Goal: Task Accomplishment & Management: Complete application form

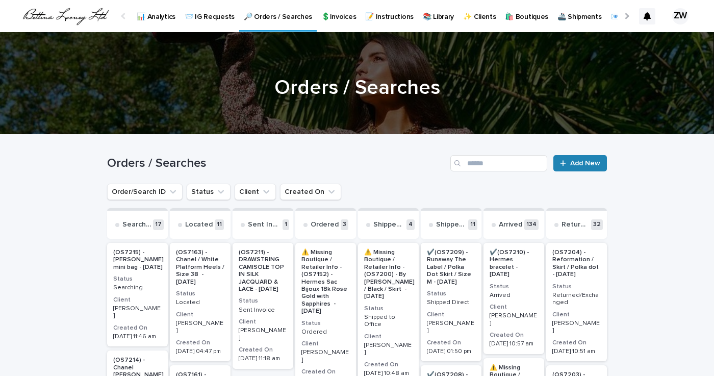
click at [576, 165] on span "Add New" at bounding box center [585, 163] width 30 height 7
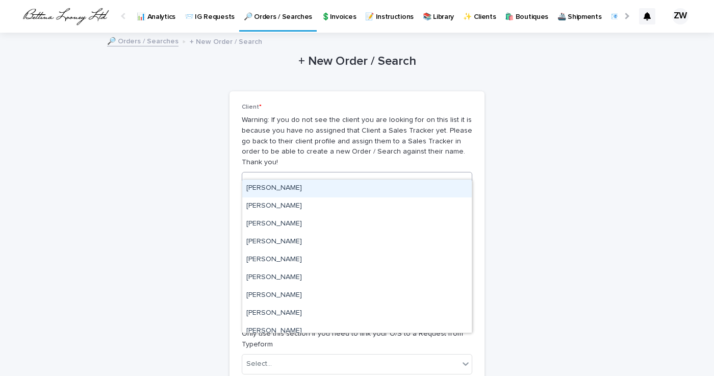
click at [295, 174] on div "Select..." at bounding box center [350, 182] width 217 height 17
type input "****"
type input "*******"
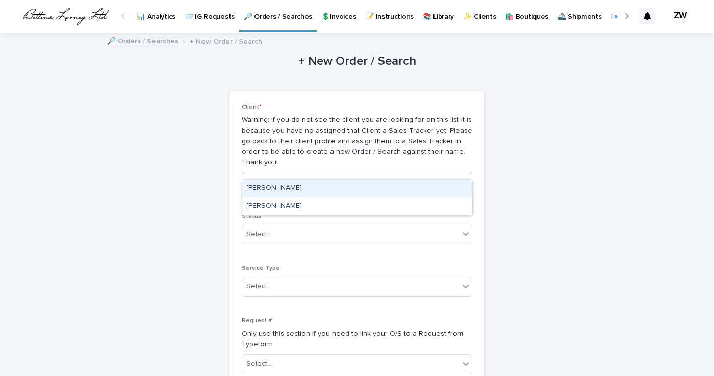
click at [317, 193] on div "[PERSON_NAME]" at bounding box center [357, 189] width 230 height 18
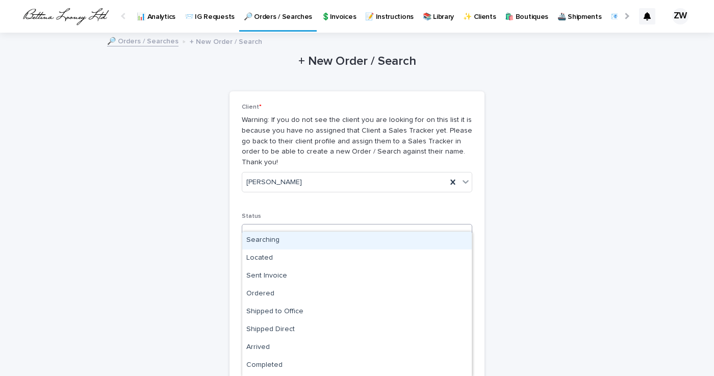
click at [304, 226] on div "Select..." at bounding box center [350, 234] width 217 height 17
click at [297, 238] on div "Searching" at bounding box center [357, 241] width 230 height 18
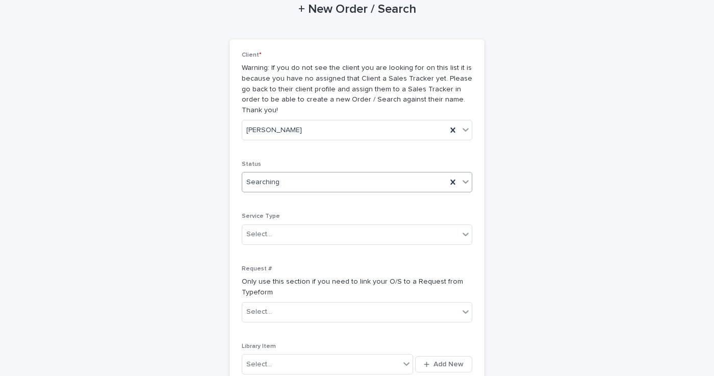
scroll to position [62, 0]
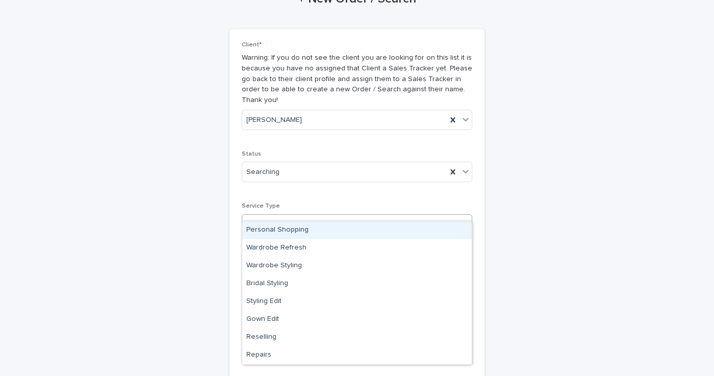
click at [308, 216] on div "Select..." at bounding box center [350, 224] width 217 height 17
click at [299, 233] on div "Personal Shopping" at bounding box center [357, 230] width 230 height 18
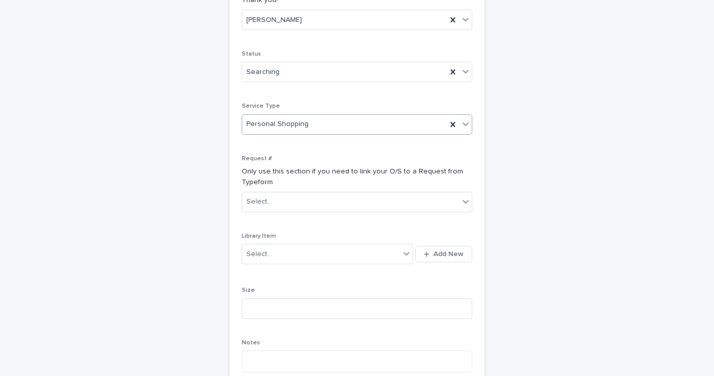
scroll to position [163, 0]
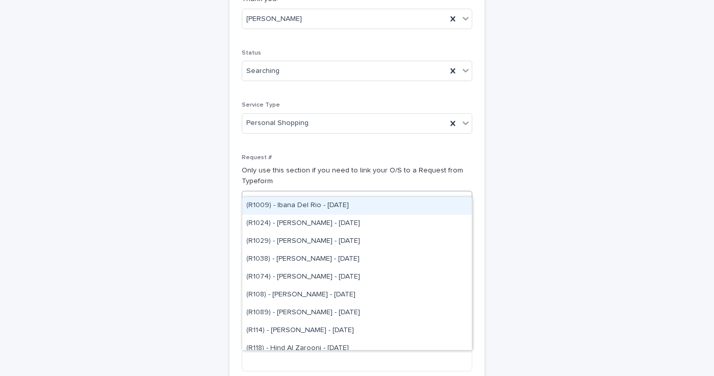
click at [304, 192] on div "Select..." at bounding box center [350, 200] width 217 height 17
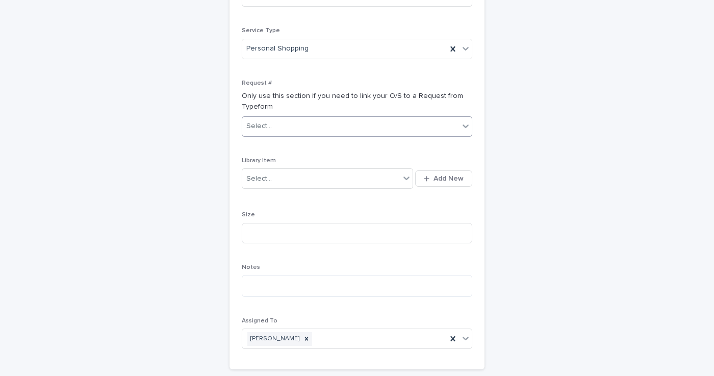
scroll to position [238, 0]
click at [304, 170] on div "Select..." at bounding box center [321, 178] width 158 height 17
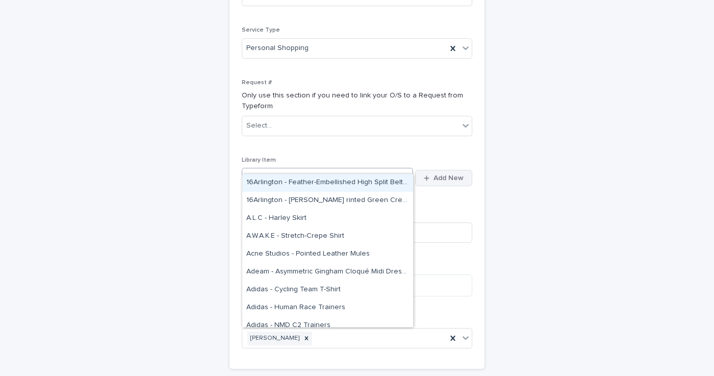
click at [460, 174] on span "Add New" at bounding box center [449, 177] width 30 height 7
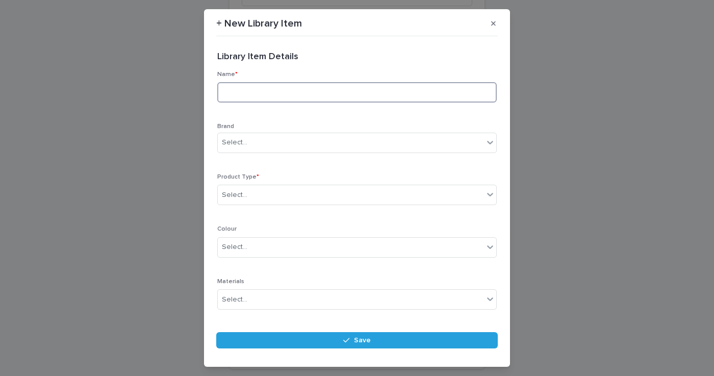
click at [356, 94] on input at bounding box center [357, 92] width 280 height 20
type input "**********"
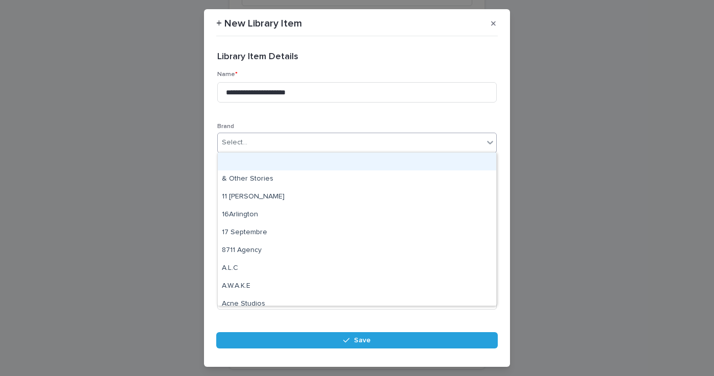
click at [235, 142] on div "Select..." at bounding box center [235, 142] width 26 height 11
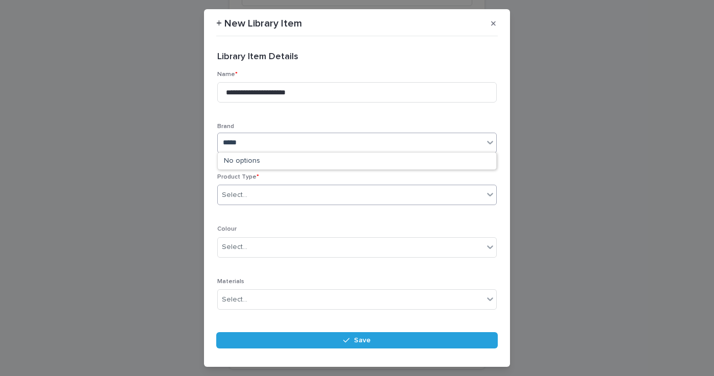
type input "*****"
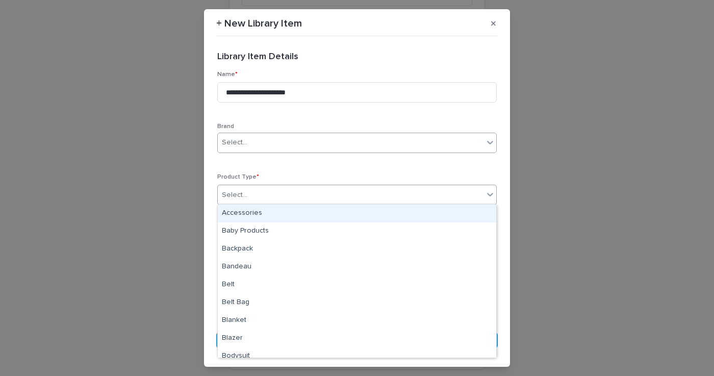
click at [291, 195] on div "Select..." at bounding box center [351, 195] width 266 height 17
click at [274, 146] on div "Select..." at bounding box center [351, 142] width 266 height 17
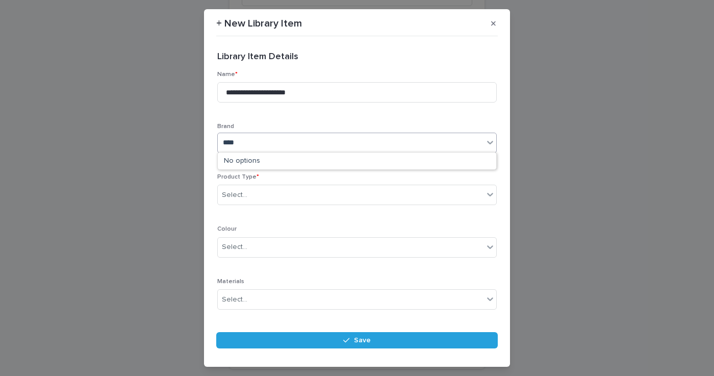
type input "*****"
click at [274, 143] on div "Posse" at bounding box center [351, 142] width 266 height 17
click at [490, 142] on icon at bounding box center [490, 142] width 10 height 10
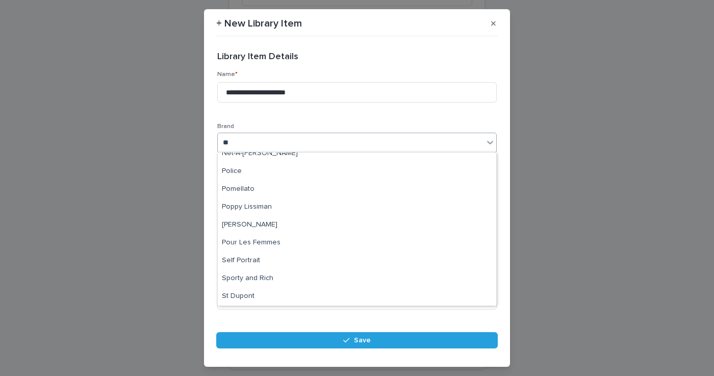
scroll to position [115, 0]
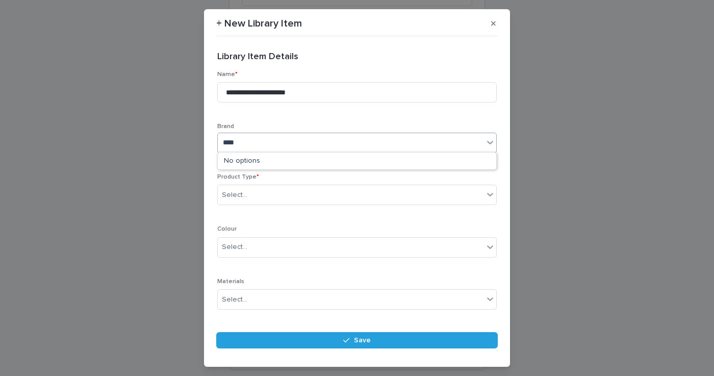
type input "*****"
click at [286, 145] on div "Posse" at bounding box center [351, 142] width 266 height 17
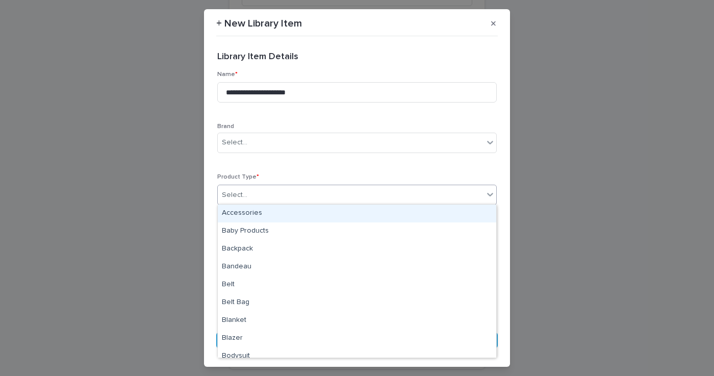
click at [299, 199] on div "option Accessories focused, 1 of 110. 110 results available. Use Up and Down to…" at bounding box center [357, 195] width 280 height 20
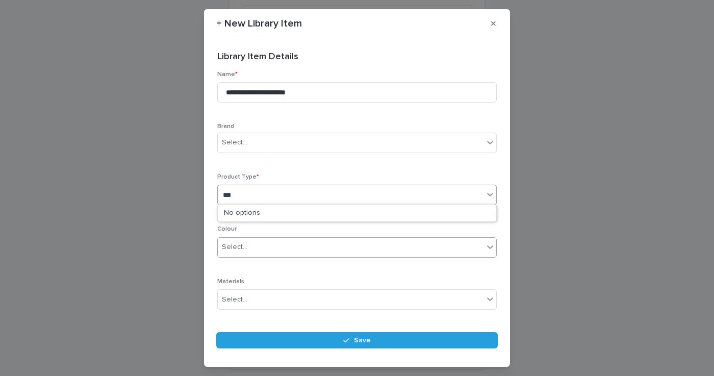
type input "***"
click at [257, 210] on div "No options" at bounding box center [357, 213] width 279 height 17
click at [259, 219] on div "No options" at bounding box center [357, 213] width 279 height 17
click at [248, 215] on div "No options" at bounding box center [357, 213] width 279 height 17
click at [512, 233] on div "**********" at bounding box center [357, 188] width 714 height 376
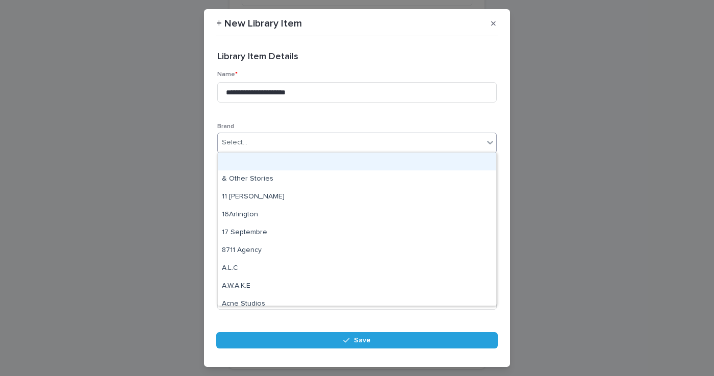
click at [264, 143] on div "Select..." at bounding box center [351, 142] width 266 height 17
click at [287, 123] on p "Brand" at bounding box center [357, 126] width 280 height 7
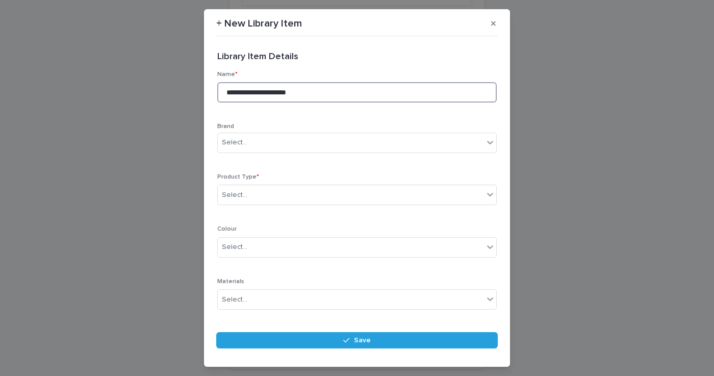
click at [286, 94] on input "**********" at bounding box center [357, 92] width 280 height 20
click at [285, 139] on div "Select..." at bounding box center [351, 142] width 266 height 17
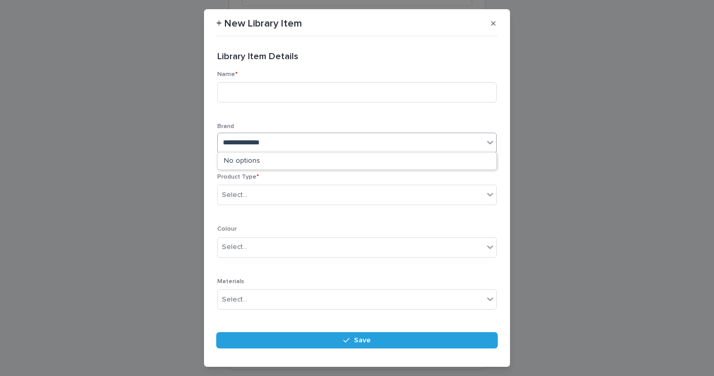
type input "**********"
click at [289, 136] on div "Select..." at bounding box center [351, 142] width 266 height 17
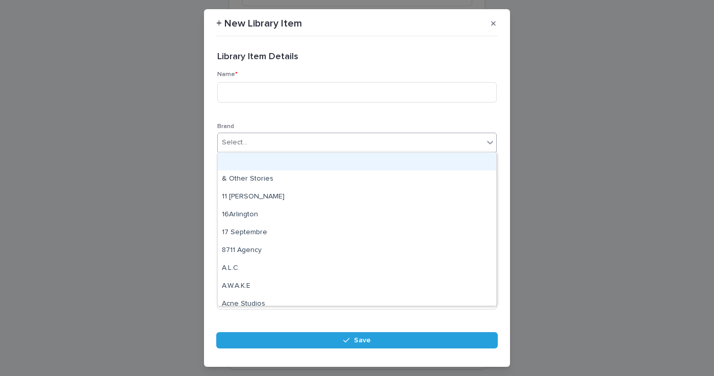
click at [491, 144] on icon at bounding box center [490, 142] width 10 height 10
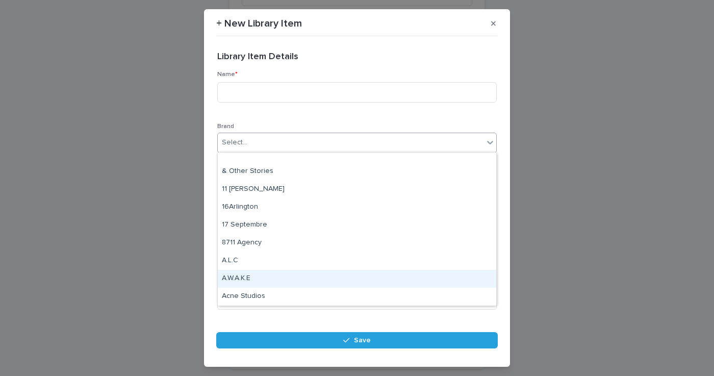
scroll to position [9, 0]
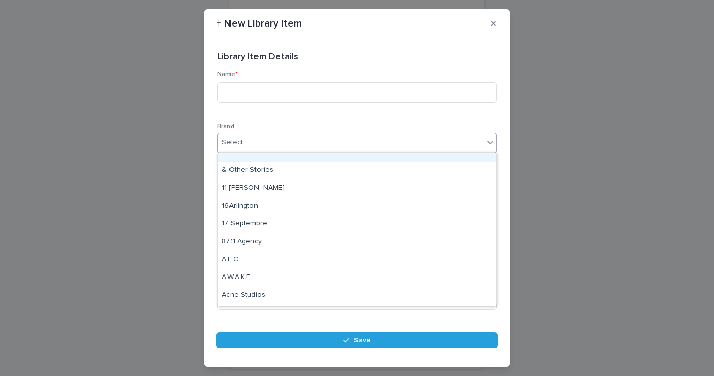
click at [256, 160] on div at bounding box center [357, 153] width 279 height 18
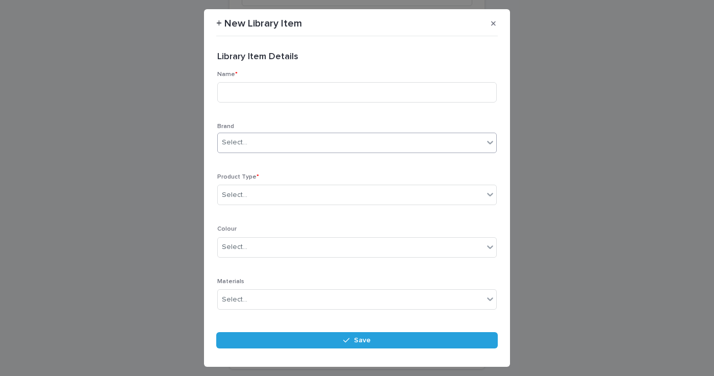
click at [256, 160] on div "Brand 0 results available. Select is focused ,type to refine list, press Down t…" at bounding box center [357, 142] width 280 height 38
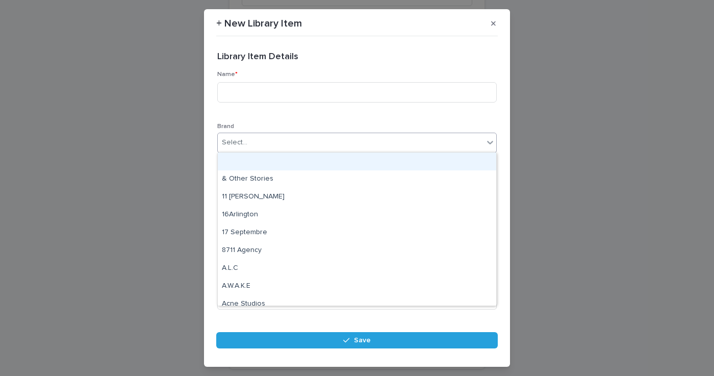
click at [255, 146] on div "Select..." at bounding box center [351, 142] width 266 height 17
click at [248, 161] on div at bounding box center [357, 162] width 279 height 18
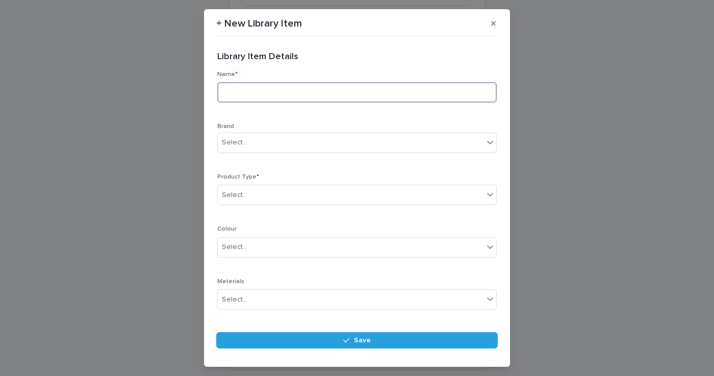
click at [276, 95] on input at bounding box center [357, 92] width 280 height 20
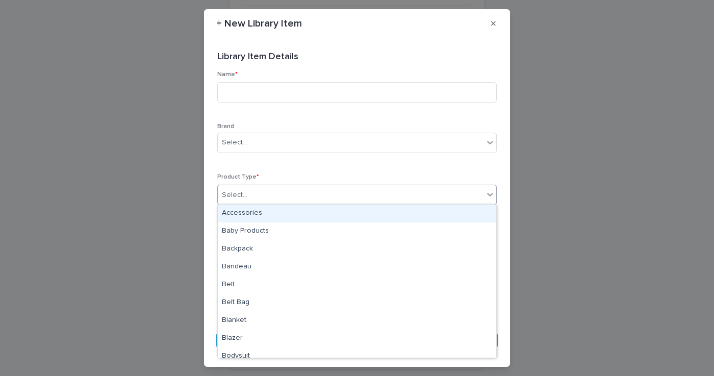
click at [254, 193] on div "Select..." at bounding box center [351, 195] width 266 height 17
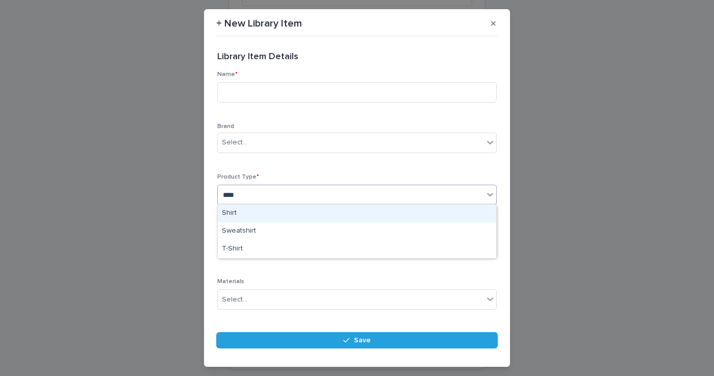
type input "*****"
click at [224, 216] on div "Shirt" at bounding box center [357, 214] width 279 height 18
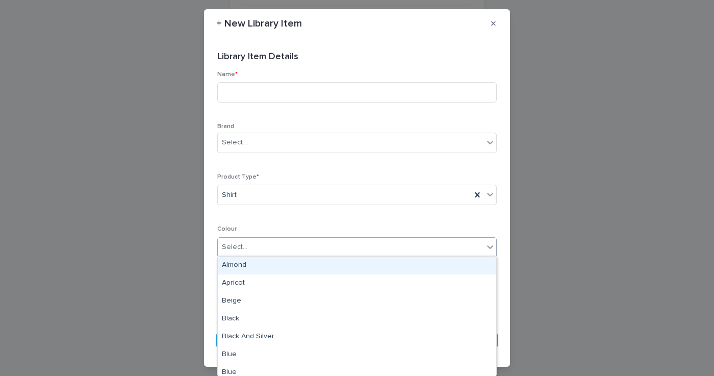
click at [249, 243] on div "Select..." at bounding box center [351, 247] width 266 height 17
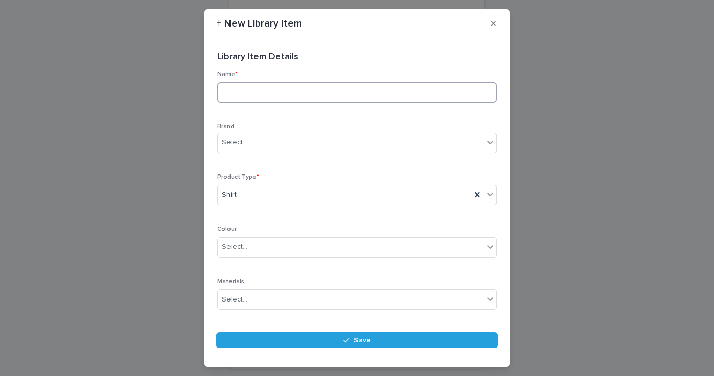
click at [258, 90] on input at bounding box center [357, 92] width 280 height 20
click at [263, 92] on input "**********" at bounding box center [357, 92] width 280 height 20
click at [283, 93] on input "**********" at bounding box center [357, 92] width 280 height 20
type input "**********"
click at [237, 248] on div "Select..." at bounding box center [235, 247] width 26 height 11
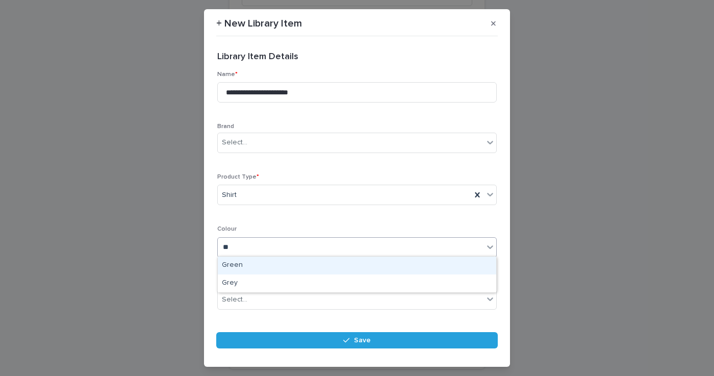
type input "*"
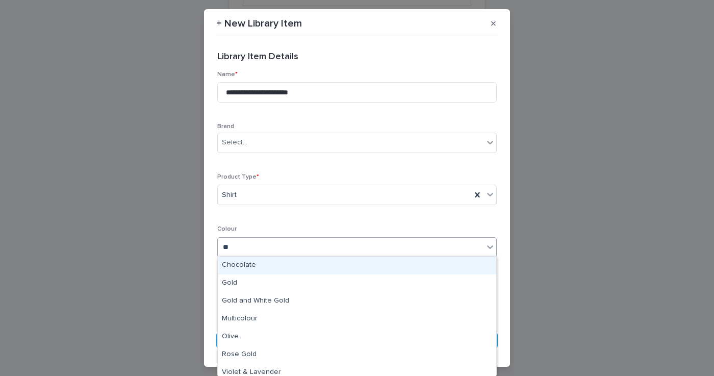
type input "***"
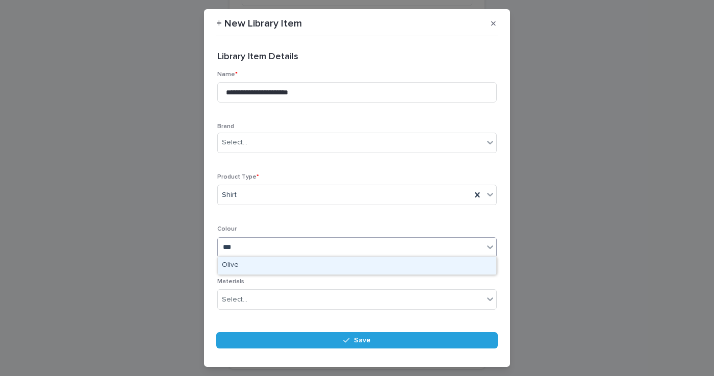
click at [265, 270] on div "Olive" at bounding box center [357, 266] width 279 height 18
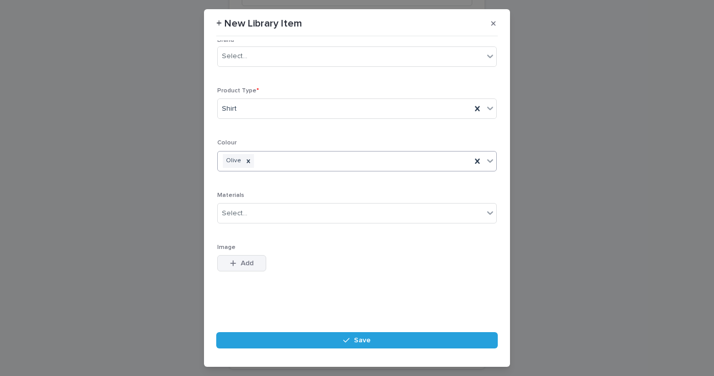
scroll to position [86, 0]
click at [243, 261] on span "Add" at bounding box center [247, 263] width 13 height 7
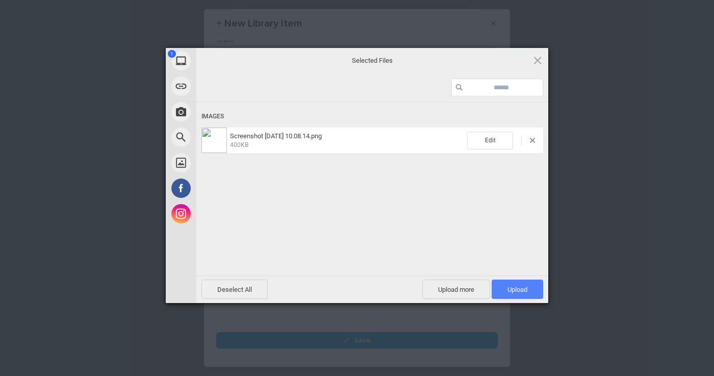
click at [513, 289] on span "Upload 1" at bounding box center [518, 290] width 20 height 8
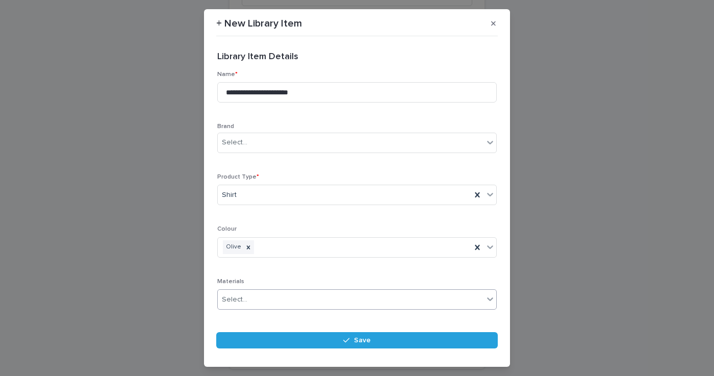
scroll to position [0, 0]
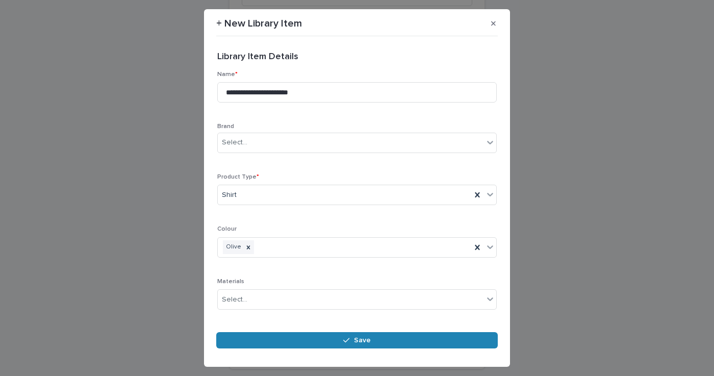
click at [342, 339] on button "Save" at bounding box center [357, 340] width 282 height 16
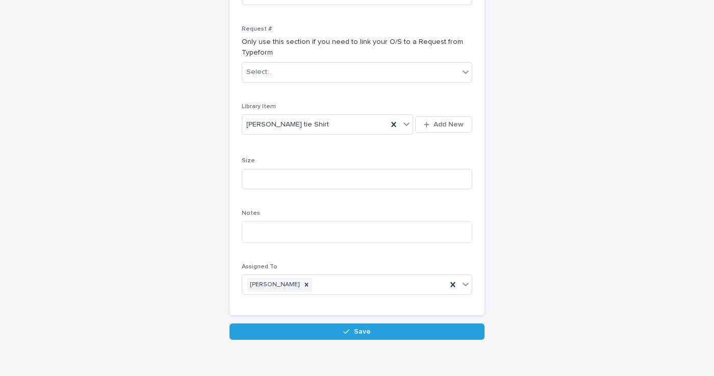
scroll to position [291, 0]
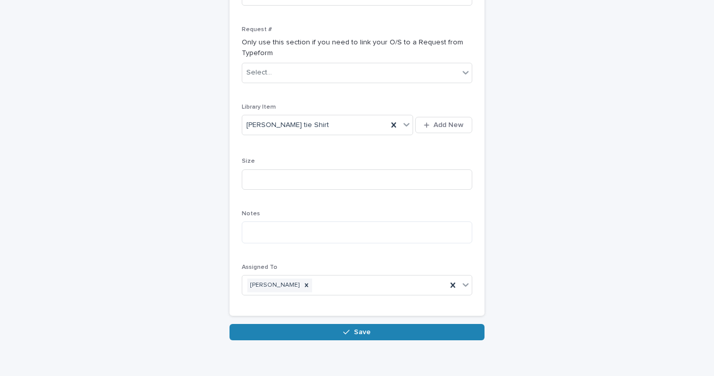
click at [301, 324] on button "Save" at bounding box center [357, 332] width 255 height 16
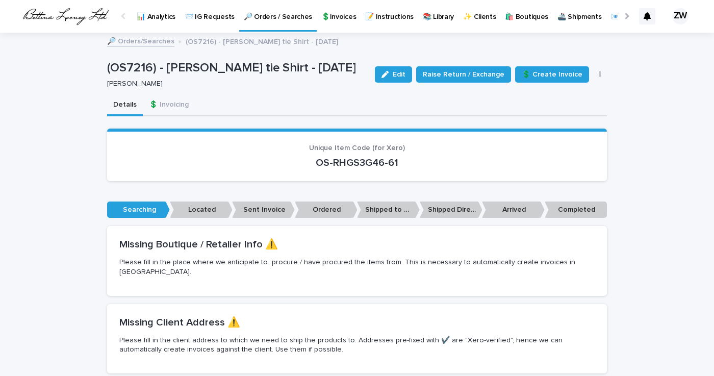
click at [214, 16] on p "📨 IG Requests" at bounding box center [210, 10] width 50 height 21
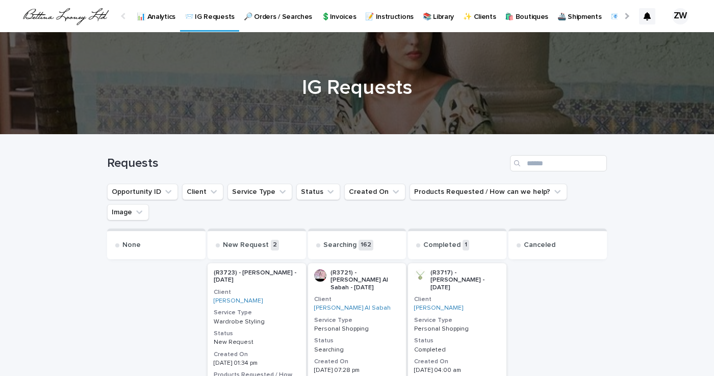
click at [281, 19] on p "🔎 Orders / Searches" at bounding box center [278, 10] width 68 height 21
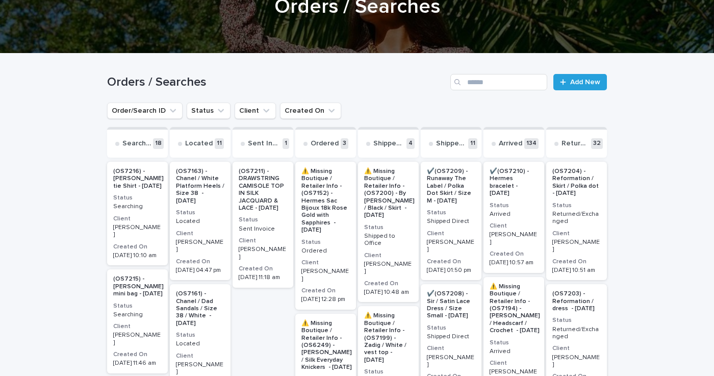
scroll to position [58, 0]
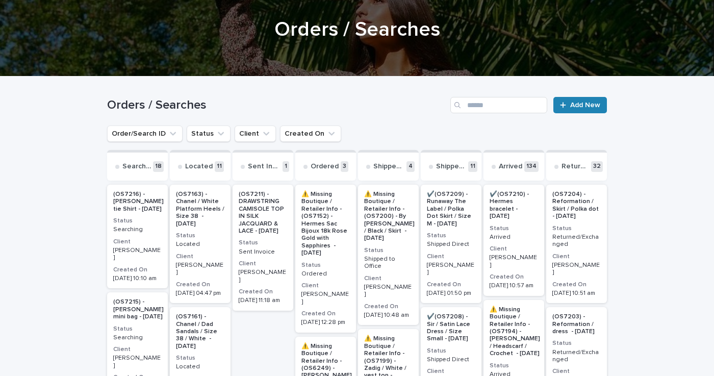
click at [591, 106] on span "Add New" at bounding box center [585, 105] width 30 height 7
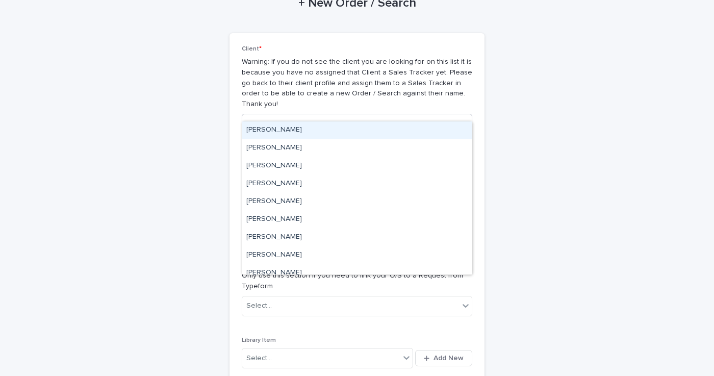
click at [276, 116] on div "Select..." at bounding box center [350, 124] width 217 height 17
type input "*******"
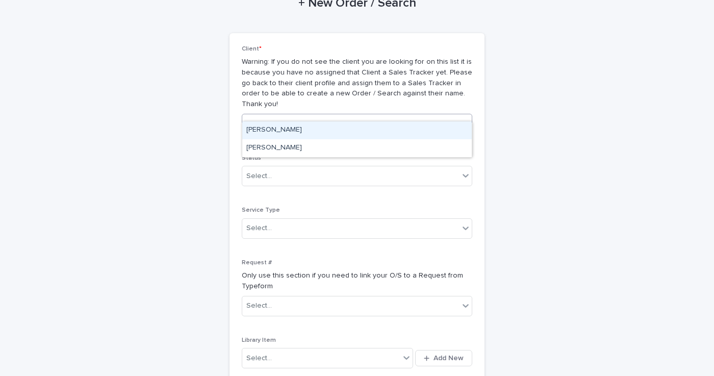
click at [272, 131] on div "[PERSON_NAME]" at bounding box center [357, 130] width 230 height 18
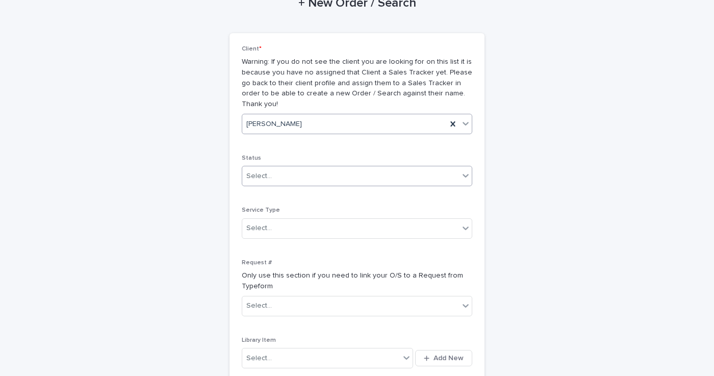
click at [274, 168] on div "Select..." at bounding box center [350, 176] width 217 height 17
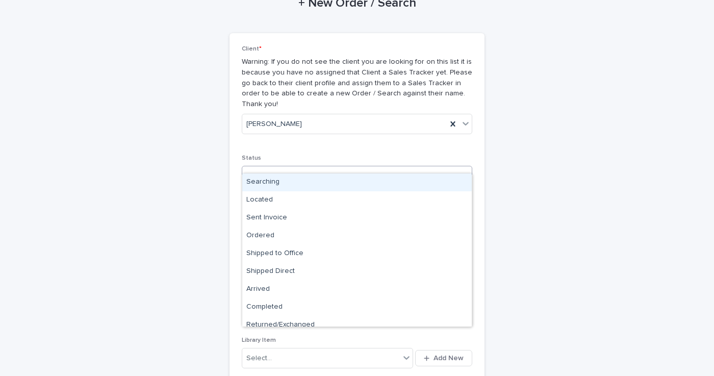
click at [274, 184] on div "Searching" at bounding box center [357, 182] width 230 height 18
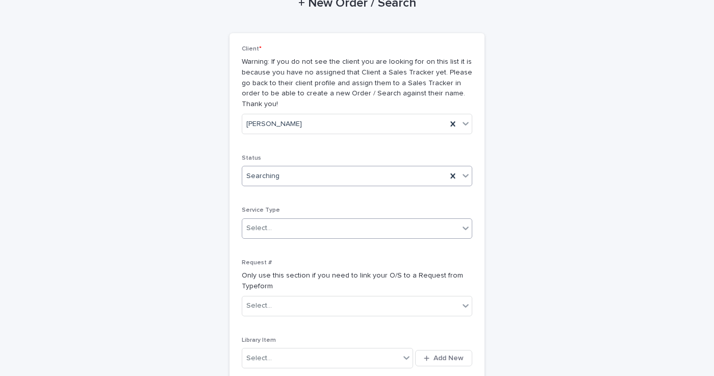
click at [273, 220] on div "Select..." at bounding box center [350, 228] width 217 height 17
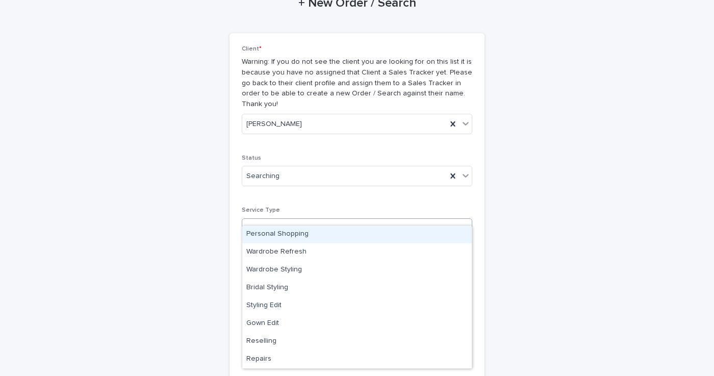
click at [268, 236] on div "Personal Shopping" at bounding box center [357, 234] width 230 height 18
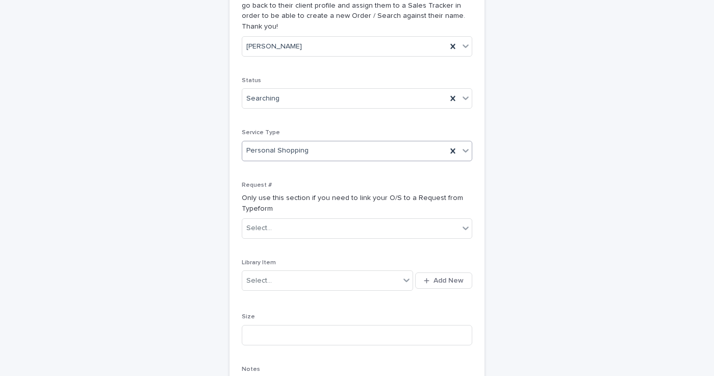
scroll to position [140, 0]
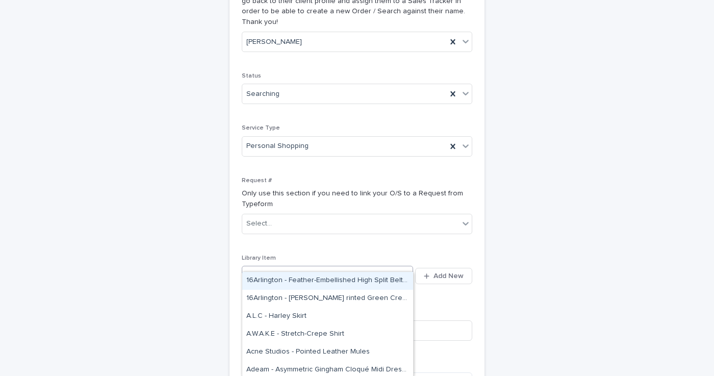
click at [273, 268] on div "Select..." at bounding box center [321, 276] width 158 height 17
click at [313, 255] on p "Library Item" at bounding box center [357, 258] width 231 height 7
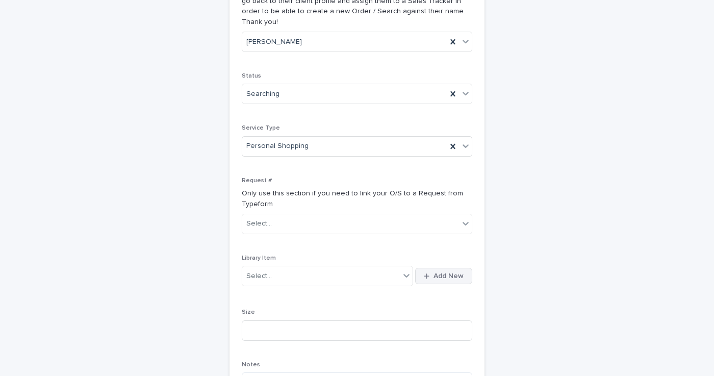
click at [429, 273] on icon "button" at bounding box center [427, 276] width 6 height 7
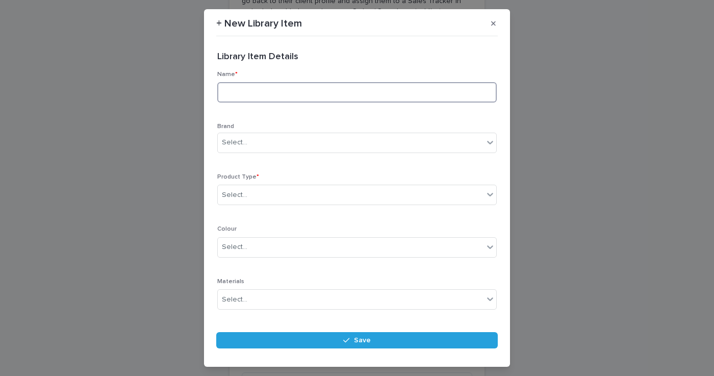
click at [244, 93] on input at bounding box center [357, 92] width 280 height 20
type input "**********"
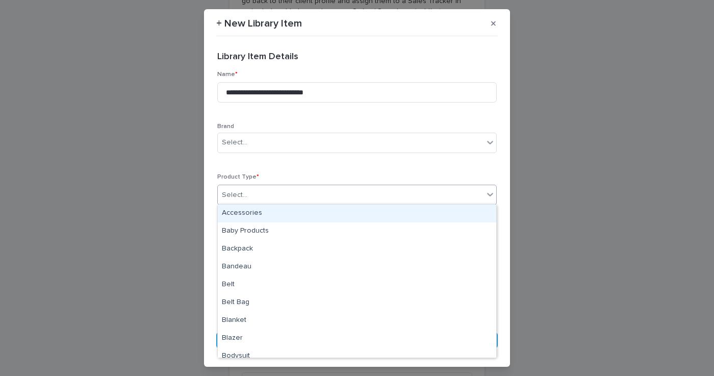
click at [262, 187] on div "Select..." at bounding box center [351, 195] width 266 height 17
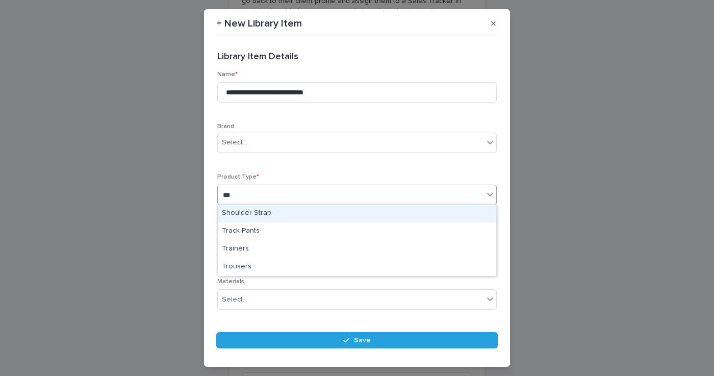
type input "****"
click at [253, 213] on div "Trousers" at bounding box center [357, 214] width 279 height 18
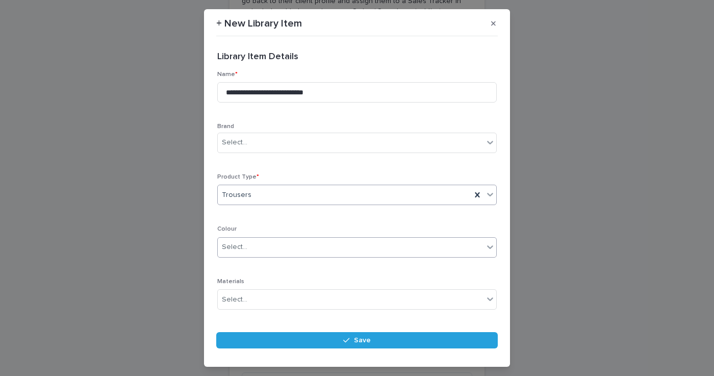
click at [248, 246] on input "text" at bounding box center [248, 247] width 1 height 9
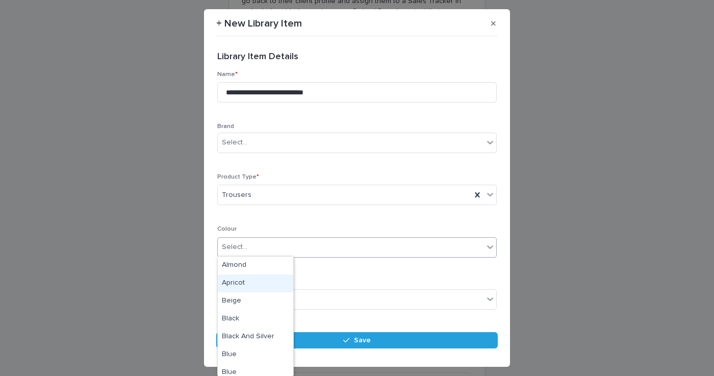
click at [343, 210] on div "Product Type * Trousers" at bounding box center [357, 193] width 280 height 40
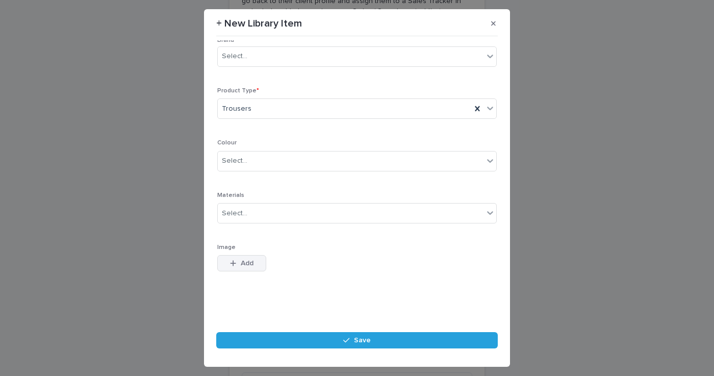
scroll to position [86, 0]
click at [241, 261] on span "Add" at bounding box center [247, 263] width 13 height 7
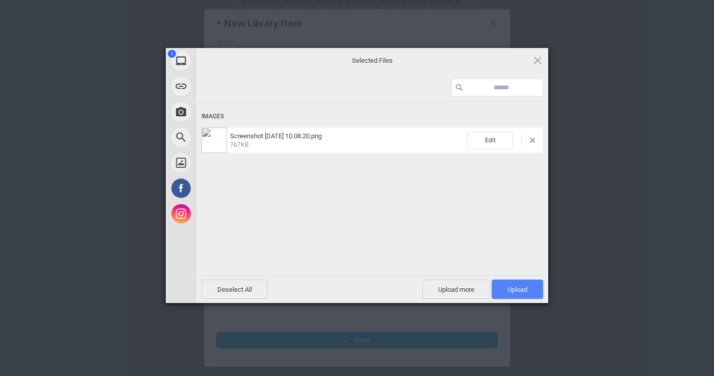
click at [519, 292] on span "Upload 1" at bounding box center [518, 290] width 20 height 8
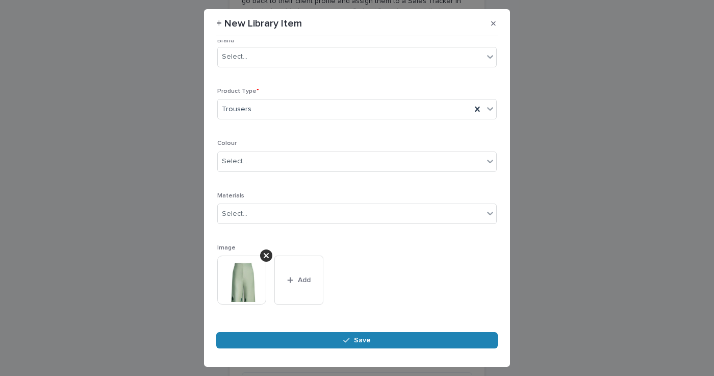
click at [358, 344] on button "Save" at bounding box center [357, 340] width 282 height 16
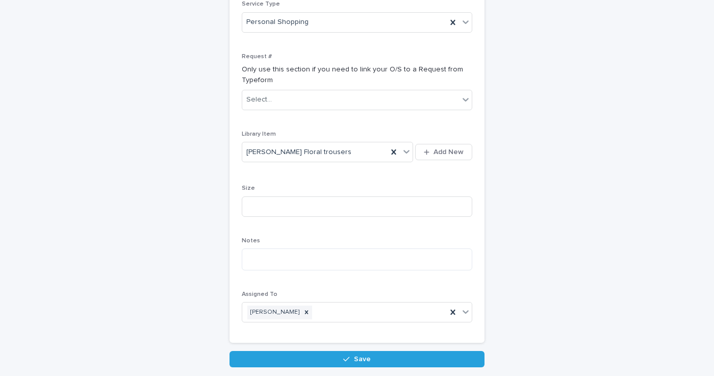
scroll to position [270, 0]
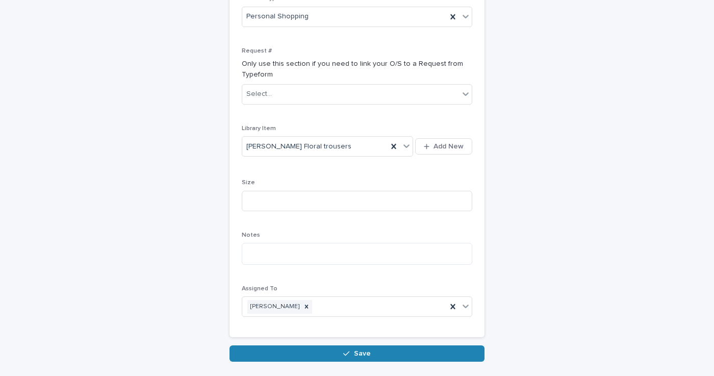
click at [357, 350] on span "Save" at bounding box center [362, 353] width 17 height 7
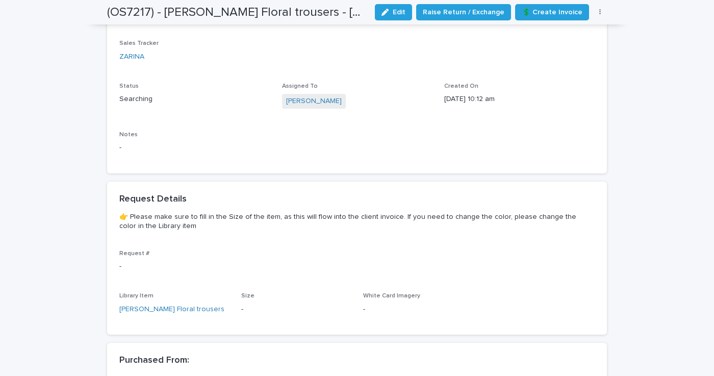
scroll to position [415, 0]
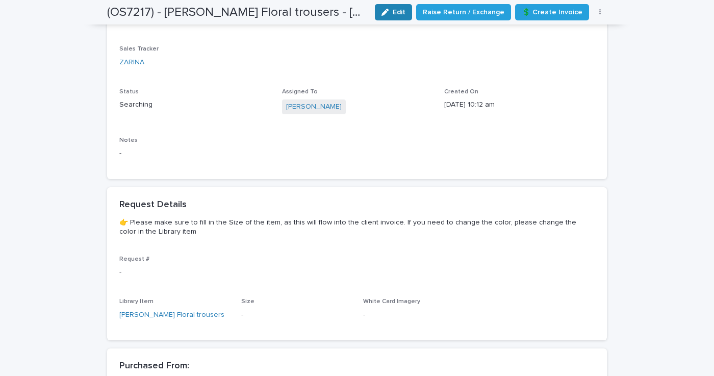
click at [405, 12] on span "Edit" at bounding box center [399, 12] width 13 height 7
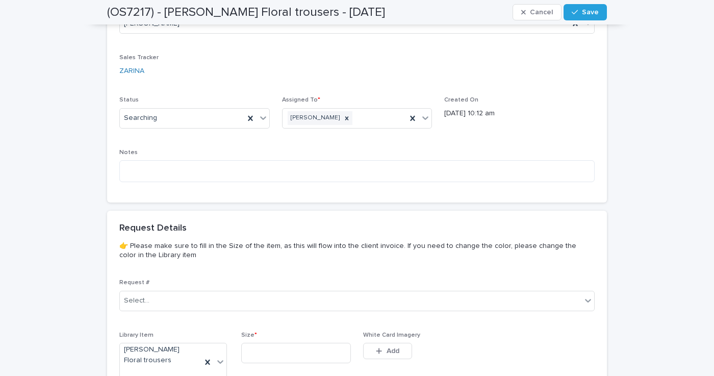
scroll to position [448, 0]
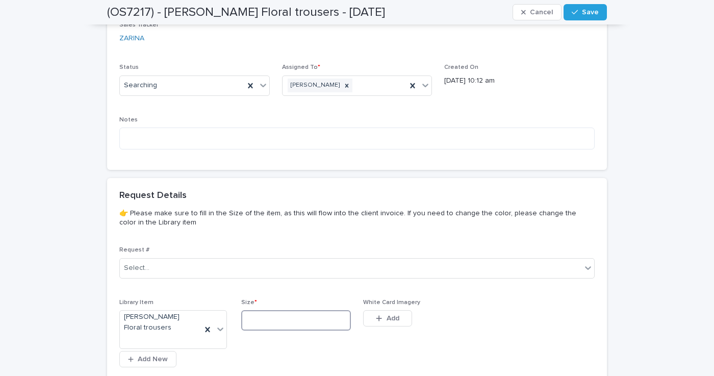
click at [276, 310] on input at bounding box center [296, 320] width 110 height 20
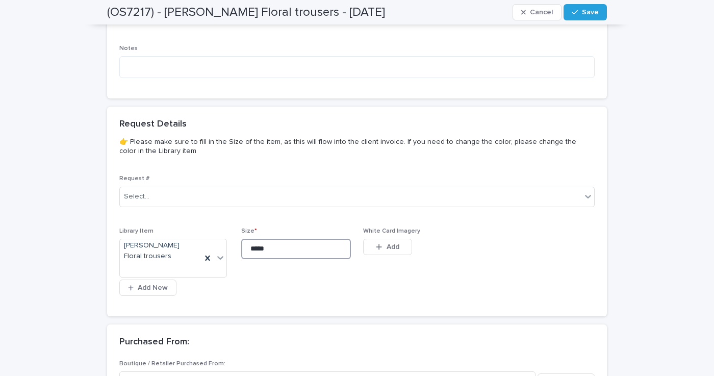
scroll to position [534, 0]
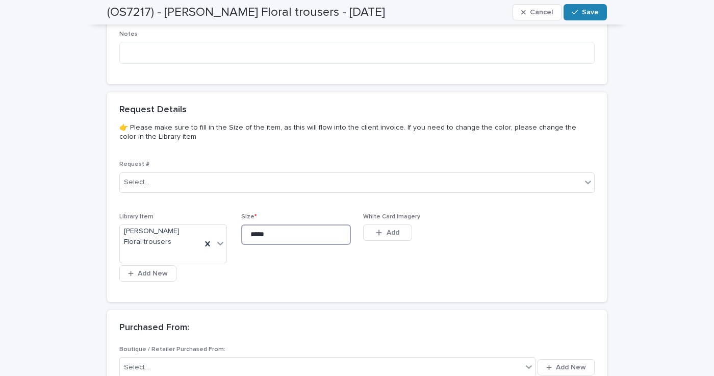
type input "*****"
click at [577, 13] on icon "button" at bounding box center [575, 12] width 6 height 7
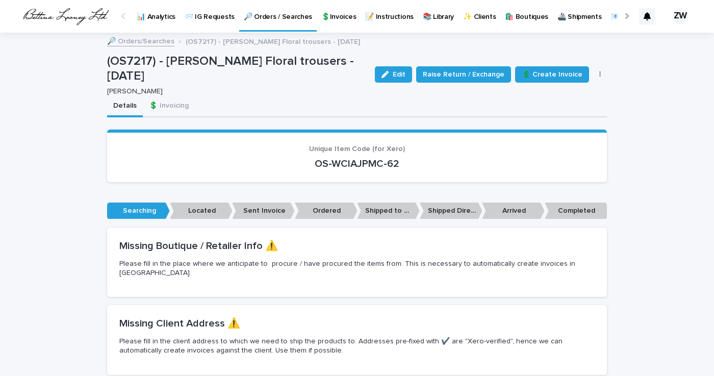
scroll to position [0, 0]
click at [283, 17] on p "🔎 Orders / Searches" at bounding box center [278, 10] width 68 height 21
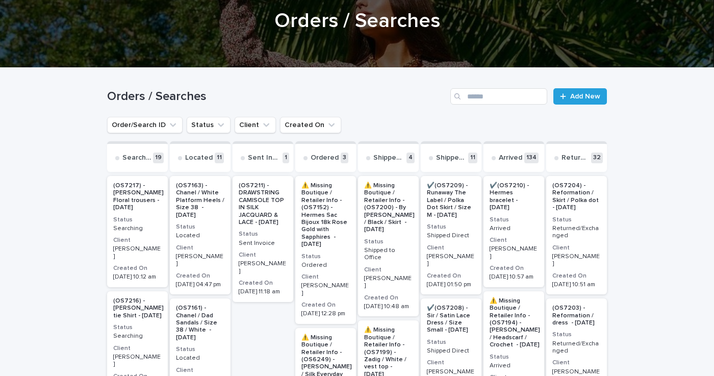
scroll to position [117, 0]
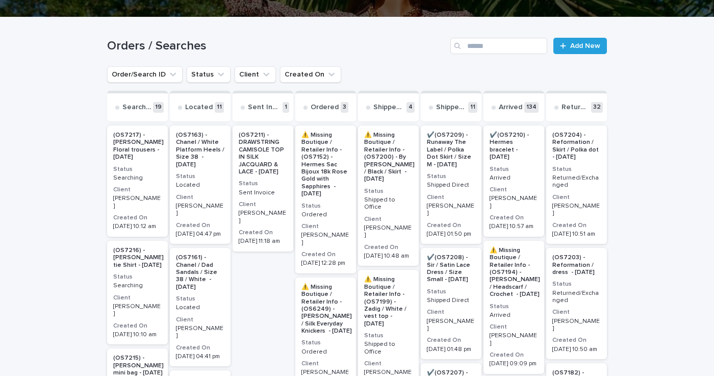
click at [130, 262] on p "(OS7216) - [PERSON_NAME] tie Shirt - [DATE]" at bounding box center [138, 258] width 51 height 22
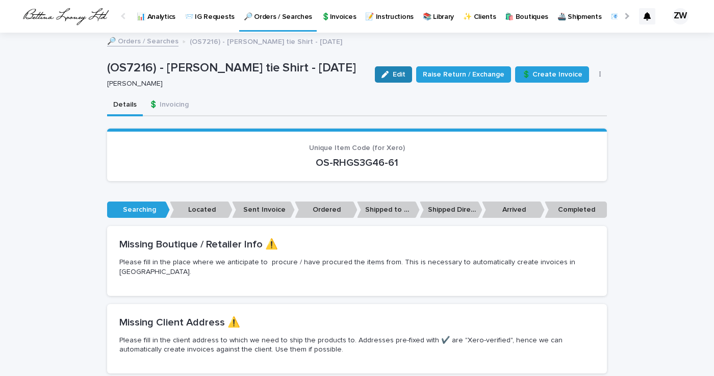
click at [402, 73] on span "Edit" at bounding box center [399, 74] width 13 height 7
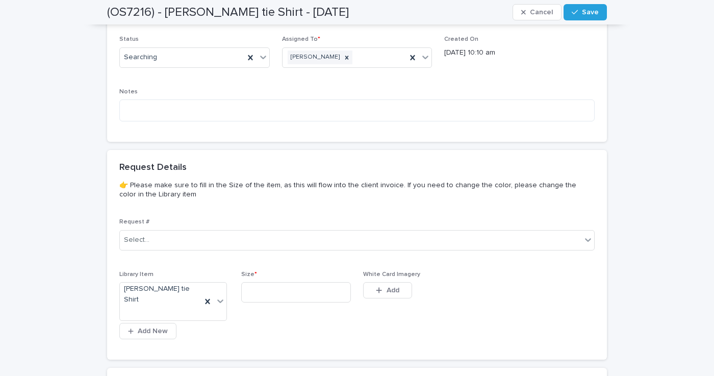
scroll to position [481, 0]
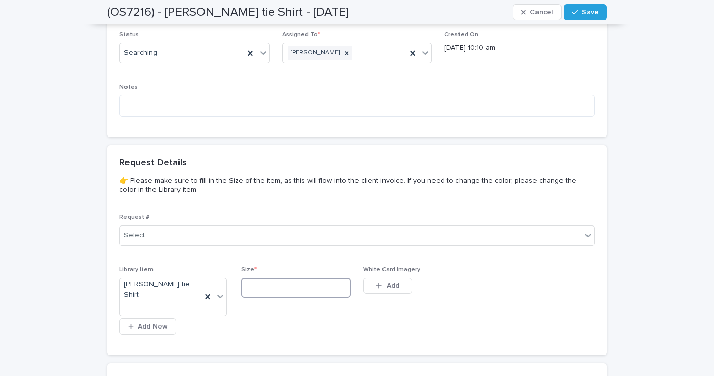
click at [266, 278] on input at bounding box center [296, 288] width 110 height 20
type input "*****"
click at [589, 11] on span "Save" at bounding box center [590, 12] width 17 height 7
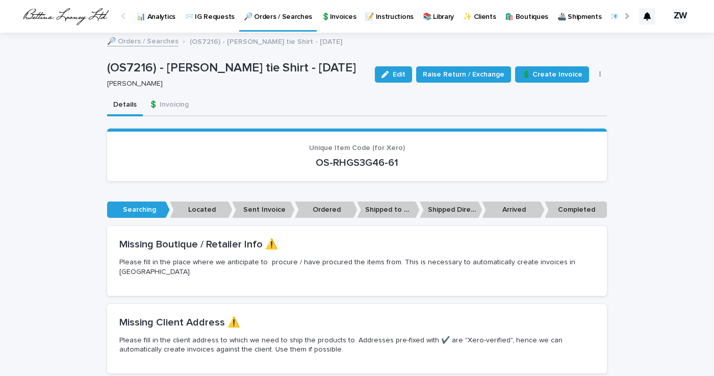
scroll to position [0, 0]
click at [282, 21] on link "🔎 Orders / Searches" at bounding box center [278, 15] width 78 height 30
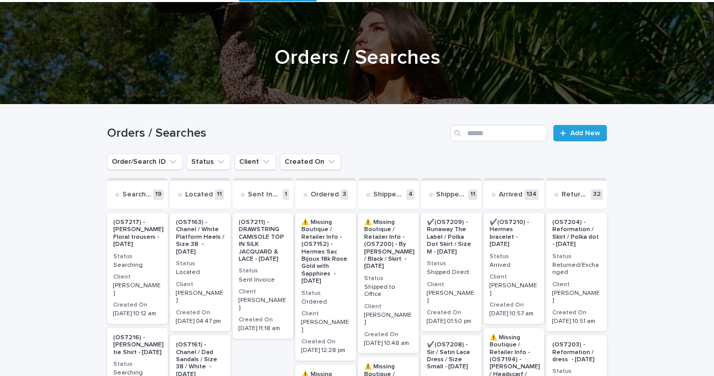
scroll to position [10, 0]
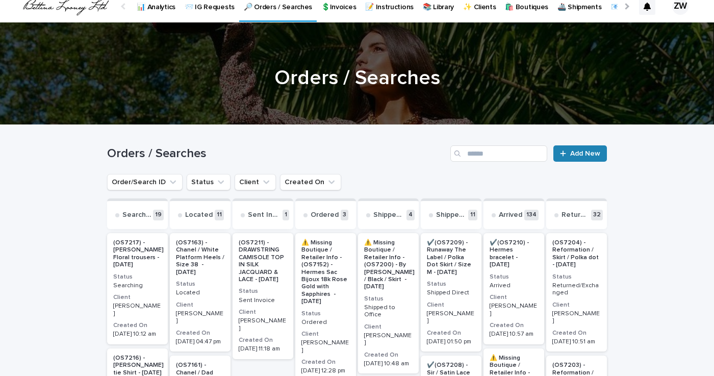
click at [579, 155] on span "Add New" at bounding box center [585, 153] width 30 height 7
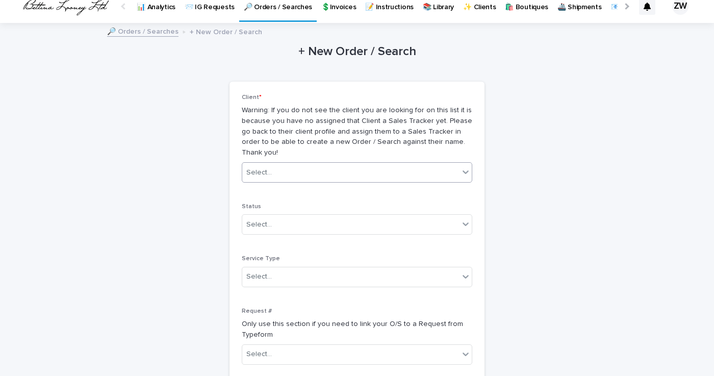
click at [317, 164] on div "Select..." at bounding box center [350, 172] width 217 height 17
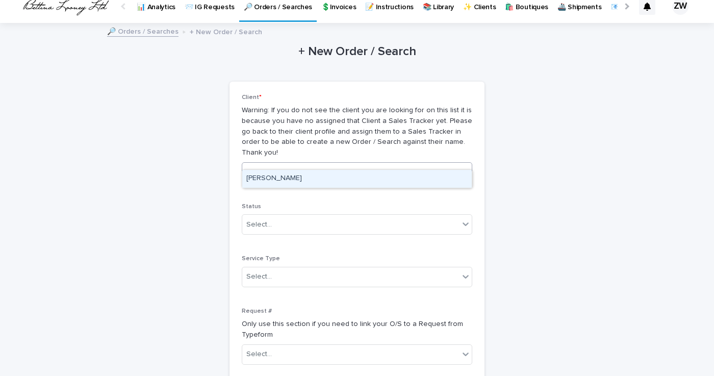
type input "********"
click at [285, 177] on div "[PERSON_NAME]" at bounding box center [357, 179] width 230 height 18
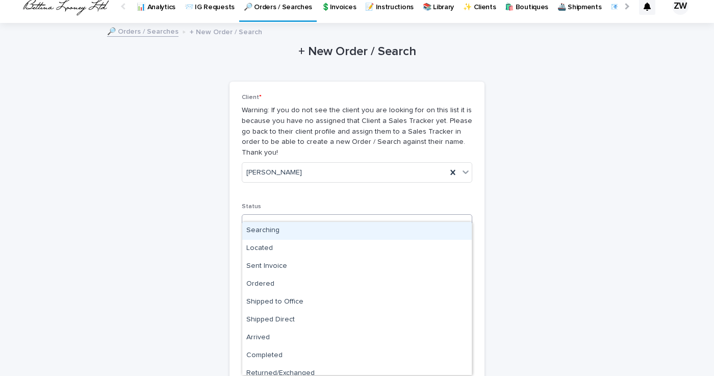
click at [273, 216] on div "Select..." at bounding box center [350, 224] width 217 height 17
click at [272, 226] on div "Searching" at bounding box center [357, 231] width 230 height 18
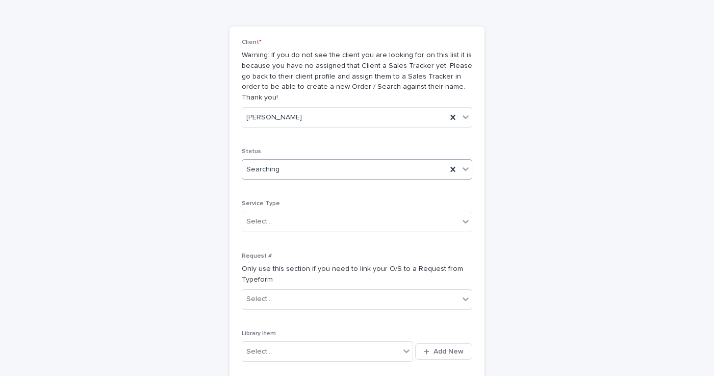
scroll to position [69, 0]
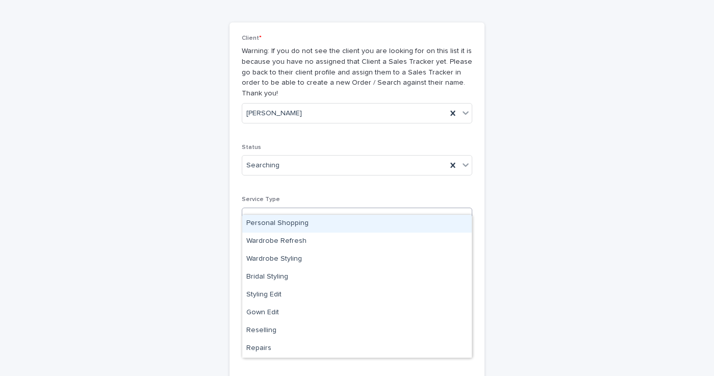
click at [279, 209] on div "Select..." at bounding box center [350, 217] width 217 height 17
click at [280, 218] on div "Personal Shopping" at bounding box center [357, 224] width 230 height 18
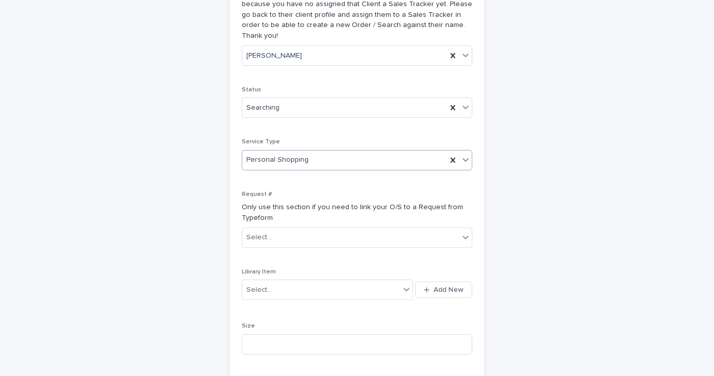
scroll to position [144, 0]
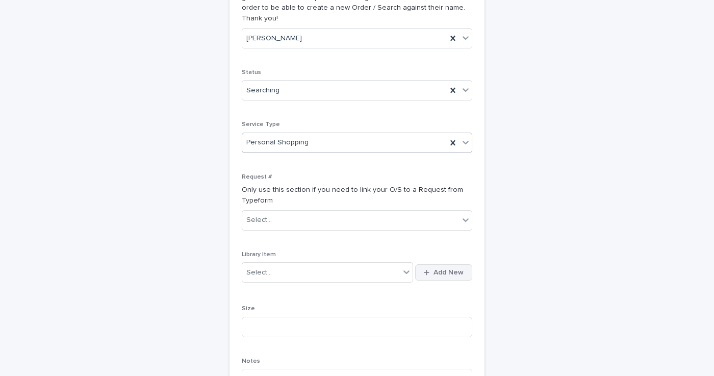
click at [466, 264] on button "Add New" at bounding box center [443, 272] width 57 height 16
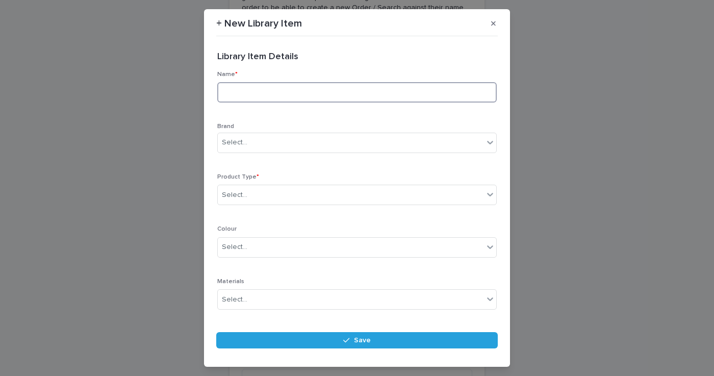
click at [247, 90] on input at bounding box center [357, 92] width 280 height 20
click at [240, 137] on div "Select..." at bounding box center [351, 142] width 266 height 17
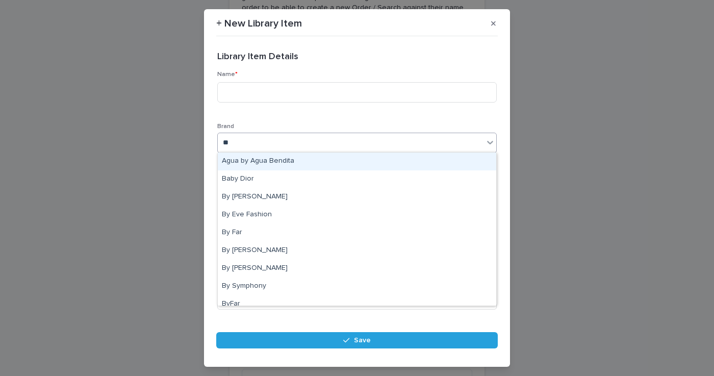
type input "**"
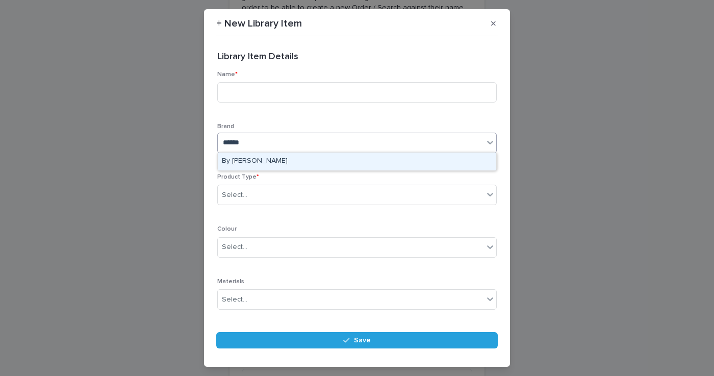
type input "*******"
click at [271, 161] on div "By [PERSON_NAME]" at bounding box center [357, 162] width 279 height 18
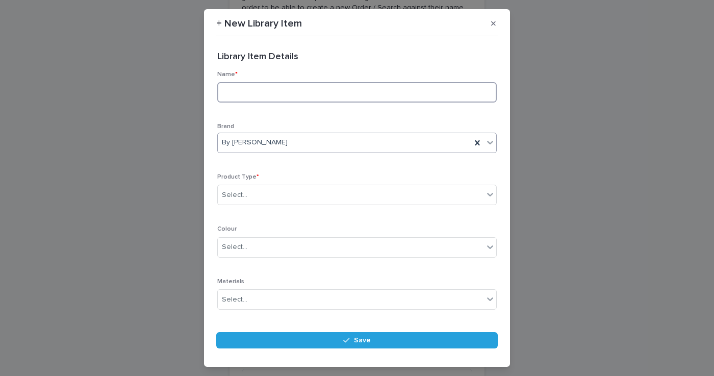
click at [257, 88] on input at bounding box center [357, 92] width 280 height 20
paste input "**********"
type input "**********"
click at [233, 194] on div "Select..." at bounding box center [235, 195] width 26 height 11
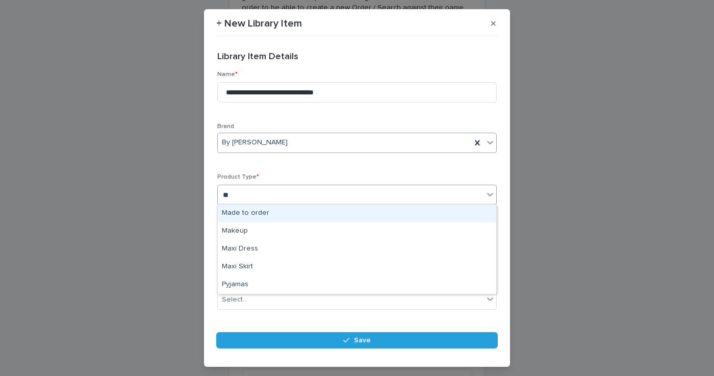
type input "***"
click at [242, 211] on div "Maxi Dress" at bounding box center [357, 214] width 279 height 18
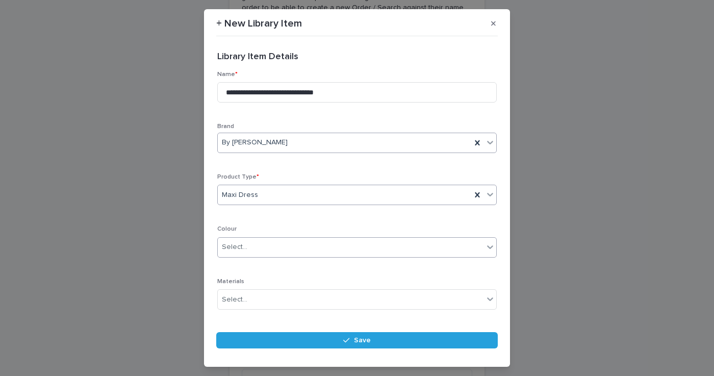
click at [242, 248] on div "Select..." at bounding box center [235, 247] width 26 height 11
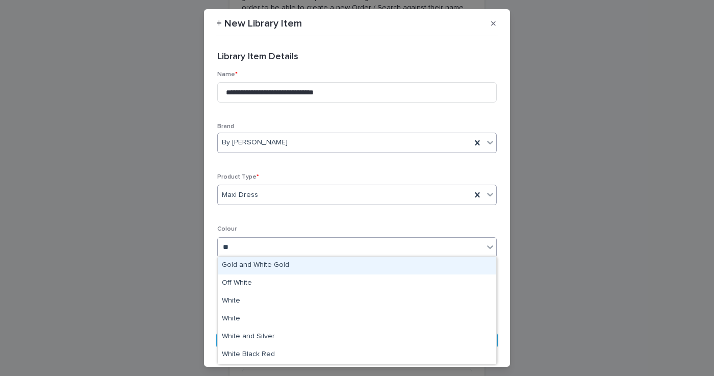
type input "***"
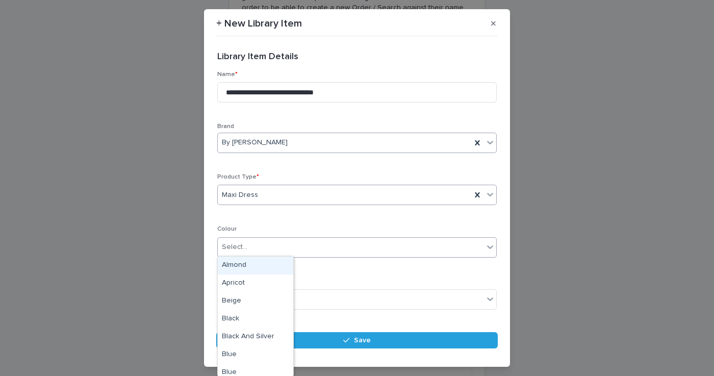
click at [484, 243] on div at bounding box center [490, 247] width 12 height 18
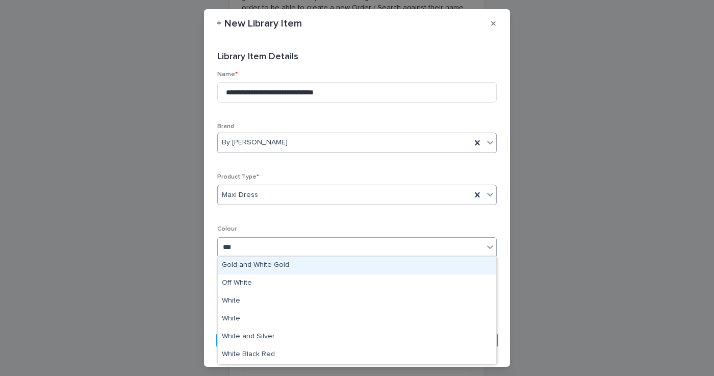
type input "****"
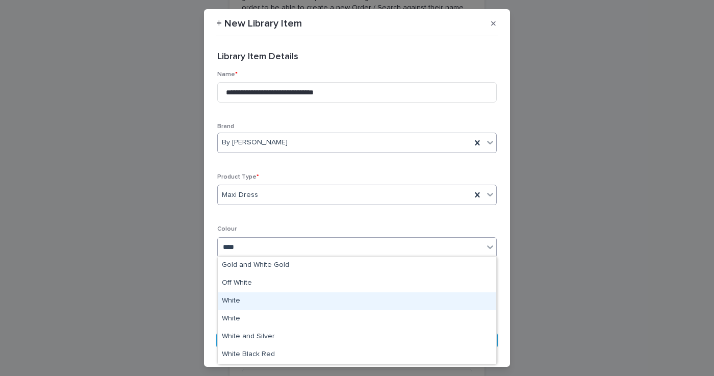
click at [247, 307] on div "White" at bounding box center [357, 301] width 279 height 18
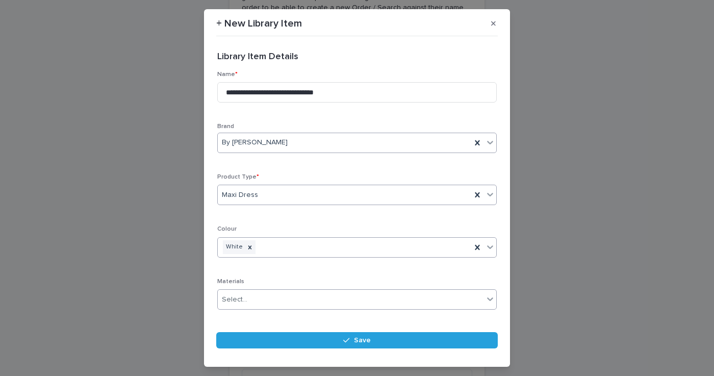
click at [248, 298] on input "text" at bounding box center [248, 299] width 1 height 9
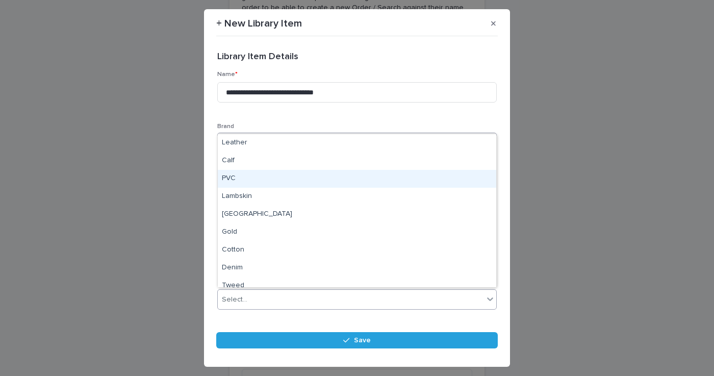
click at [497, 118] on div "**********" at bounding box center [357, 179] width 282 height 279
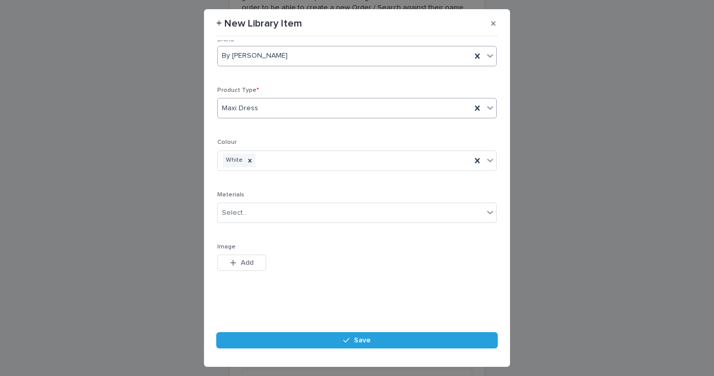
scroll to position [86, 0]
click at [241, 266] on span "Add" at bounding box center [247, 263] width 13 height 7
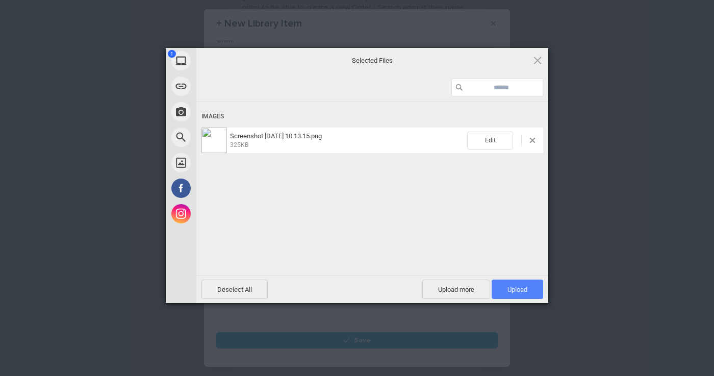
click at [514, 284] on span "Upload 1" at bounding box center [518, 289] width 52 height 19
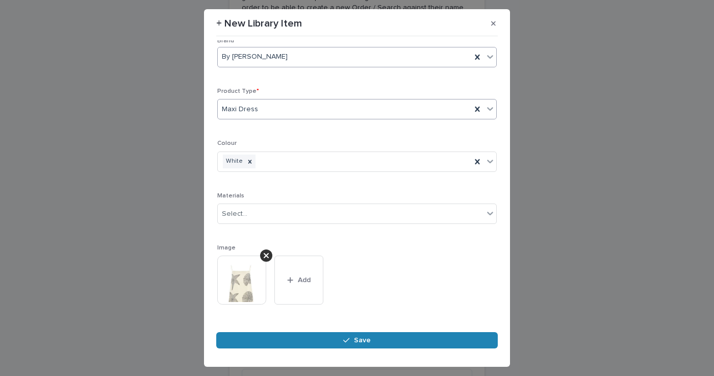
click at [342, 346] on button "Save" at bounding box center [357, 340] width 282 height 16
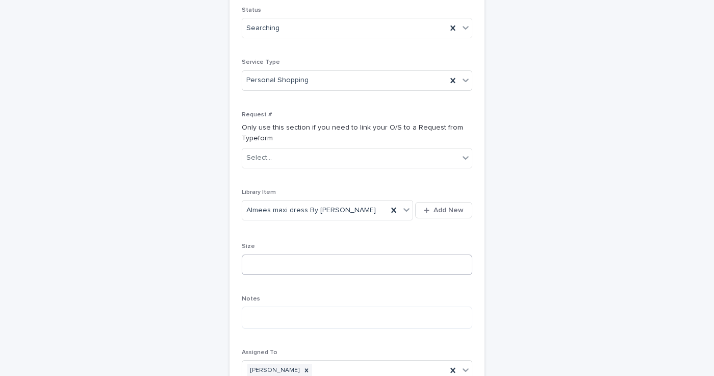
scroll to position [209, 0]
click at [351, 252] on input at bounding box center [357, 262] width 231 height 20
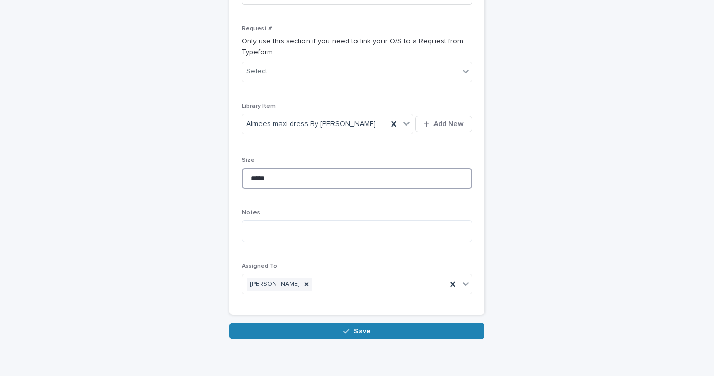
scroll to position [291, 0]
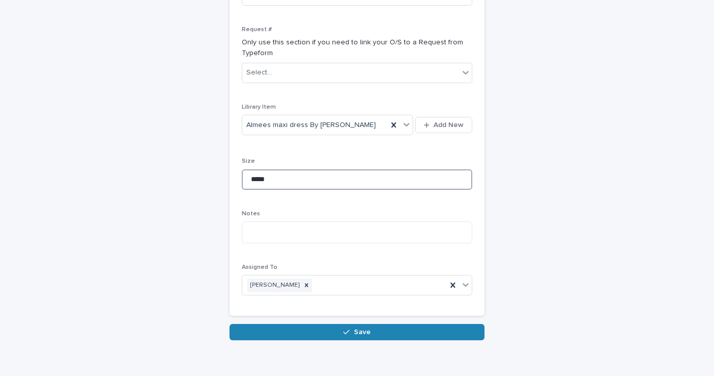
type input "*****"
click at [337, 324] on button "Save" at bounding box center [357, 332] width 255 height 16
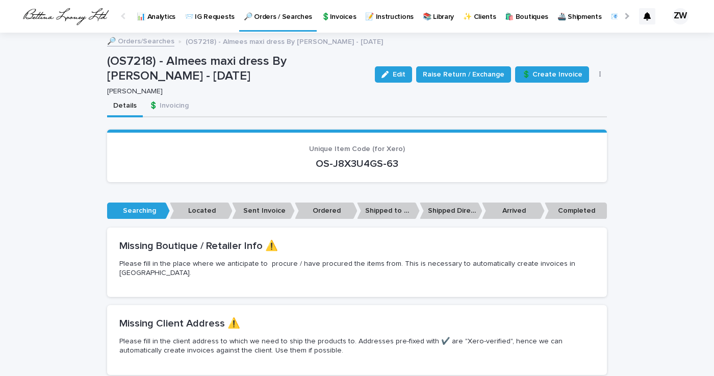
click at [276, 15] on p "🔎 Orders / Searches" at bounding box center [278, 10] width 68 height 21
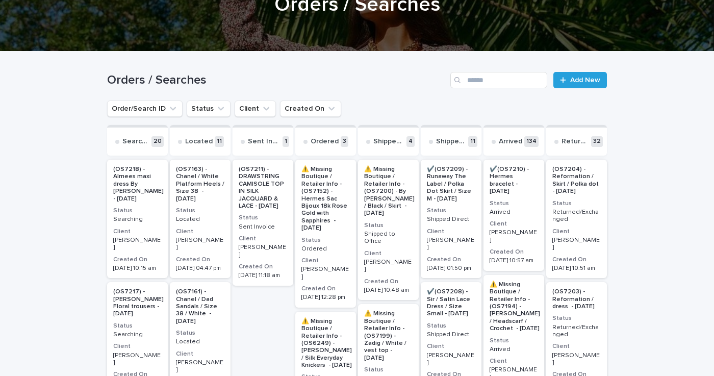
scroll to position [92, 0]
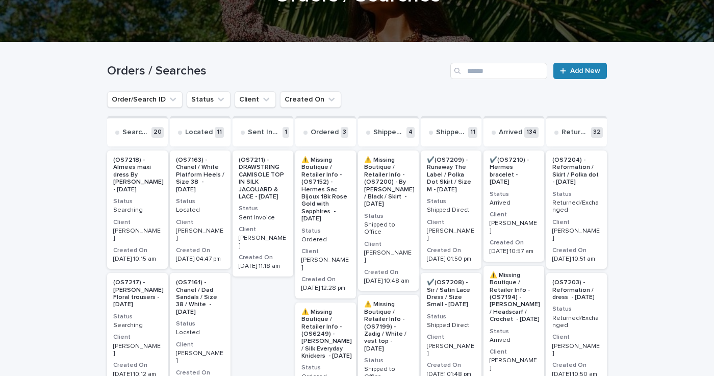
click at [579, 71] on span "Add New" at bounding box center [585, 70] width 30 height 7
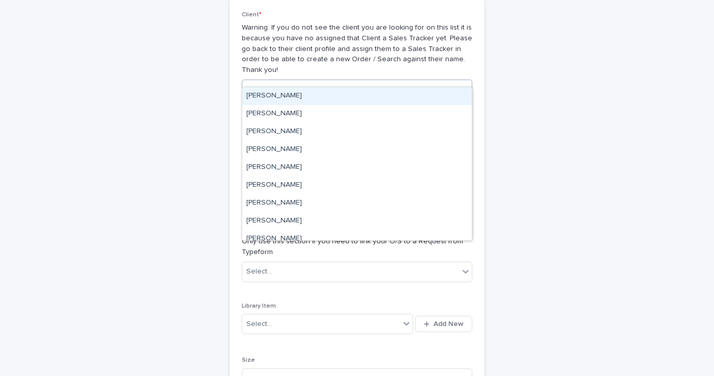
click at [285, 82] on div "Select..." at bounding box center [350, 90] width 217 height 17
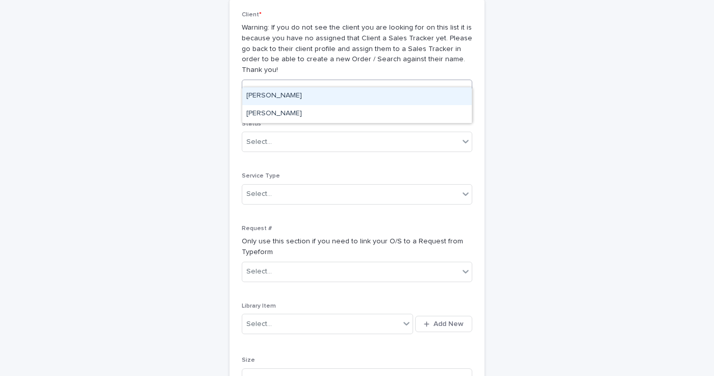
type input "*********"
click at [274, 96] on div "[PERSON_NAME]" at bounding box center [357, 96] width 230 height 18
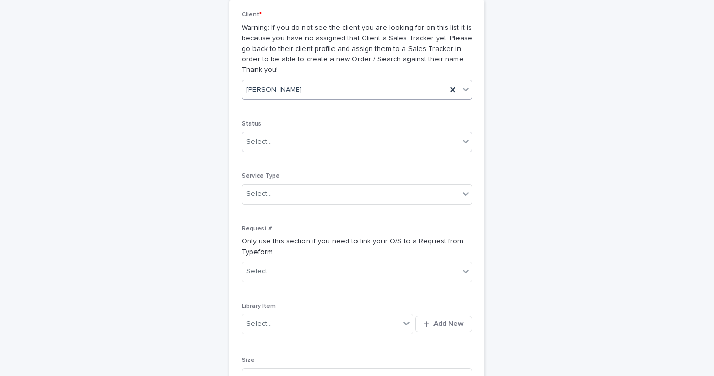
click at [266, 137] on div "Select..." at bounding box center [259, 142] width 26 height 11
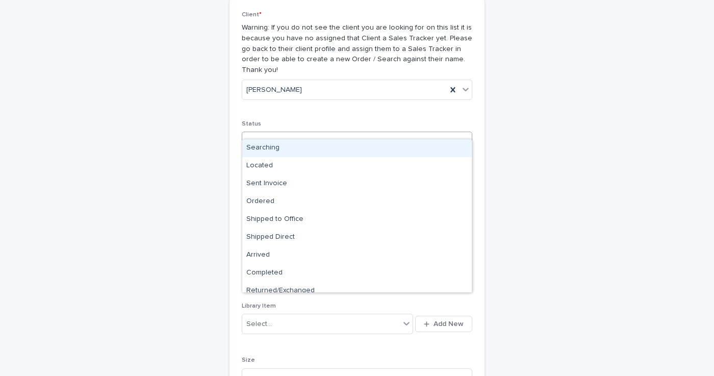
click at [269, 147] on div "Searching" at bounding box center [357, 148] width 230 height 18
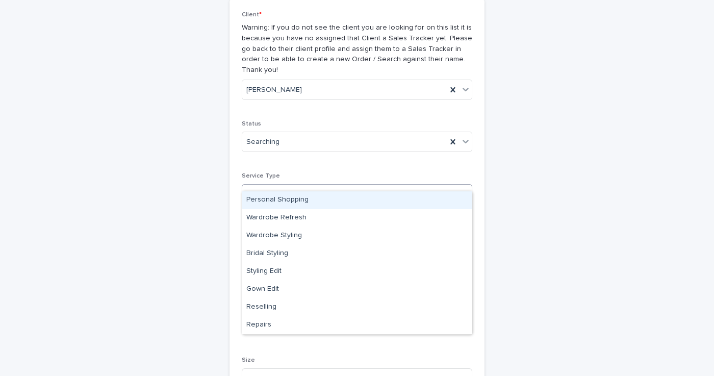
click at [269, 189] on div "Select..." at bounding box center [259, 194] width 26 height 11
click at [273, 198] on div "Personal Shopping" at bounding box center [357, 200] width 230 height 18
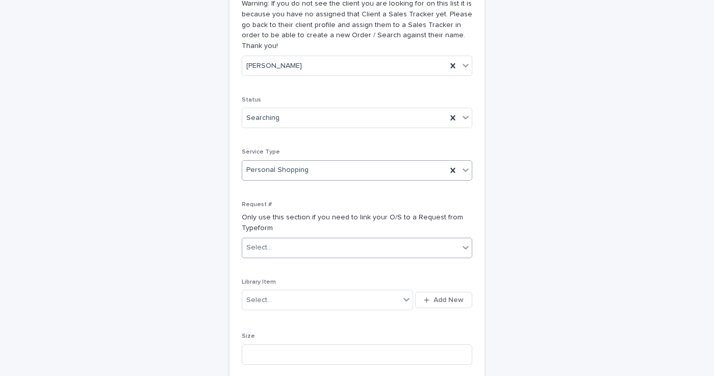
scroll to position [130, 0]
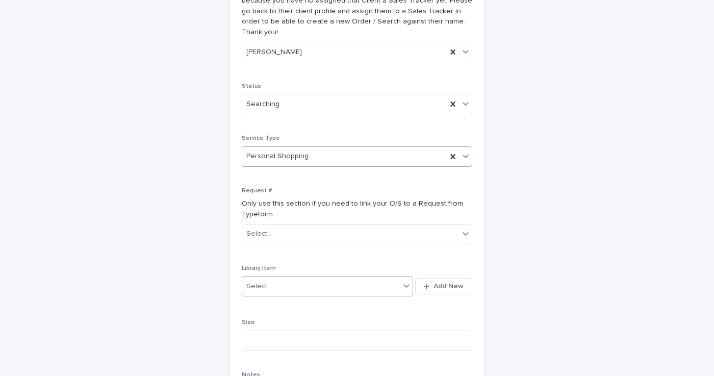
click at [269, 281] on div "Select..." at bounding box center [259, 286] width 26 height 11
click at [425, 283] on icon "button" at bounding box center [427, 286] width 6 height 7
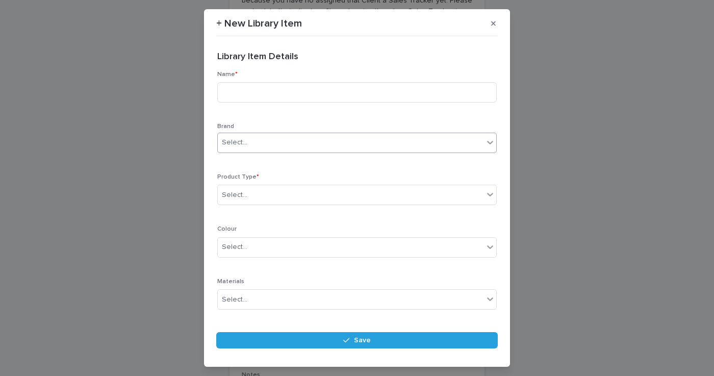
click at [238, 141] on div "Select..." at bounding box center [235, 142] width 26 height 11
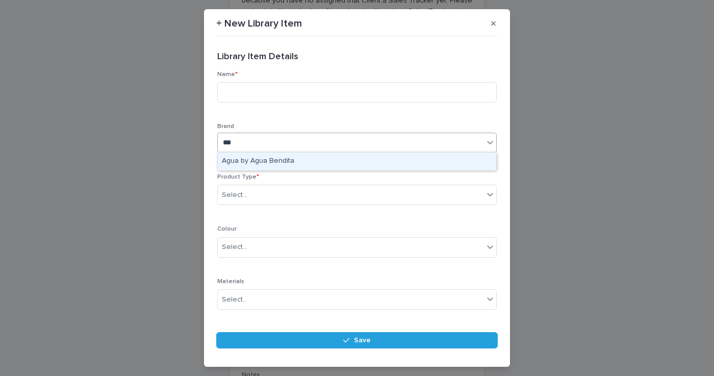
type input "****"
click at [246, 164] on div "Agua by Agua Bendita" at bounding box center [357, 162] width 279 height 18
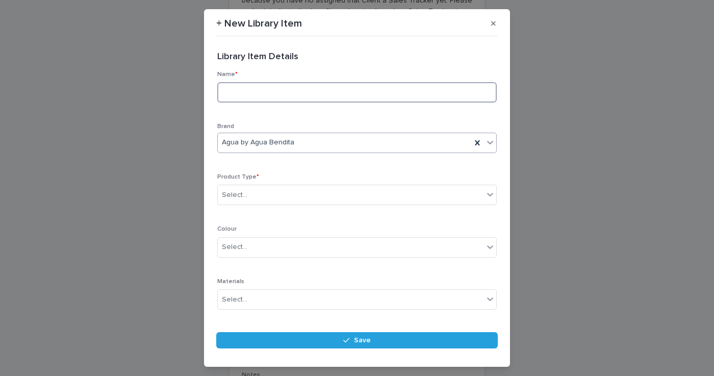
click at [262, 90] on input at bounding box center [357, 92] width 280 height 20
type input "**********"
click at [268, 191] on div "Select..." at bounding box center [351, 195] width 266 height 17
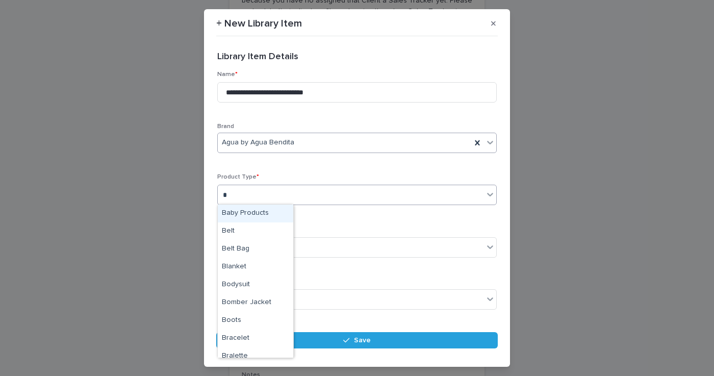
type input "**"
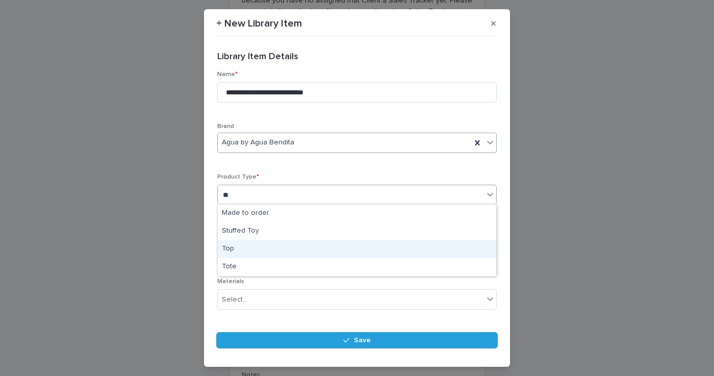
click at [232, 253] on div "Top" at bounding box center [357, 249] width 279 height 18
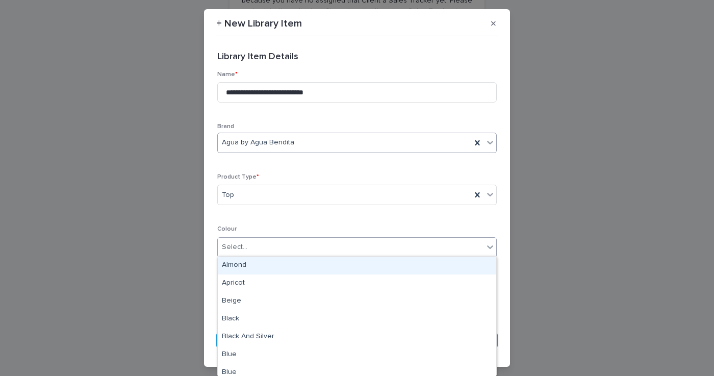
click at [256, 247] on div "Select..." at bounding box center [351, 247] width 266 height 17
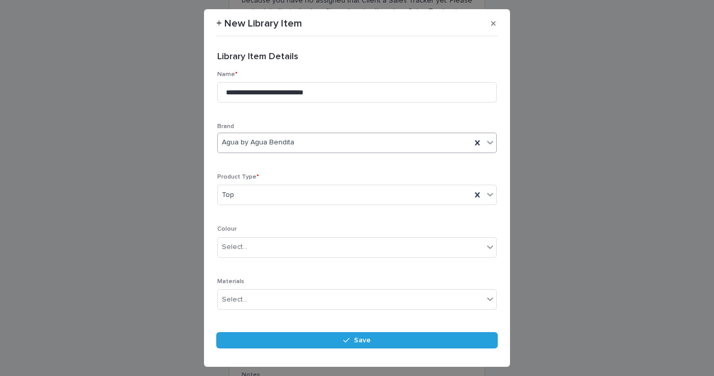
click at [346, 222] on div "**********" at bounding box center [357, 220] width 280 height 299
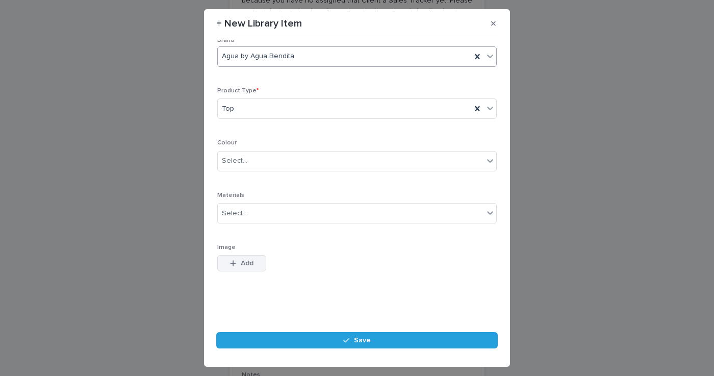
scroll to position [86, 0]
click at [241, 262] on span "Add" at bounding box center [247, 263] width 13 height 7
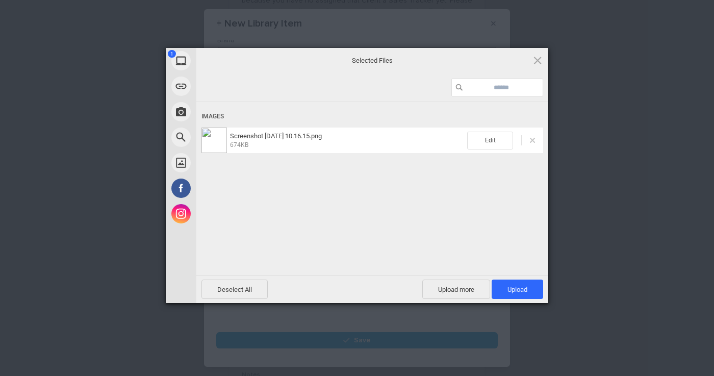
click at [532, 139] on span at bounding box center [532, 140] width 5 height 5
click at [523, 295] on span "Upload 1" at bounding box center [518, 289] width 52 height 19
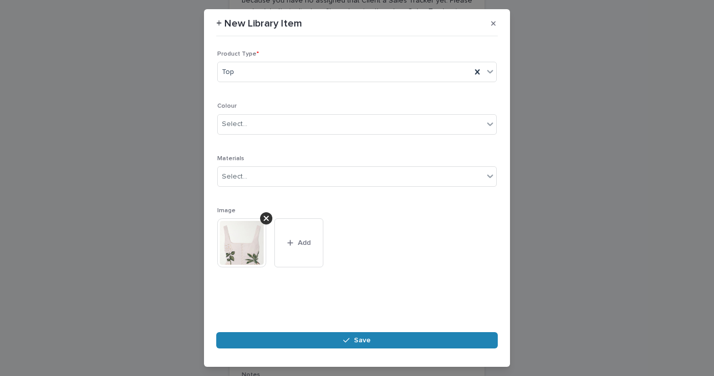
scroll to position [122, 0]
click at [348, 340] on icon "button" at bounding box center [346, 340] width 6 height 5
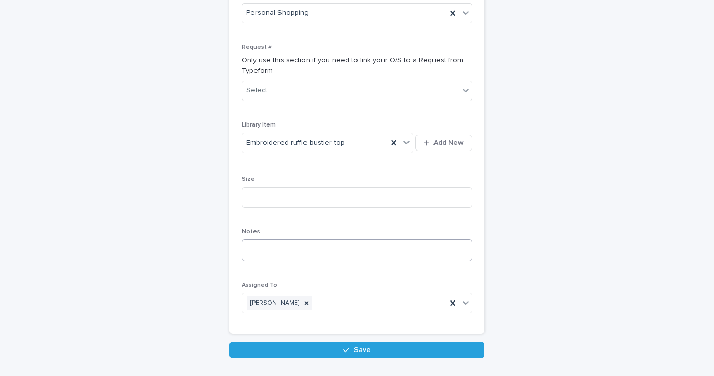
scroll to position [289, 0]
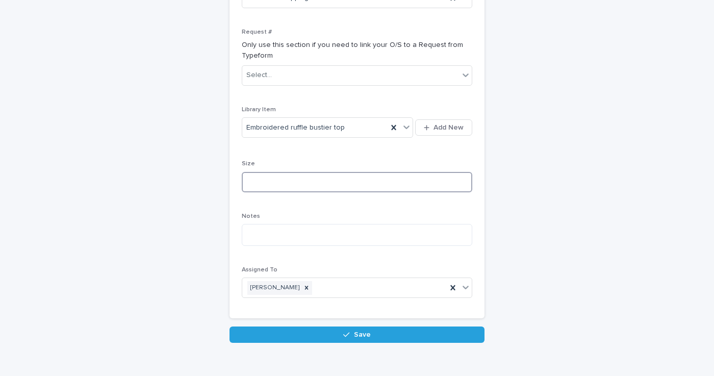
click at [318, 172] on input at bounding box center [357, 182] width 231 height 20
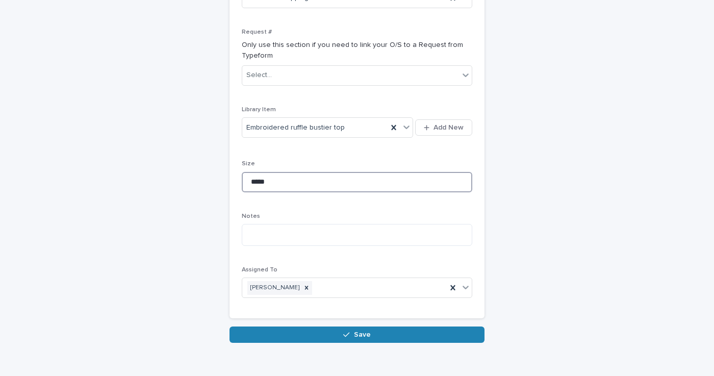
type input "*****"
click at [341, 326] on button "Save" at bounding box center [357, 334] width 255 height 16
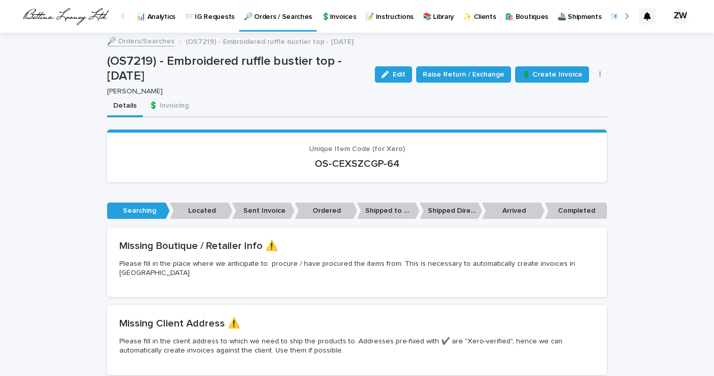
scroll to position [-1, 0]
click at [292, 20] on p "🔎 Orders / Searches" at bounding box center [278, 10] width 68 height 21
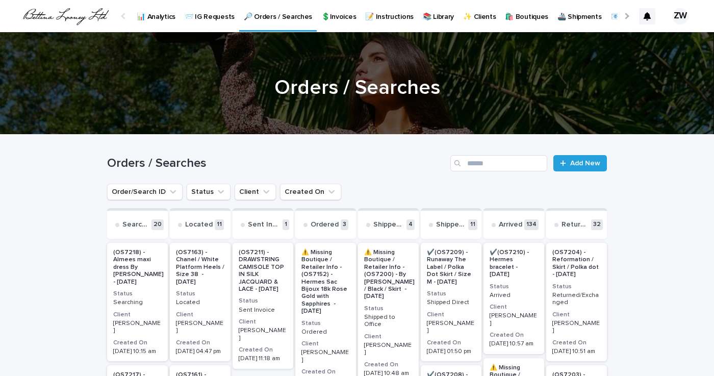
drag, startPoint x: 292, startPoint y: 20, endPoint x: 275, endPoint y: 17, distance: 17.1
click at [275, 17] on p "🔎 Orders / Searches" at bounding box center [278, 10] width 68 height 21
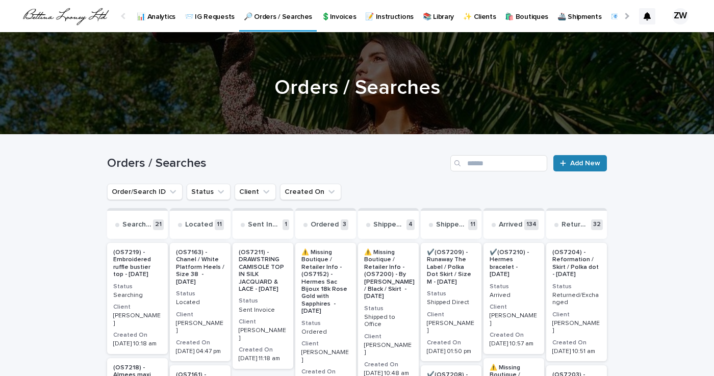
click at [579, 164] on span "Add New" at bounding box center [585, 163] width 30 height 7
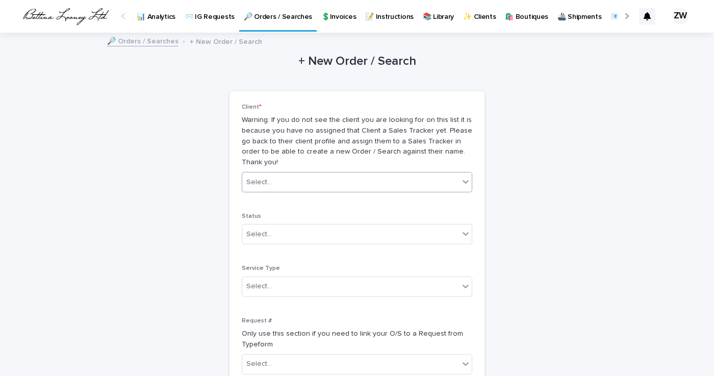
click at [298, 174] on div "Select..." at bounding box center [350, 182] width 217 height 17
click at [315, 116] on p "Warning: If you do not see the client you are looking for on this list it is be…" at bounding box center [357, 141] width 231 height 53
click at [266, 174] on div "Select..." at bounding box center [350, 182] width 217 height 17
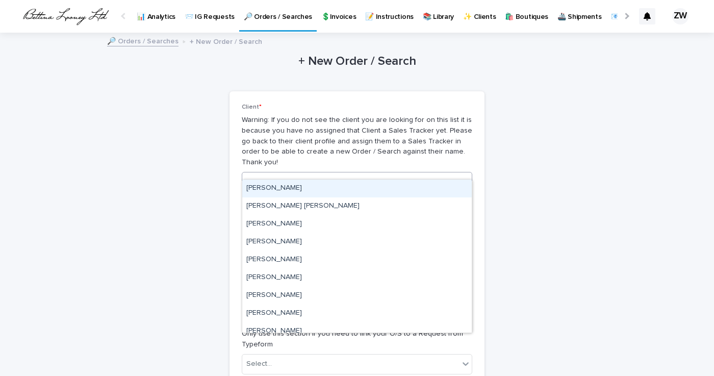
type input "*"
type input "*******"
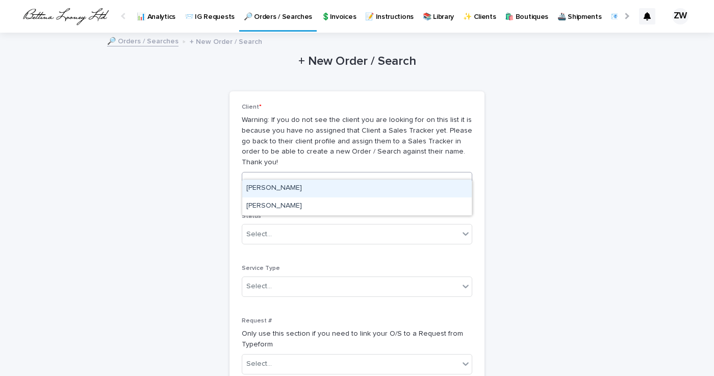
click at [272, 196] on div "[PERSON_NAME]" at bounding box center [357, 189] width 230 height 18
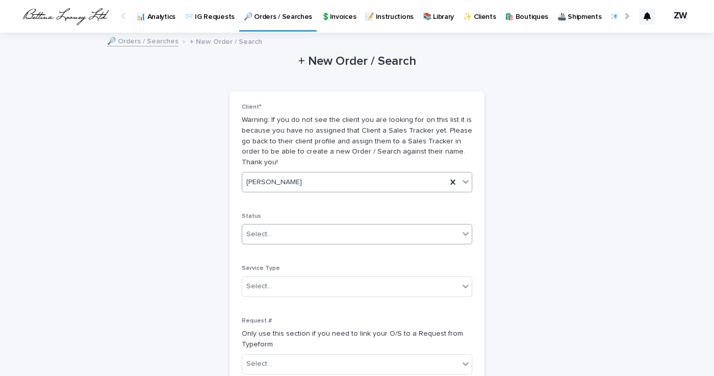
click at [317, 224] on div "Select..." at bounding box center [357, 234] width 231 height 20
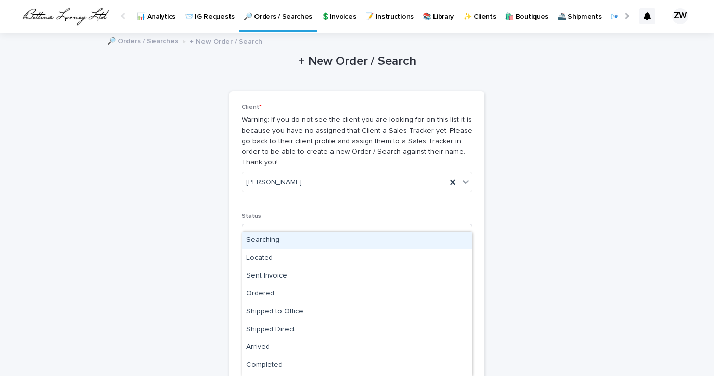
click at [298, 238] on div "Searching" at bounding box center [357, 241] width 230 height 18
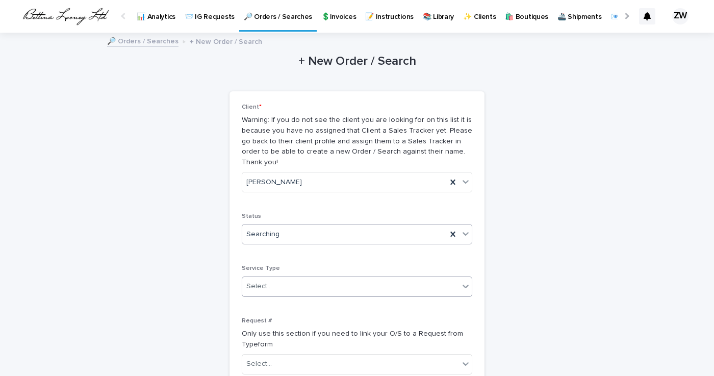
click at [285, 278] on div "Select..." at bounding box center [350, 286] width 217 height 17
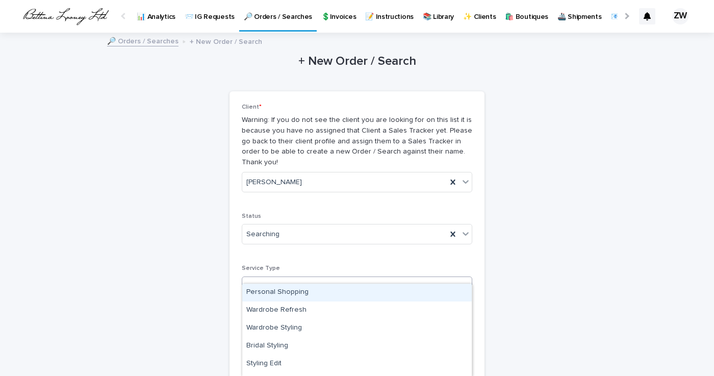
click at [287, 291] on div "Personal Shopping" at bounding box center [357, 293] width 230 height 18
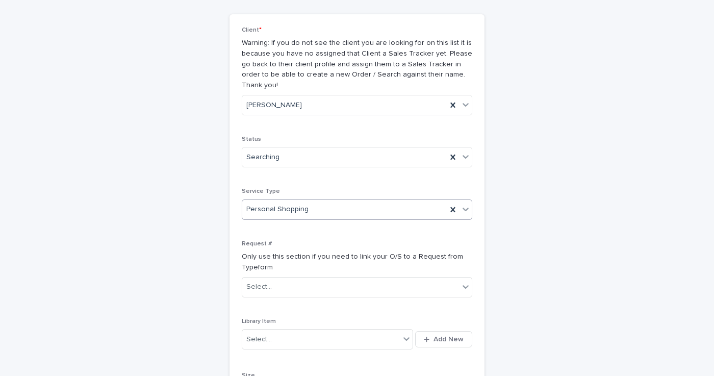
scroll to position [87, 0]
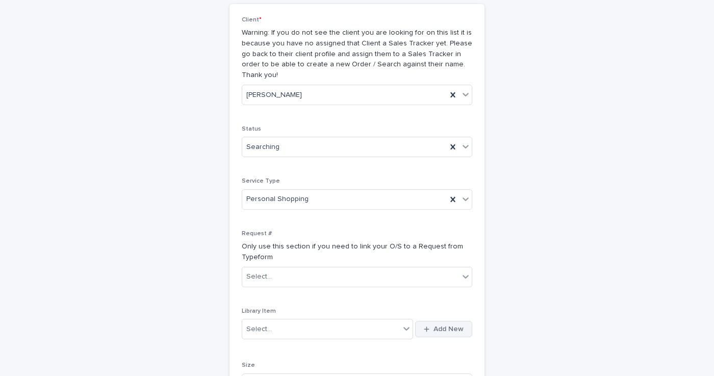
click at [422, 321] on button "Add New" at bounding box center [443, 329] width 57 height 16
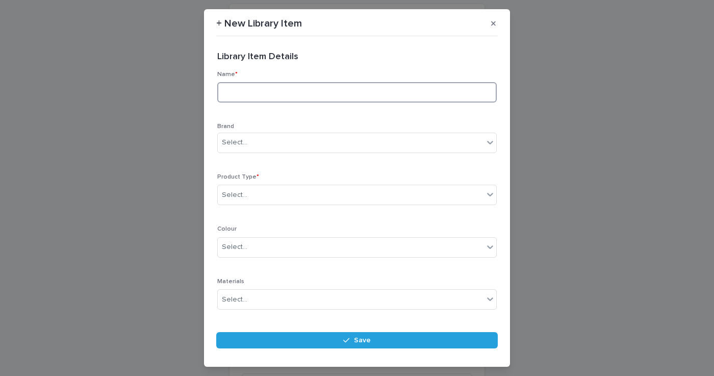
click at [246, 87] on input at bounding box center [357, 92] width 280 height 20
type input "**********"
click at [307, 143] on div "Select..." at bounding box center [351, 142] width 266 height 17
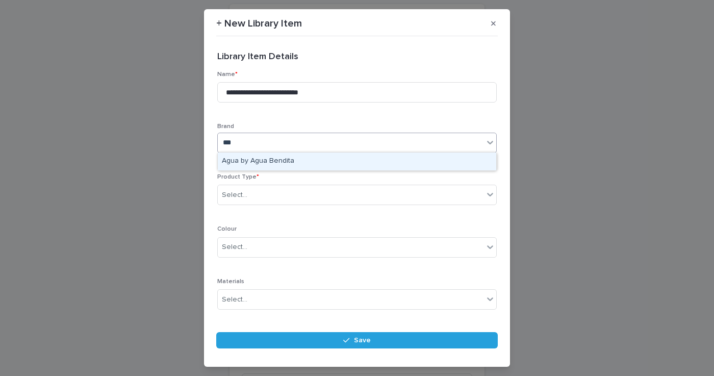
type input "****"
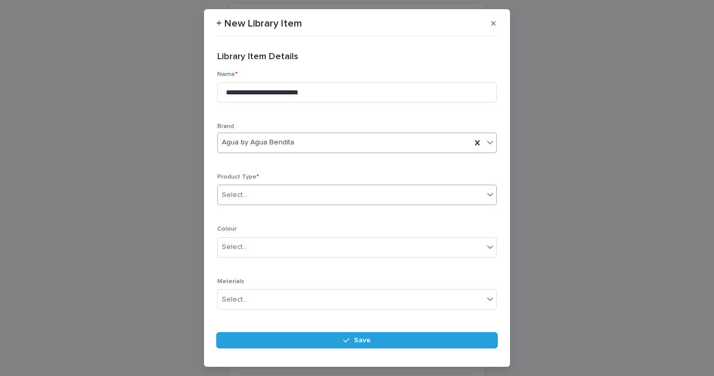
click at [272, 193] on div "Select..." at bounding box center [351, 195] width 266 height 17
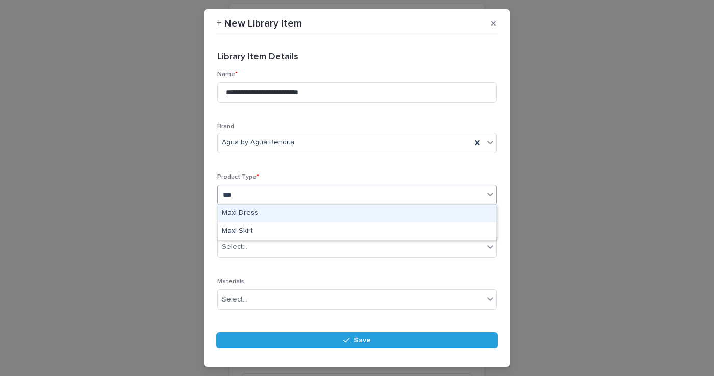
type input "****"
click at [280, 212] on div "Maxi Dress" at bounding box center [357, 214] width 279 height 18
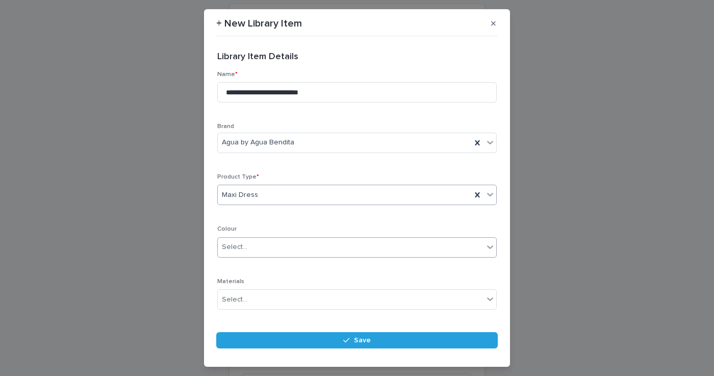
click at [237, 246] on div "Select..." at bounding box center [235, 247] width 26 height 11
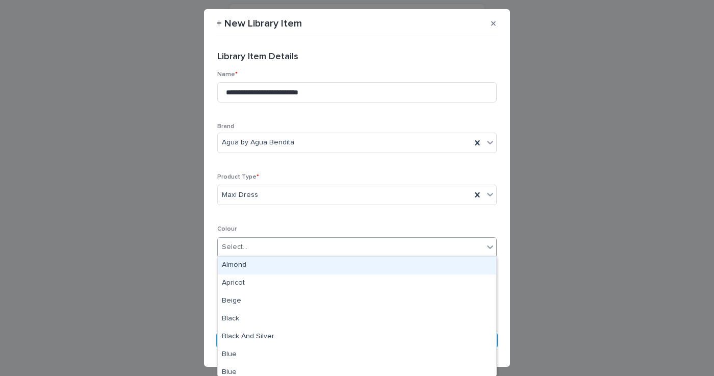
click at [314, 217] on div "**********" at bounding box center [357, 220] width 280 height 299
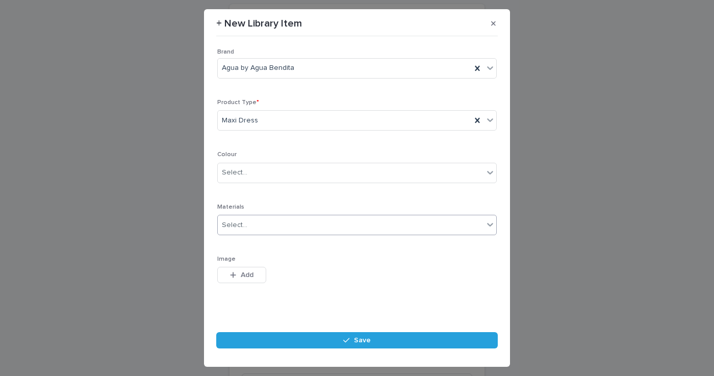
scroll to position [75, 0]
click at [234, 274] on icon "button" at bounding box center [233, 274] width 6 height 7
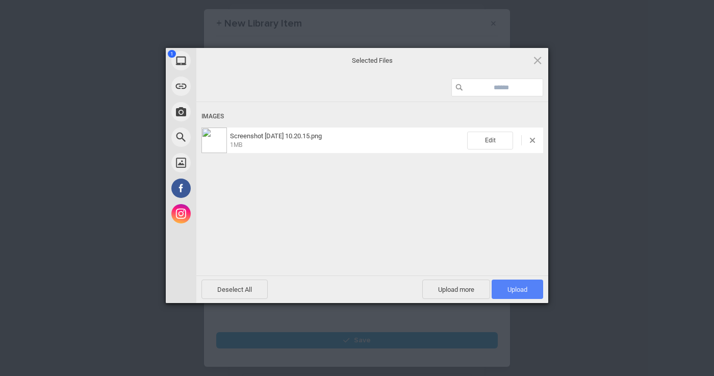
click at [527, 285] on span "Upload 1" at bounding box center [518, 289] width 52 height 19
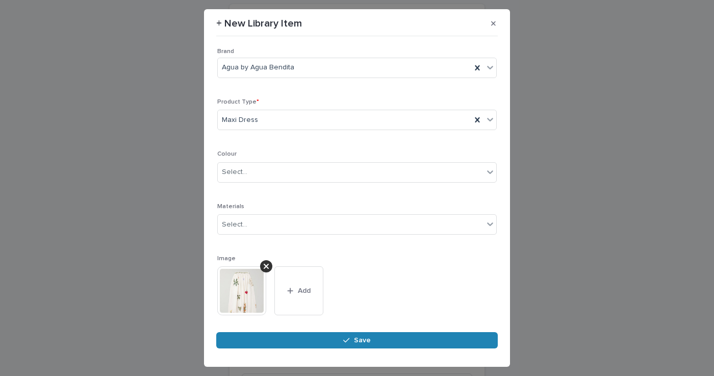
click at [354, 341] on span "Save" at bounding box center [362, 340] width 17 height 7
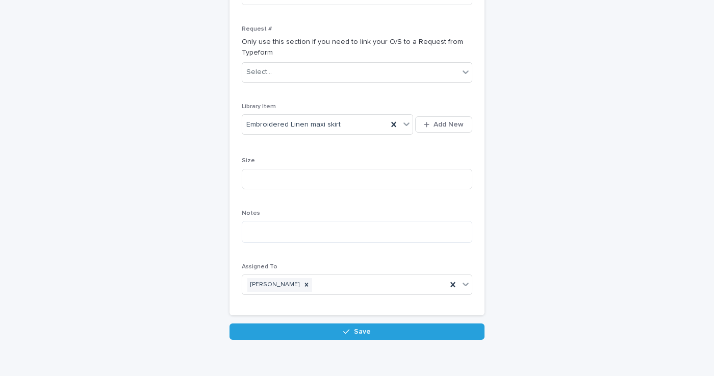
scroll to position [291, 0]
click at [320, 169] on input at bounding box center [357, 179] width 231 height 20
type input "*"
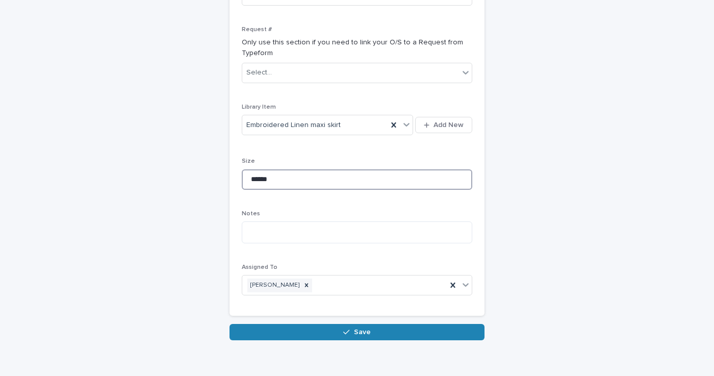
type input "******"
click at [312, 324] on button "Save" at bounding box center [357, 332] width 255 height 16
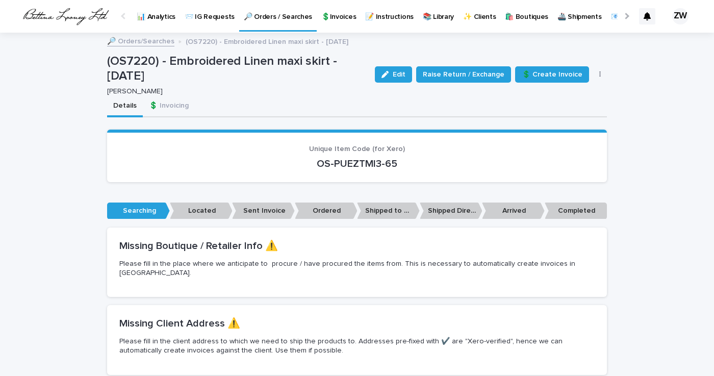
click at [258, 15] on p "🔎 Orders / Searches" at bounding box center [278, 10] width 68 height 21
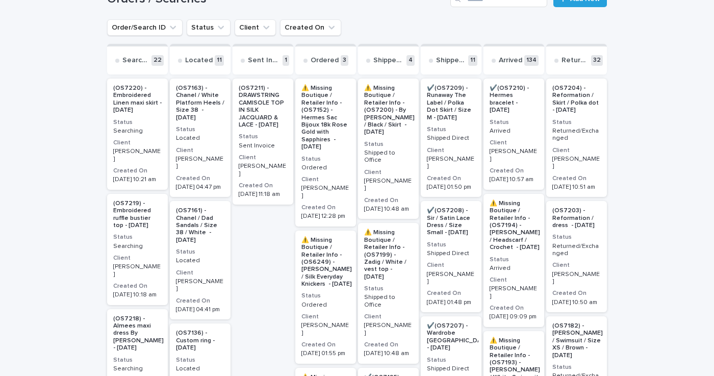
scroll to position [171, 0]
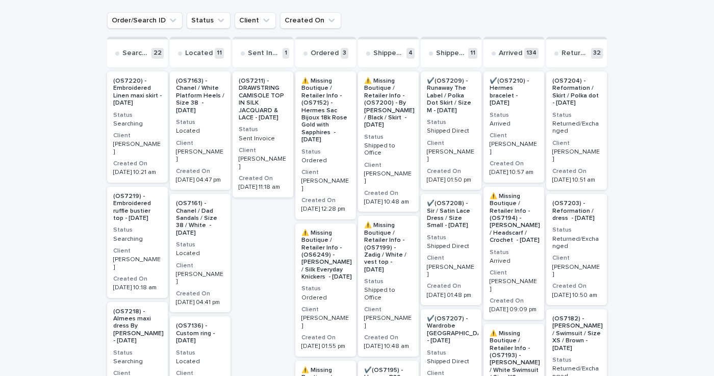
click at [135, 204] on p "(OS7219) - Embroidered ruffle bustier top - [DATE]" at bounding box center [137, 208] width 48 height 30
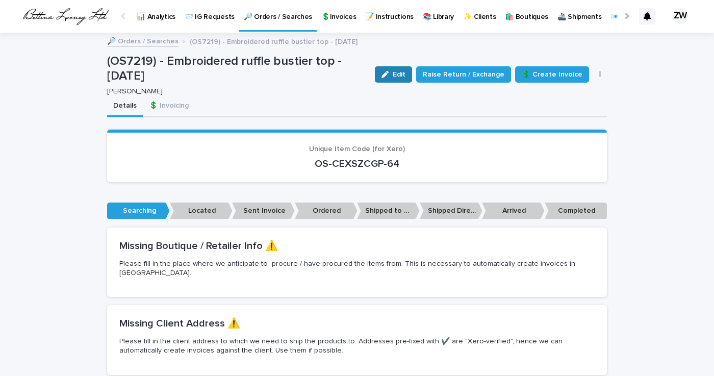
click at [409, 78] on button "Edit" at bounding box center [393, 74] width 37 height 16
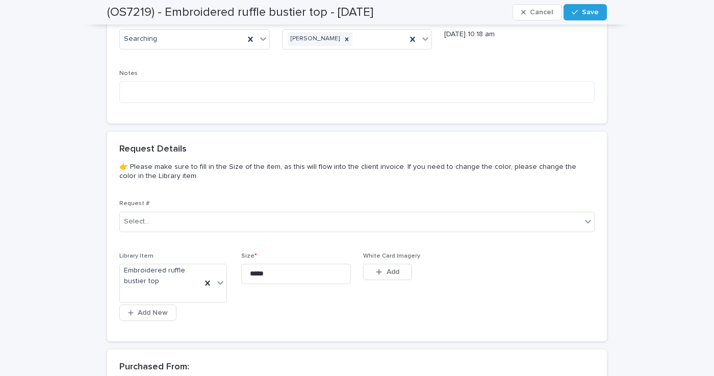
scroll to position [495, 0]
click at [271, 263] on input "*****" at bounding box center [296, 273] width 110 height 20
type input "******"
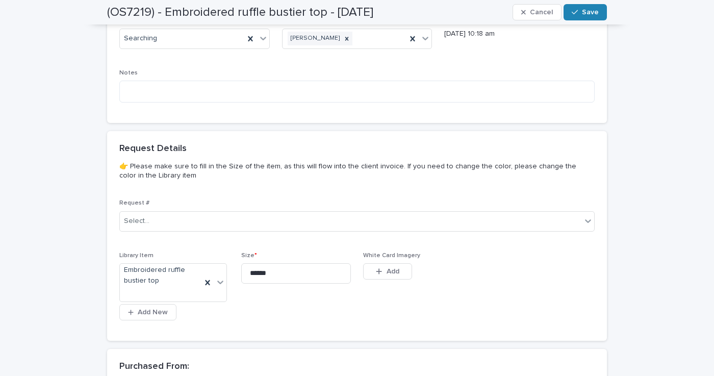
click at [598, 15] on span "Save" at bounding box center [590, 12] width 17 height 7
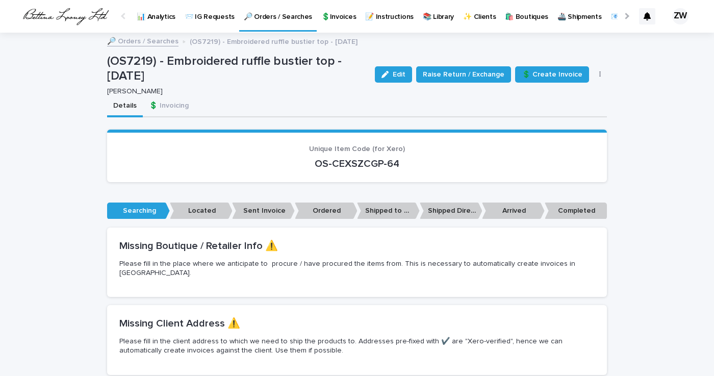
scroll to position [0, 0]
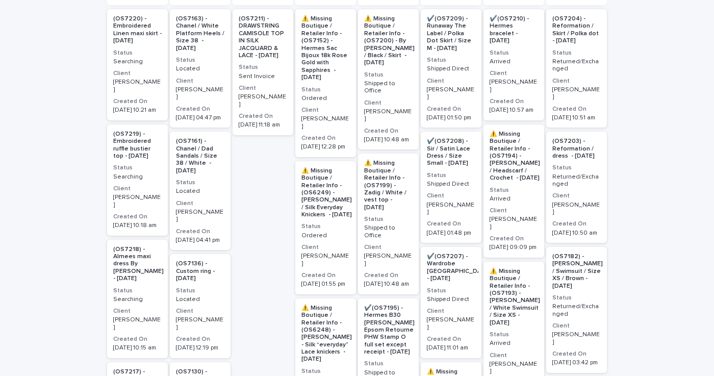
scroll to position [236, 0]
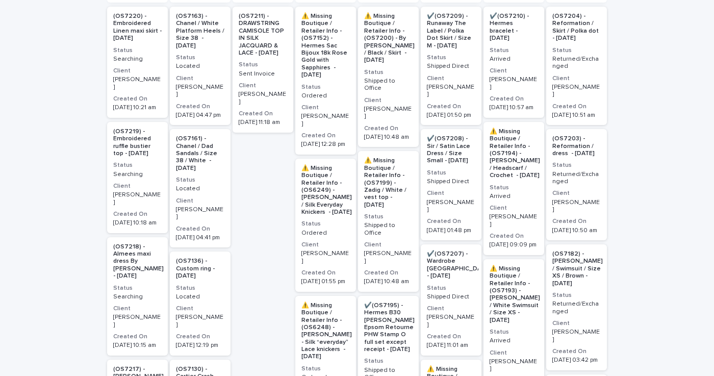
click at [136, 253] on p "(OS7218) - Almees maxi dress By [PERSON_NAME] - [DATE]" at bounding box center [138, 261] width 51 height 37
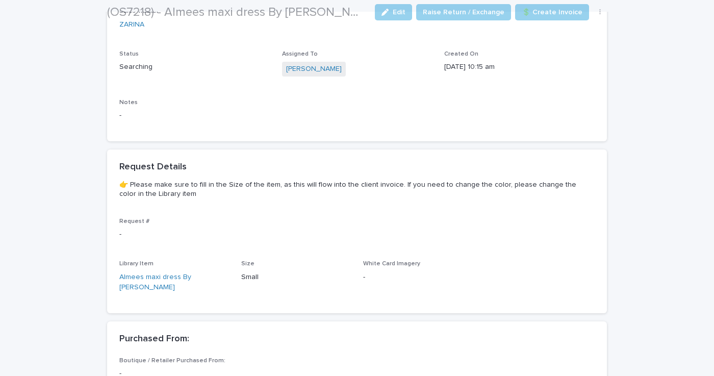
scroll to position [444, 0]
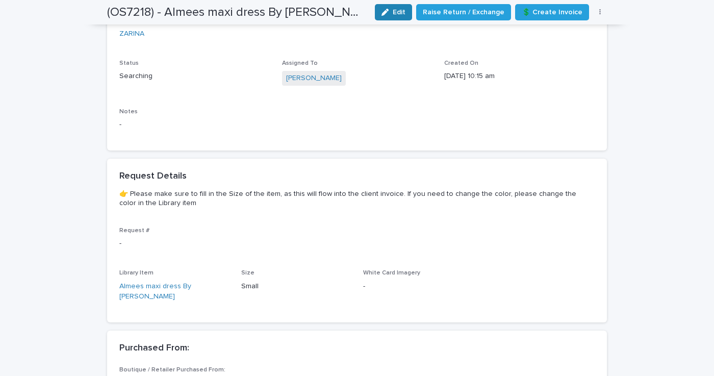
click at [406, 9] on span "Edit" at bounding box center [399, 12] width 13 height 7
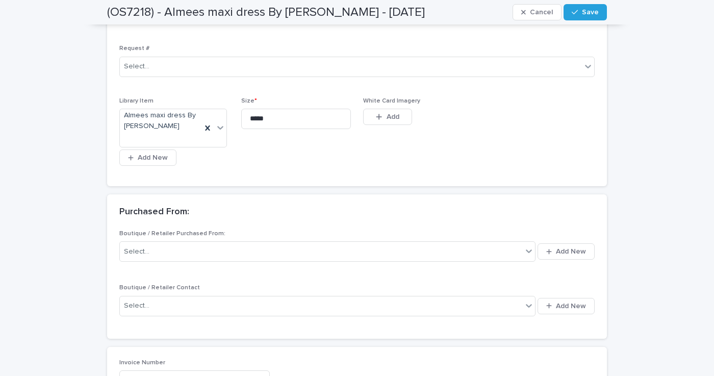
scroll to position [648, 0]
click at [275, 110] on input "*****" at bounding box center [296, 120] width 110 height 20
type input "*****"
click at [595, 12] on span "Save" at bounding box center [590, 12] width 17 height 7
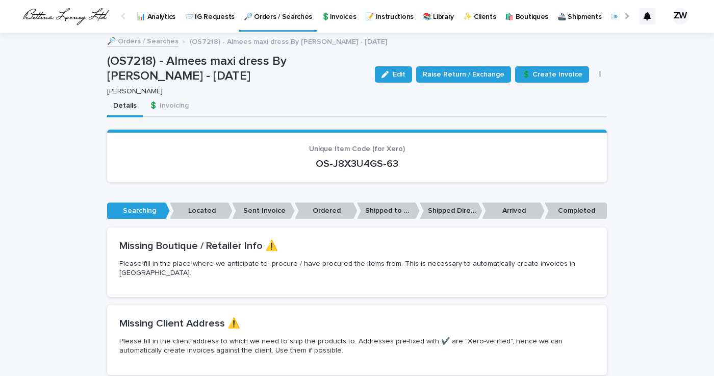
scroll to position [0, 0]
click at [264, 12] on p "🔎 Orders / Searches" at bounding box center [278, 10] width 68 height 21
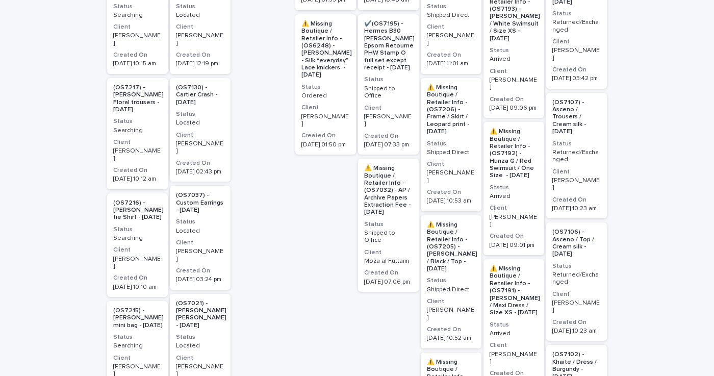
scroll to position [519, 0]
click at [130, 198] on p "(OS7216) - [PERSON_NAME] tie Shirt - [DATE]" at bounding box center [138, 209] width 51 height 22
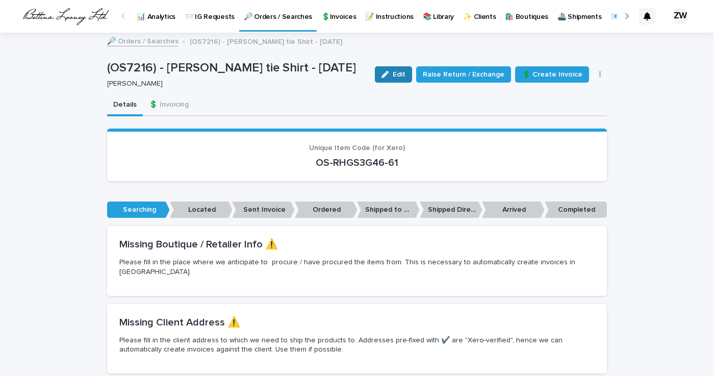
click at [406, 75] on span "Edit" at bounding box center [399, 74] width 13 height 7
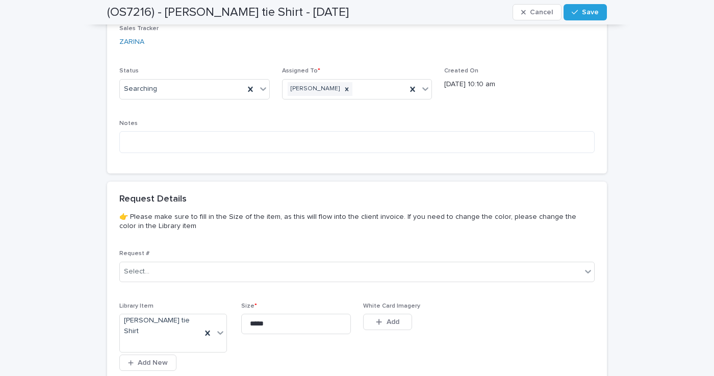
scroll to position [459, 0]
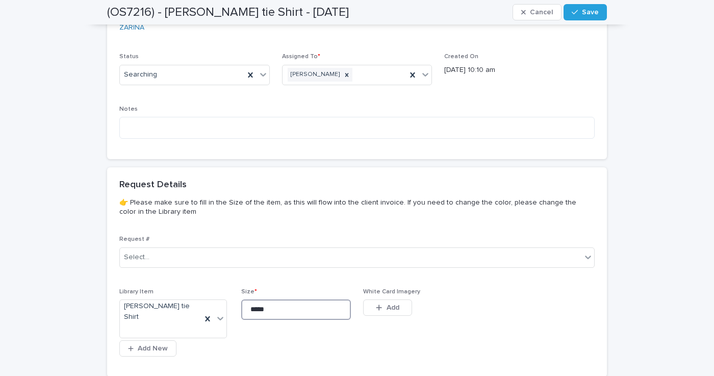
click at [265, 299] on input "*****" at bounding box center [296, 309] width 110 height 20
type input "******"
click at [594, 10] on span "Save" at bounding box center [590, 12] width 17 height 7
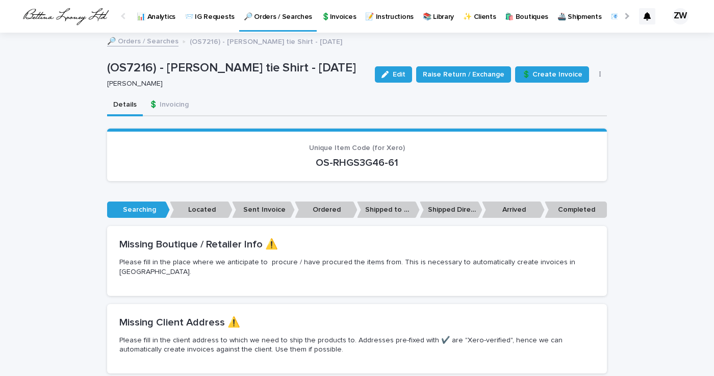
scroll to position [0, 0]
click at [258, 20] on p "🔎 Orders / Searches" at bounding box center [278, 10] width 68 height 21
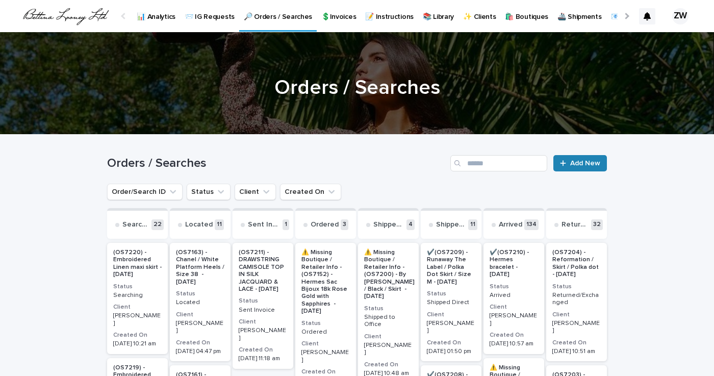
click at [591, 162] on span "Add New" at bounding box center [585, 163] width 30 height 7
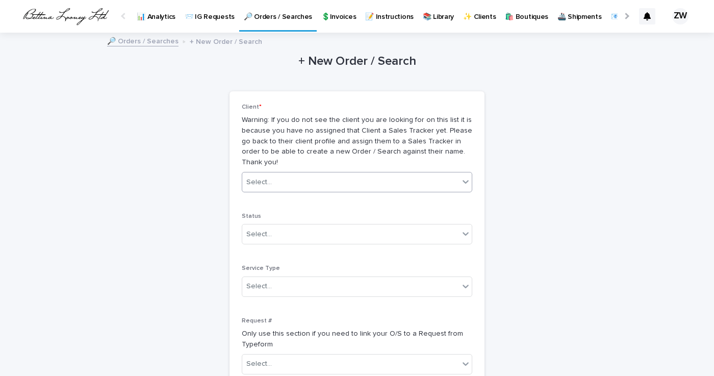
click at [274, 174] on div "Select..." at bounding box center [350, 182] width 217 height 17
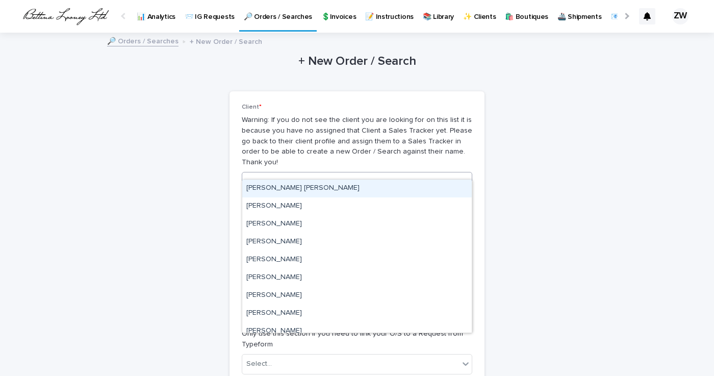
type input "*******"
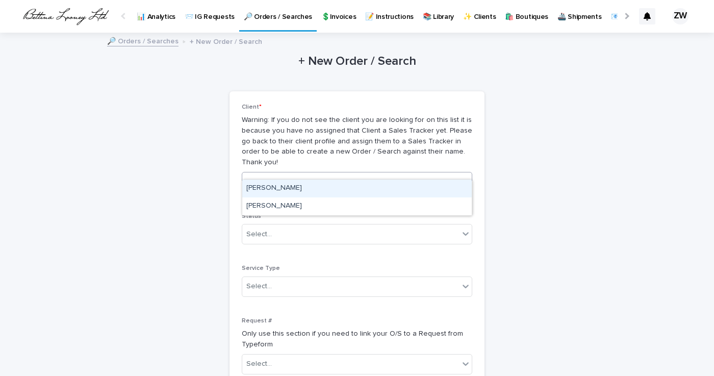
click at [280, 185] on div "[PERSON_NAME]" at bounding box center [357, 189] width 230 height 18
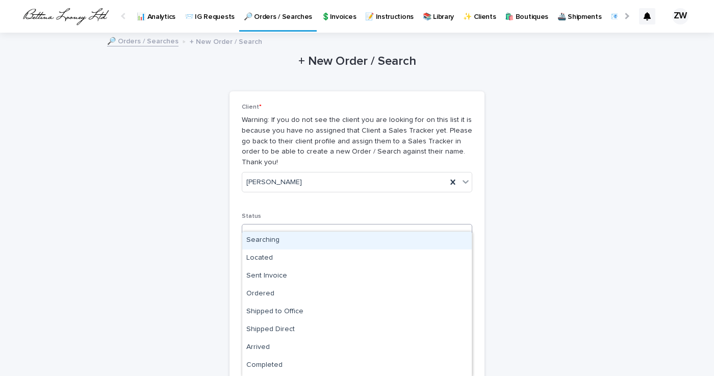
click at [280, 226] on div "Select..." at bounding box center [350, 234] width 217 height 17
click at [279, 240] on div "Searching" at bounding box center [357, 241] width 230 height 18
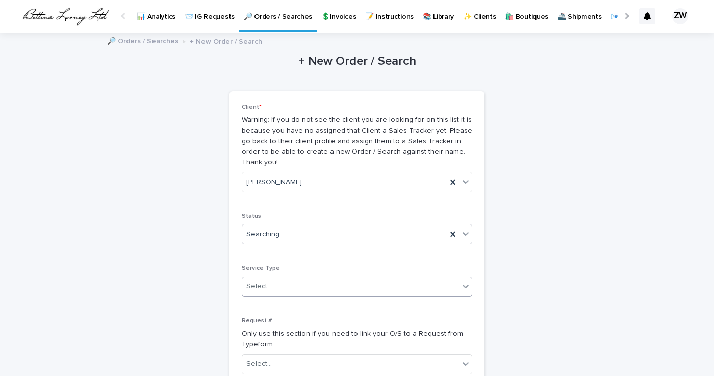
click at [278, 278] on div "Select..." at bounding box center [350, 286] width 217 height 17
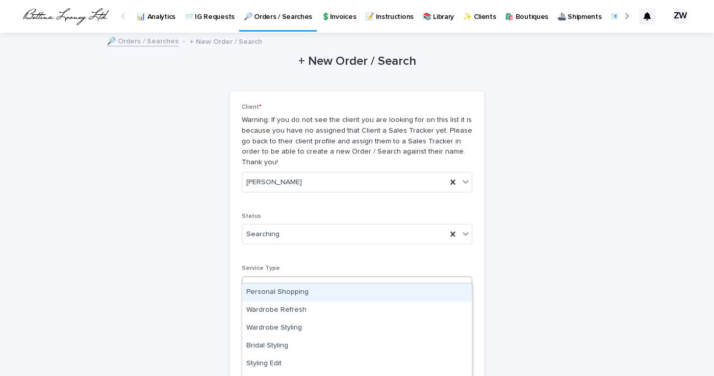
click at [267, 291] on div "Personal Shopping" at bounding box center [357, 293] width 230 height 18
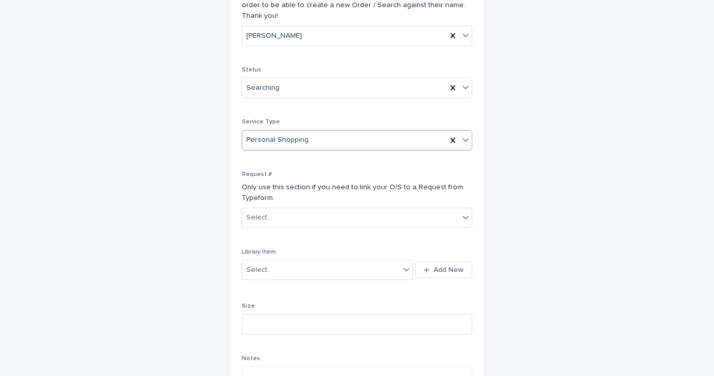
scroll to position [147, 0]
click at [304, 261] on div "Select..." at bounding box center [321, 269] width 158 height 17
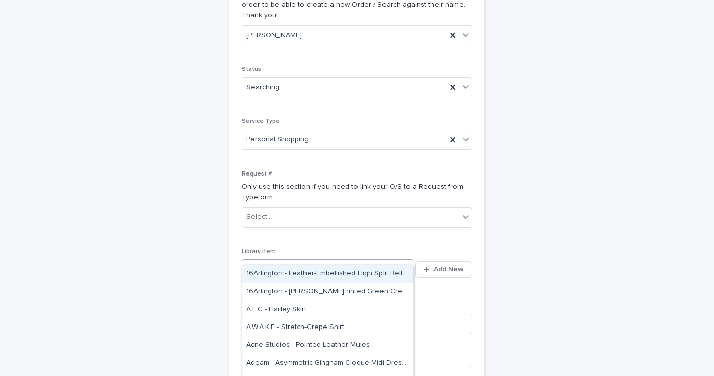
click at [404, 232] on div "Client * Warning: If you do not see the client you are looking for on this list…" at bounding box center [357, 203] width 231 height 492
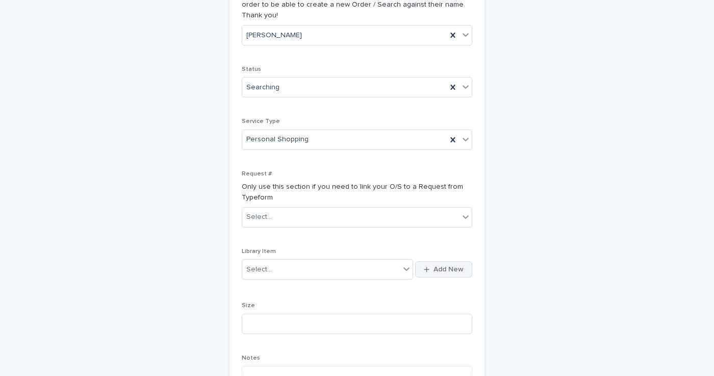
click at [432, 266] on div "button" at bounding box center [429, 269] width 10 height 7
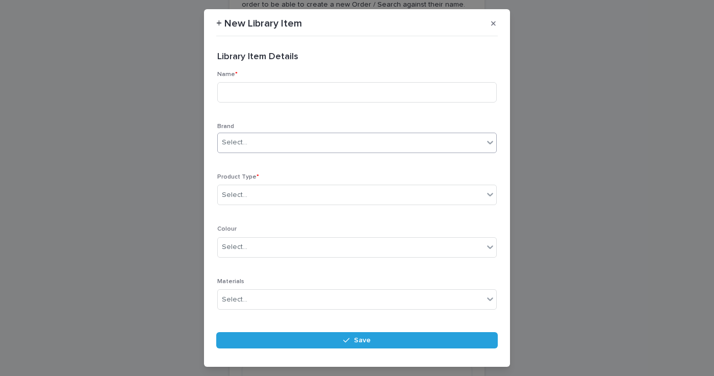
click at [272, 140] on div "Select..." at bounding box center [351, 142] width 266 height 17
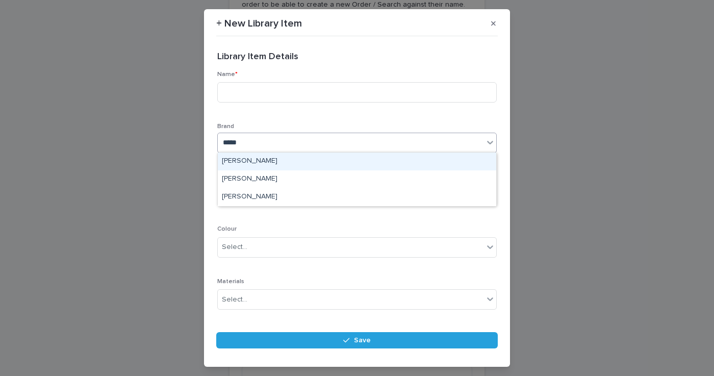
type input "******"
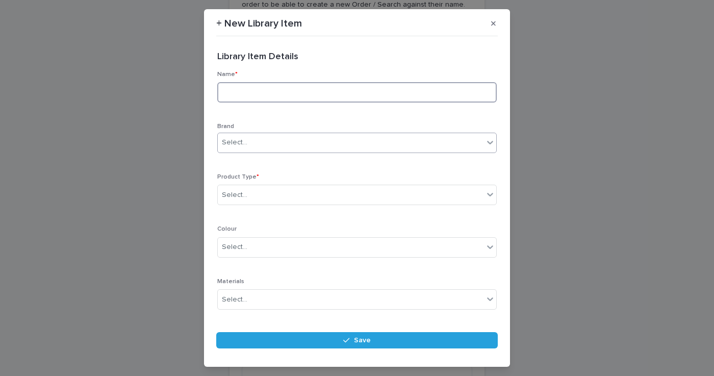
click at [265, 92] on input at bounding box center [357, 92] width 280 height 20
click at [265, 91] on input "**********" at bounding box center [357, 92] width 280 height 20
click at [300, 92] on input "**********" at bounding box center [357, 92] width 280 height 20
type input "**********"
click at [261, 190] on div "Select..." at bounding box center [351, 195] width 266 height 17
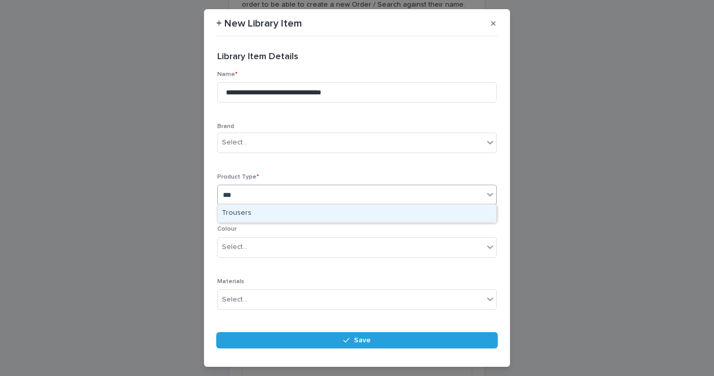
type input "****"
click at [265, 212] on div "Trousers" at bounding box center [357, 214] width 279 height 18
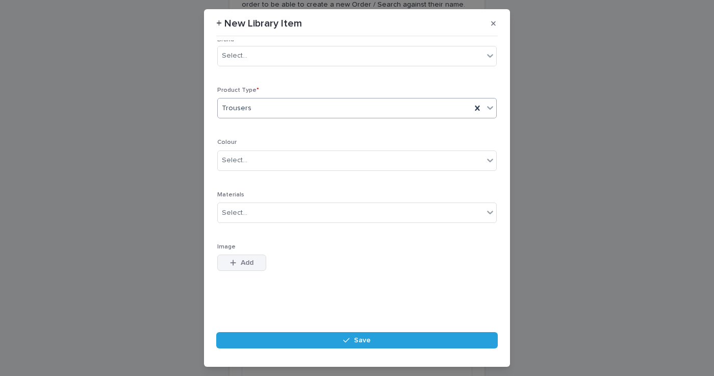
scroll to position [86, 0]
click at [242, 262] on span "Add" at bounding box center [247, 263] width 13 height 7
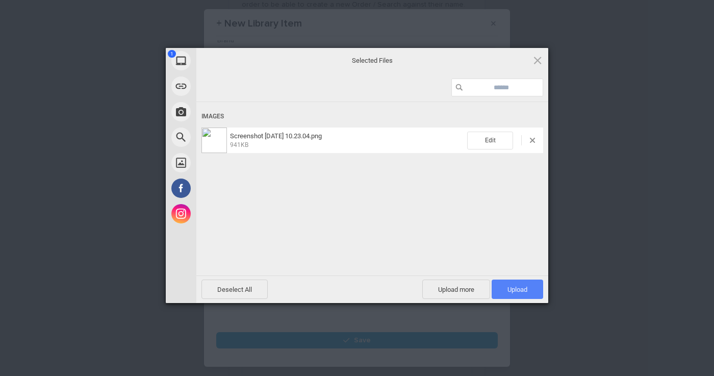
click at [521, 286] on span "Upload 1" at bounding box center [518, 290] width 20 height 8
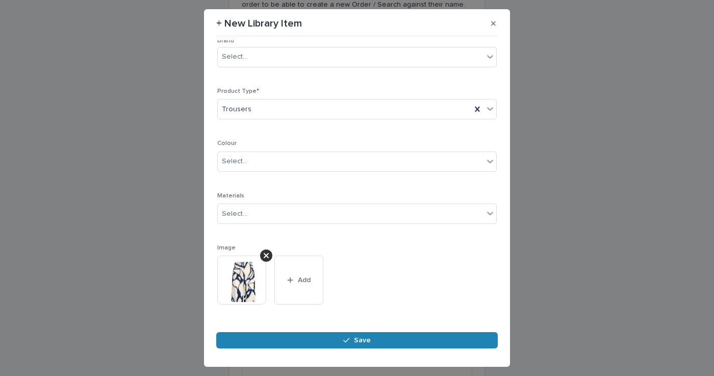
click at [365, 340] on span "Save" at bounding box center [362, 340] width 17 height 7
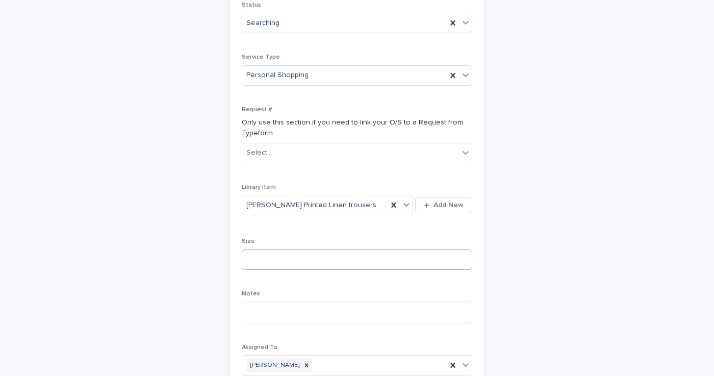
scroll to position [222, 0]
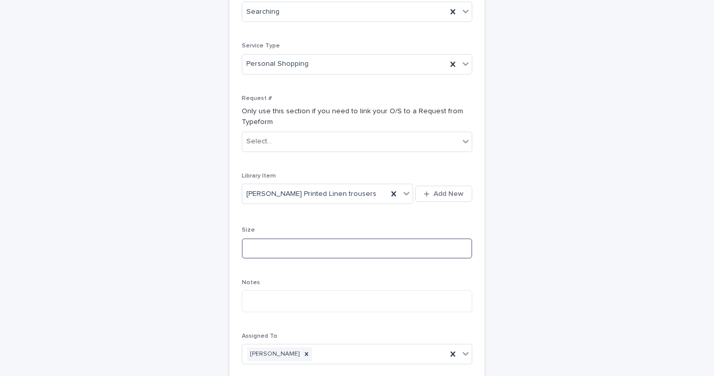
click at [354, 238] on input at bounding box center [357, 248] width 231 height 20
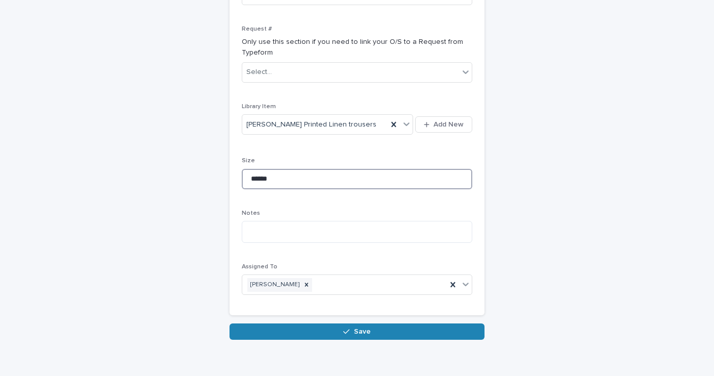
scroll to position [291, 0]
type input "******"
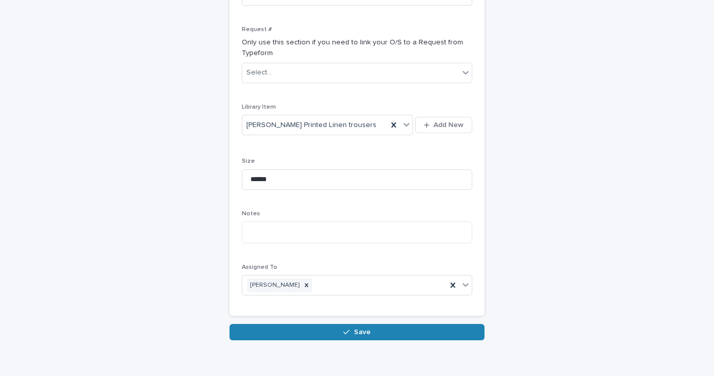
click at [314, 324] on button "Save" at bounding box center [357, 332] width 255 height 16
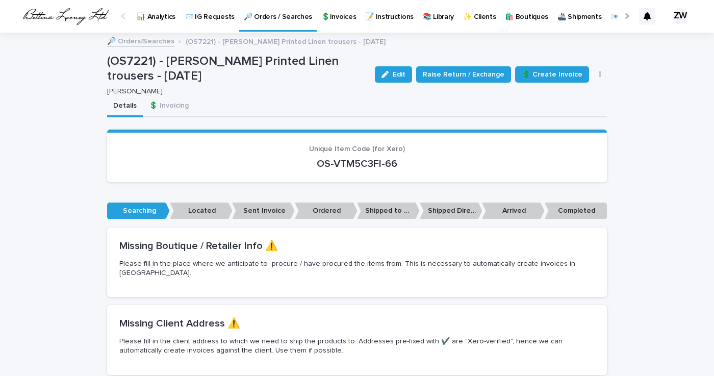
click at [286, 15] on p "🔎 Orders / Searches" at bounding box center [278, 10] width 68 height 21
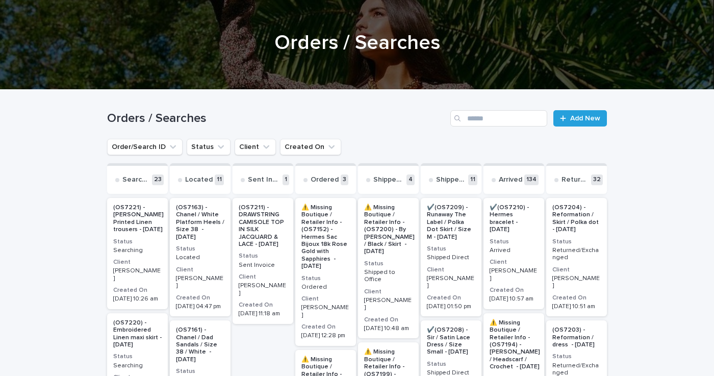
scroll to position [48, 0]
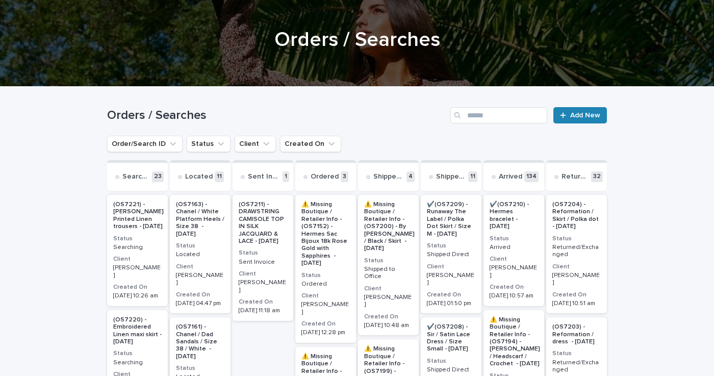
click at [586, 111] on link "Add New" at bounding box center [580, 115] width 54 height 16
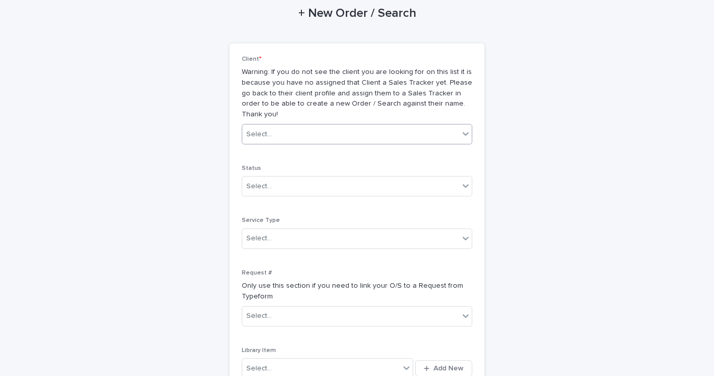
click at [305, 126] on div "Select..." at bounding box center [350, 134] width 217 height 17
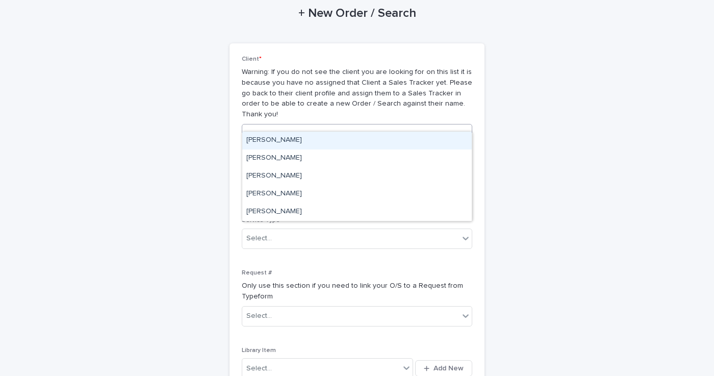
type input "*******"
click at [278, 141] on div "[PERSON_NAME]" at bounding box center [357, 141] width 230 height 18
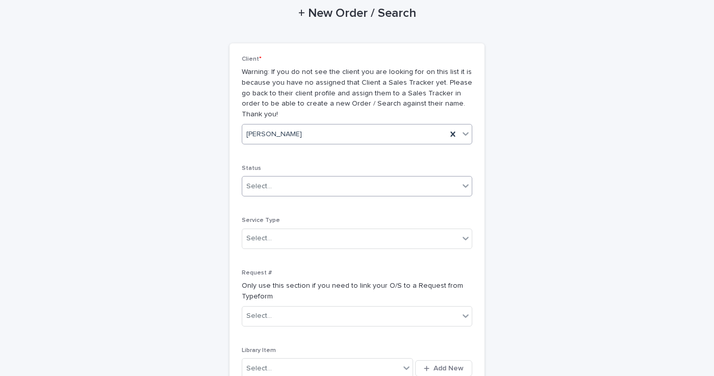
click at [275, 178] on div "Select..." at bounding box center [350, 186] width 217 height 17
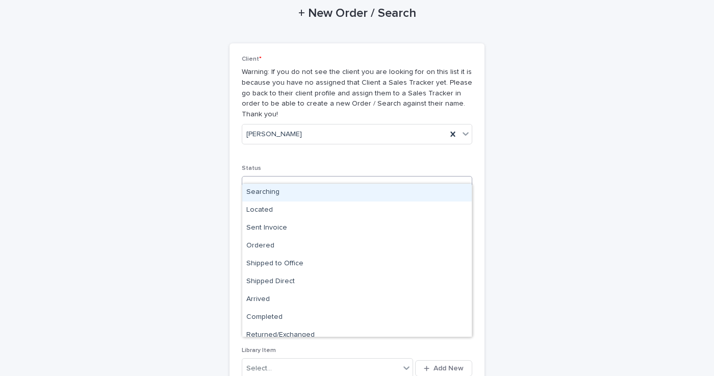
click at [273, 188] on div "Searching" at bounding box center [357, 193] width 230 height 18
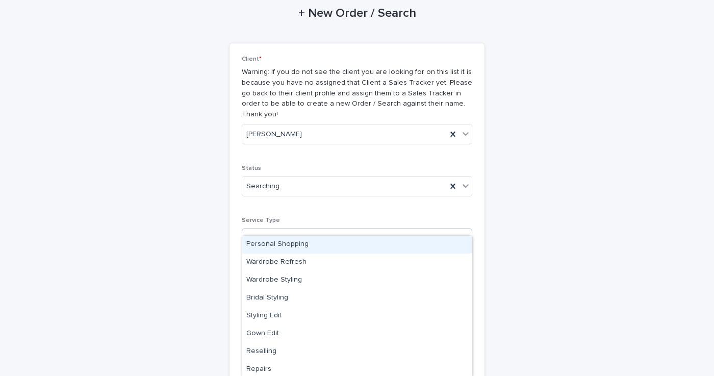
click at [263, 231] on div "Select..." at bounding box center [350, 238] width 217 height 17
click at [284, 247] on div "Personal Shopping" at bounding box center [357, 245] width 230 height 18
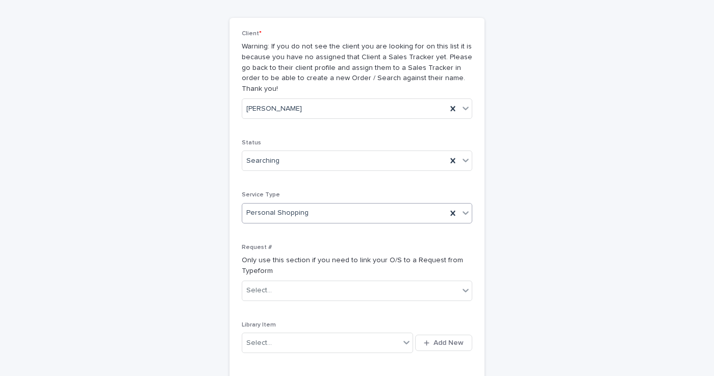
scroll to position [108, 0]
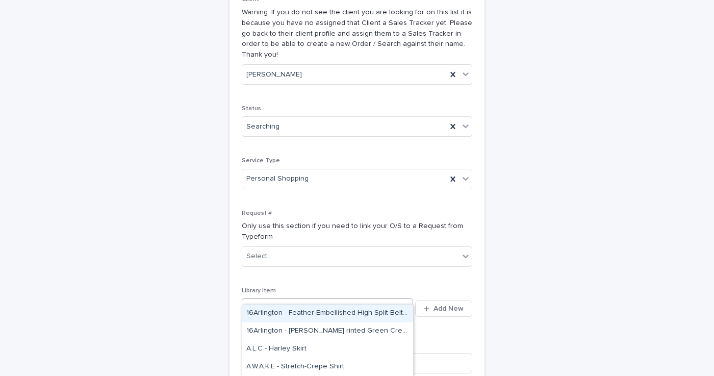
click at [409, 303] on icon at bounding box center [406, 308] width 10 height 10
click at [433, 269] on div "Client * Warning: If you do not see the client you are looking for on this list…" at bounding box center [357, 242] width 231 height 492
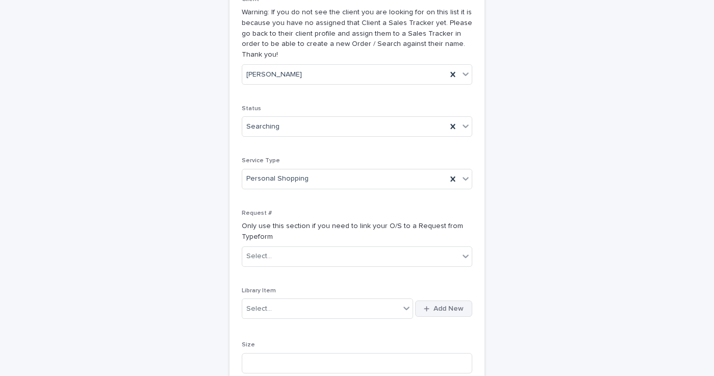
click at [443, 305] on span "Add New" at bounding box center [449, 308] width 30 height 7
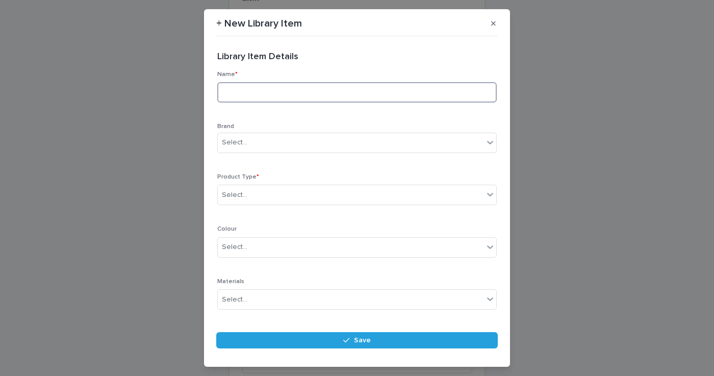
click at [249, 90] on input at bounding box center [357, 92] width 280 height 20
click at [232, 137] on div "Select..." at bounding box center [235, 142] width 26 height 11
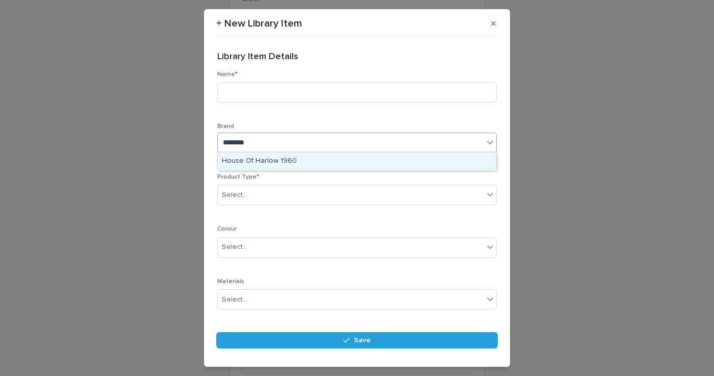
type input "********"
drag, startPoint x: 223, startPoint y: 142, endPoint x: 255, endPoint y: 142, distance: 31.6
click at [255, 142] on div "******** House of" at bounding box center [351, 142] width 266 height 17
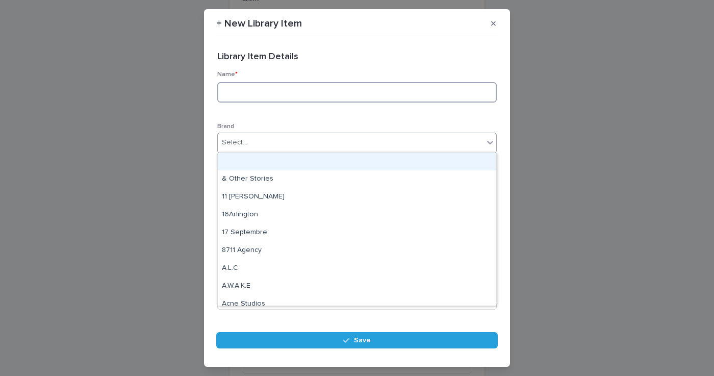
click at [251, 91] on input at bounding box center [357, 92] width 280 height 20
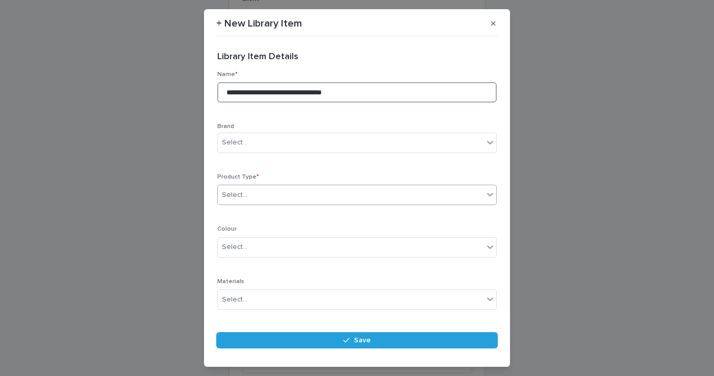
type input "**********"
click at [258, 188] on div "Select..." at bounding box center [351, 195] width 266 height 17
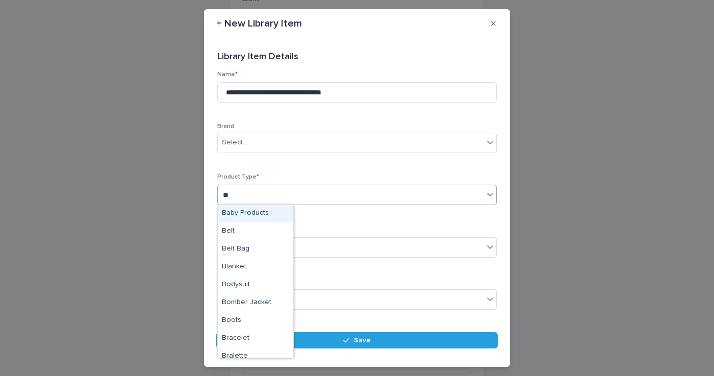
type input "***"
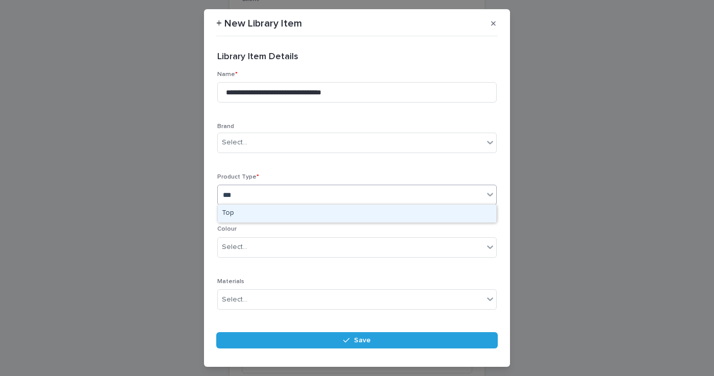
click at [248, 210] on div "Top" at bounding box center [357, 214] width 279 height 18
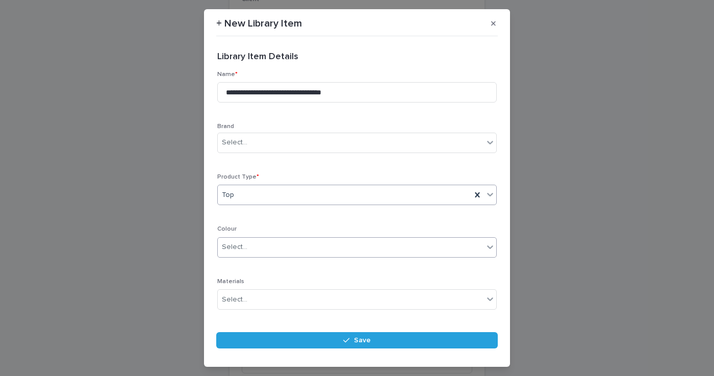
click at [239, 247] on div "Select..." at bounding box center [235, 247] width 26 height 11
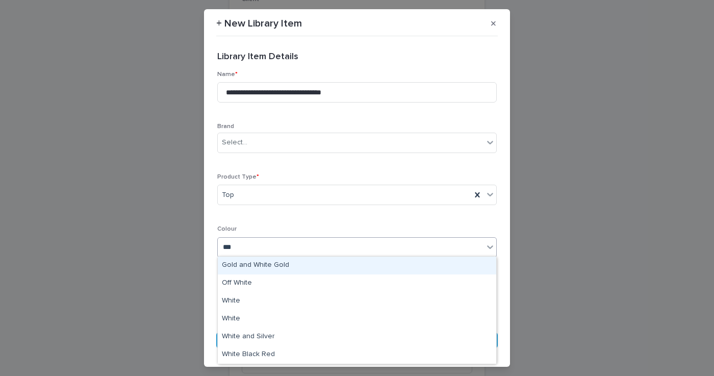
type input "****"
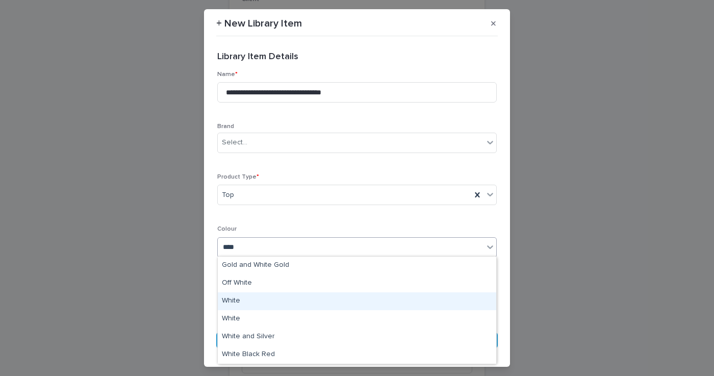
click at [243, 296] on div "White" at bounding box center [357, 301] width 279 height 18
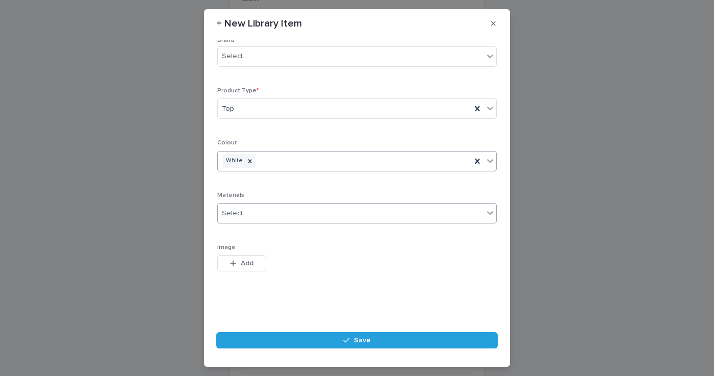
scroll to position [86, 0]
click at [241, 261] on span "Add" at bounding box center [247, 263] width 13 height 7
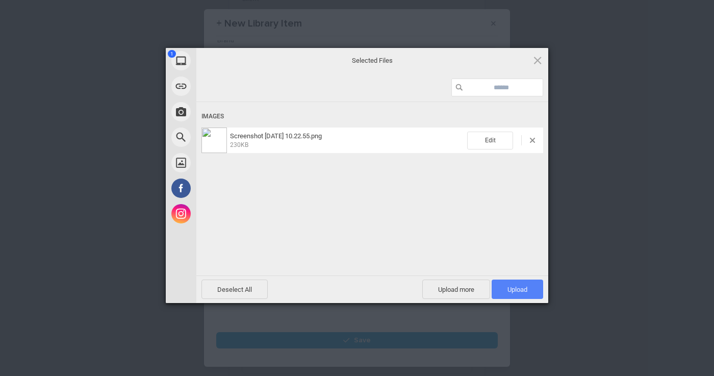
click at [520, 285] on span "Upload 1" at bounding box center [518, 289] width 52 height 19
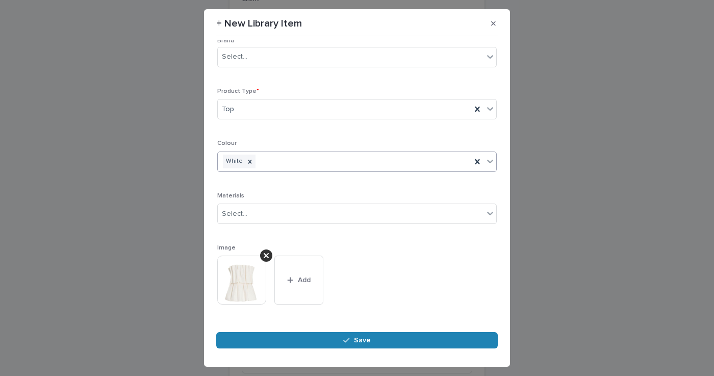
click at [431, 340] on button "Save" at bounding box center [357, 340] width 282 height 16
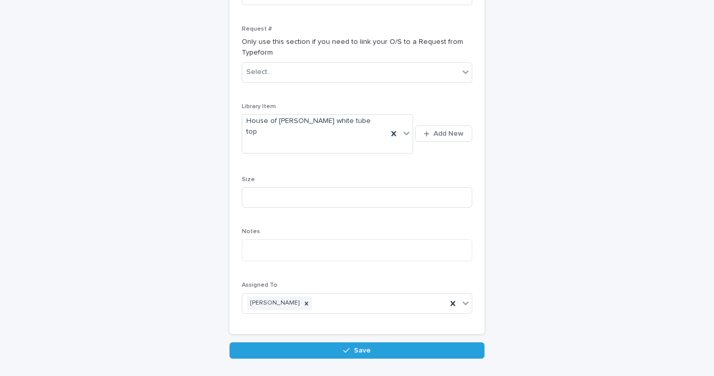
scroll to position [291, 0]
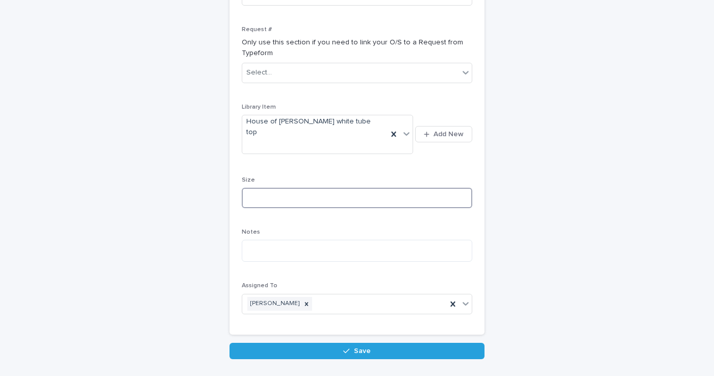
click at [301, 188] on input at bounding box center [357, 198] width 231 height 20
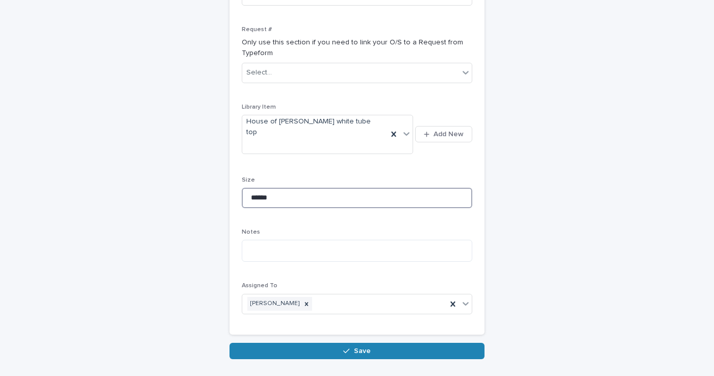
type input "******"
click at [287, 343] on button "Save" at bounding box center [357, 351] width 255 height 16
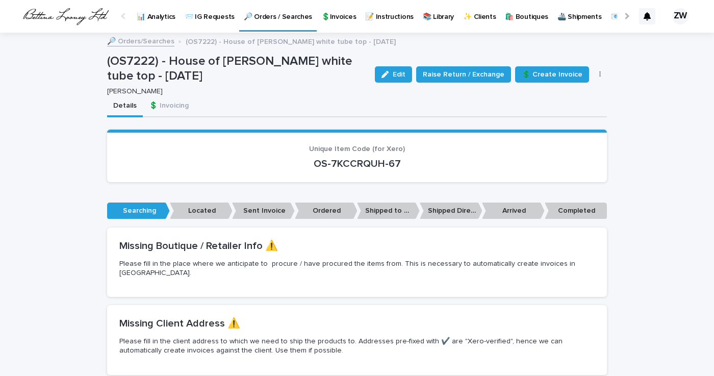
click at [276, 16] on p "🔎 Orders / Searches" at bounding box center [278, 10] width 68 height 21
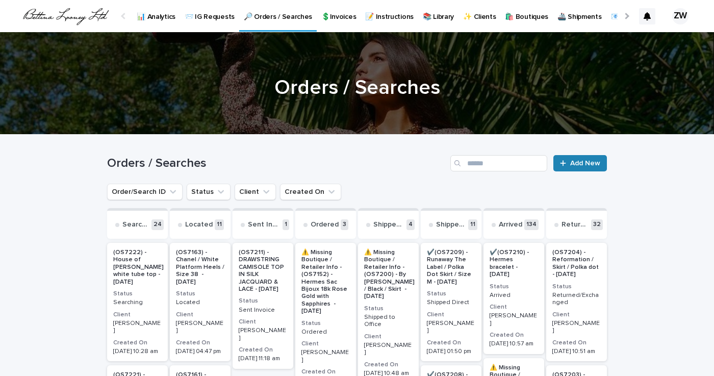
click at [589, 164] on span "Add New" at bounding box center [585, 163] width 30 height 7
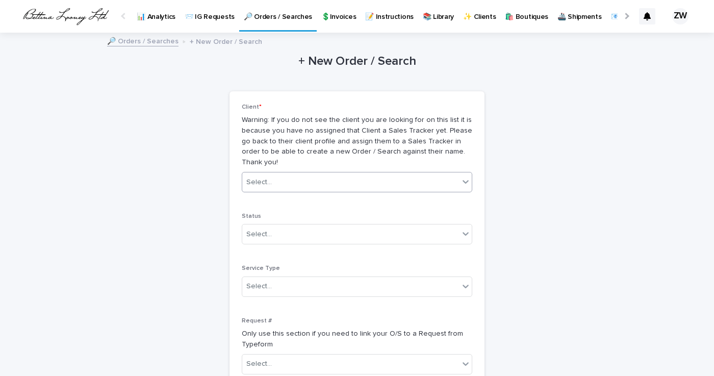
click at [348, 174] on div "Select..." at bounding box center [350, 182] width 217 height 17
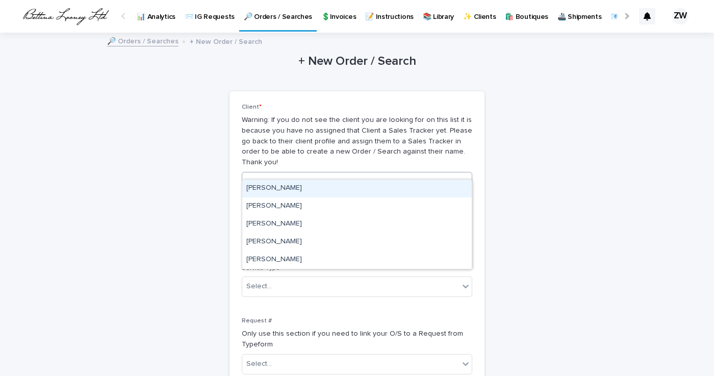
type input "*******"
click at [292, 185] on div "[PERSON_NAME]" at bounding box center [357, 189] width 230 height 18
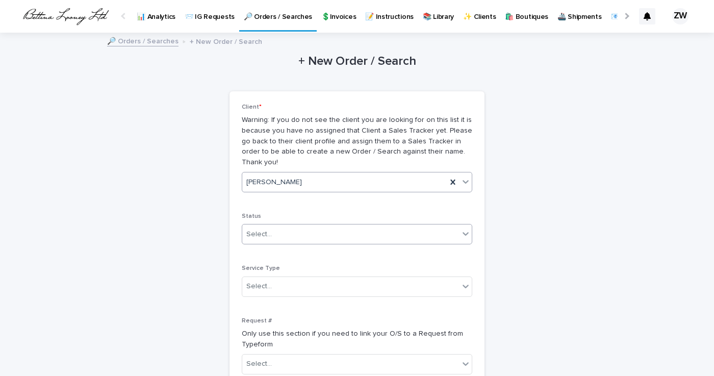
click at [277, 226] on div "Select..." at bounding box center [350, 234] width 217 height 17
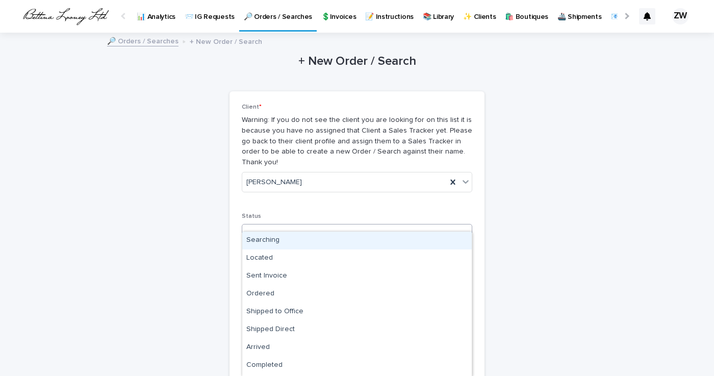
click at [276, 245] on div "Searching" at bounding box center [357, 241] width 230 height 18
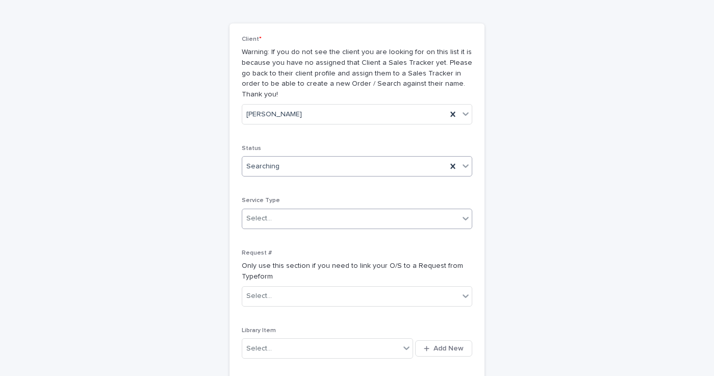
scroll to position [81, 0]
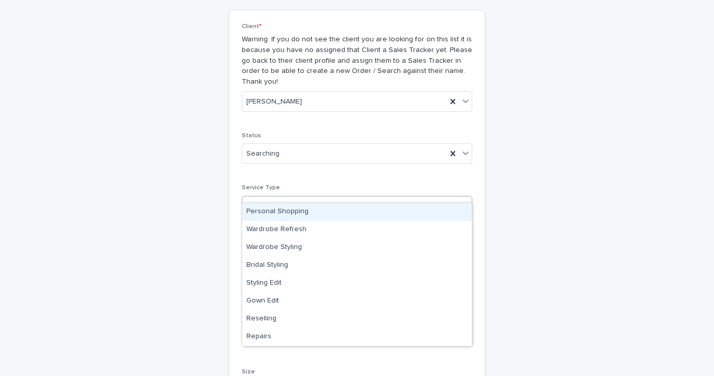
click at [291, 197] on div "Select..." at bounding box center [350, 205] width 217 height 17
click at [285, 216] on div "Personal Shopping" at bounding box center [357, 212] width 230 height 18
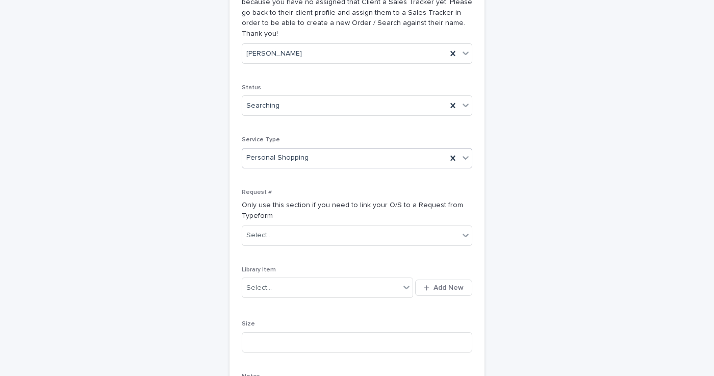
scroll to position [138, 0]
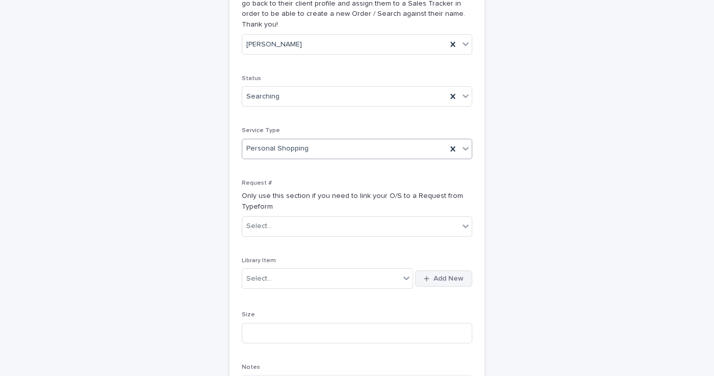
click at [449, 275] on span "Add New" at bounding box center [449, 278] width 30 height 7
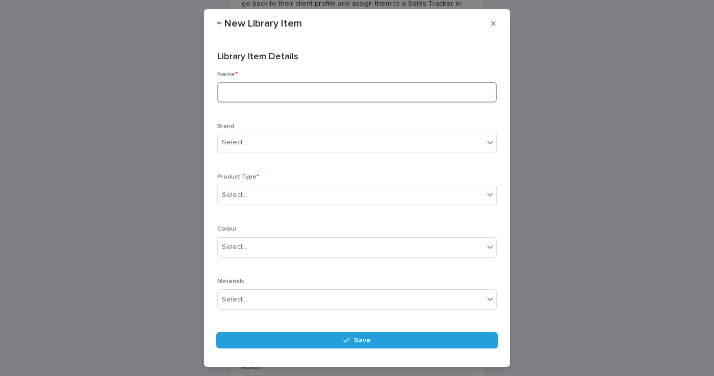
click at [239, 93] on input at bounding box center [357, 92] width 280 height 20
type input "**********"
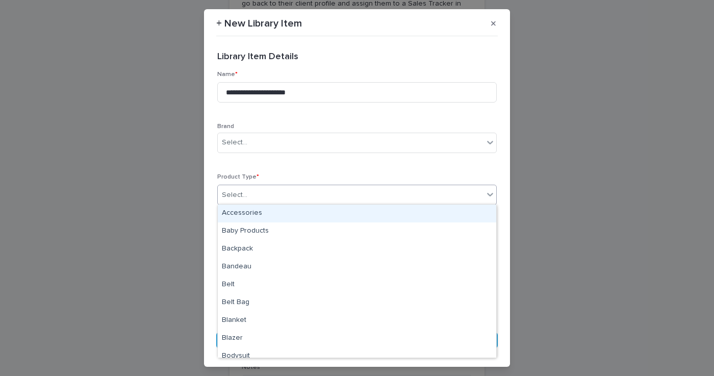
click at [249, 197] on div "Select..." at bounding box center [351, 195] width 266 height 17
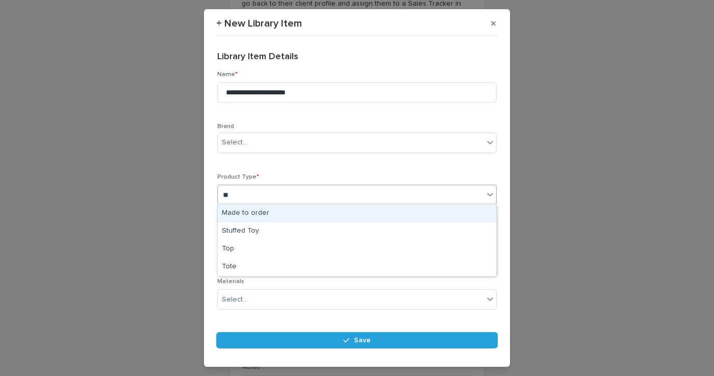
type input "***"
click at [249, 208] on div "Top" at bounding box center [357, 214] width 279 height 18
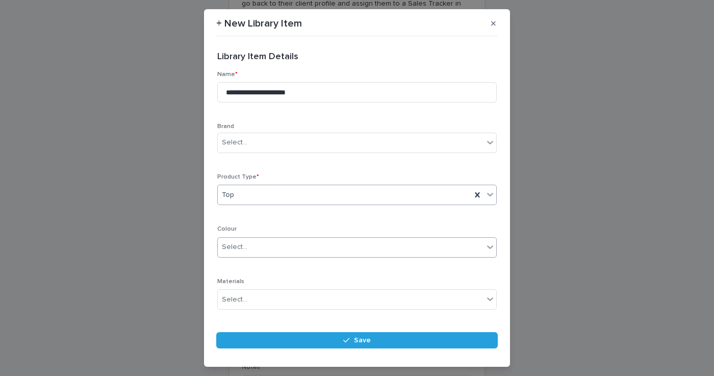
click at [245, 246] on div "Select..." at bounding box center [235, 247] width 26 height 11
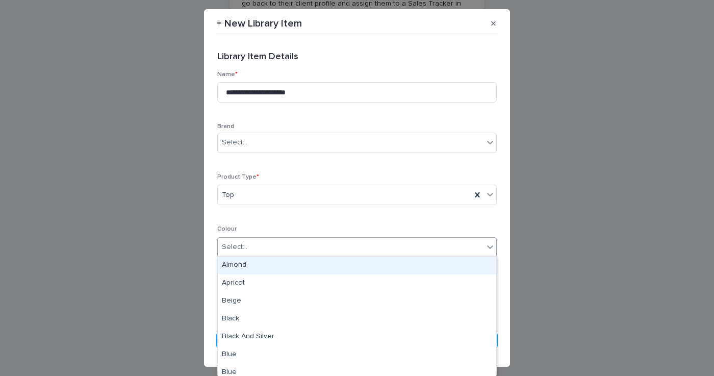
click at [335, 223] on div "**********" at bounding box center [357, 220] width 280 height 299
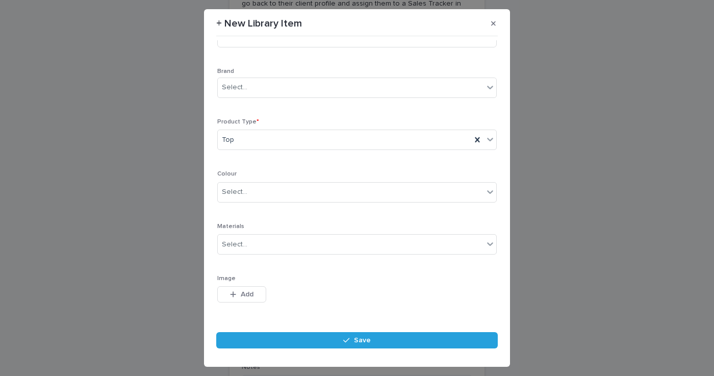
scroll to position [56, 0]
click at [258, 290] on button "Add" at bounding box center [241, 294] width 49 height 16
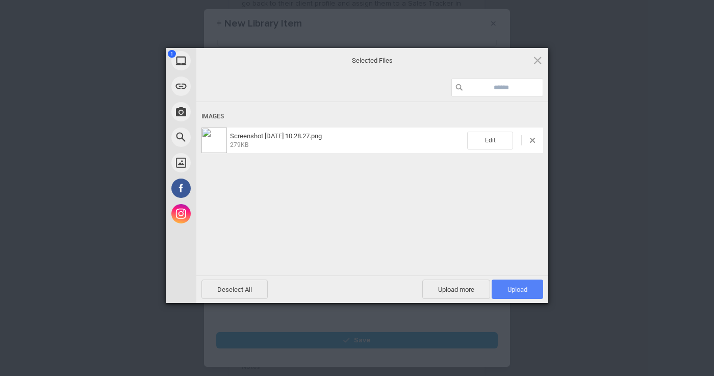
click at [519, 289] on span "Upload 1" at bounding box center [518, 290] width 20 height 8
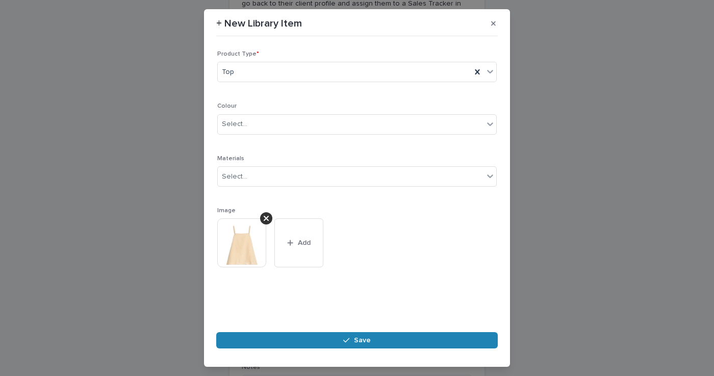
scroll to position [122, 0]
click at [352, 339] on div "button" at bounding box center [348, 340] width 10 height 7
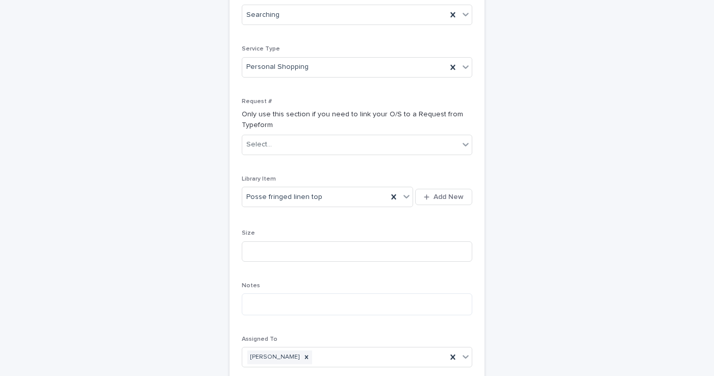
scroll to position [238, 0]
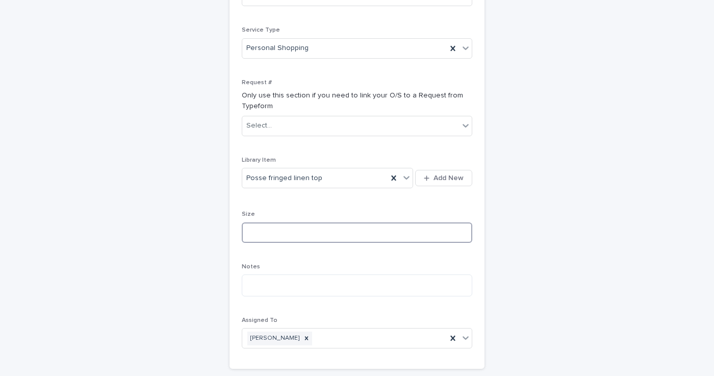
click at [282, 222] on input at bounding box center [357, 232] width 231 height 20
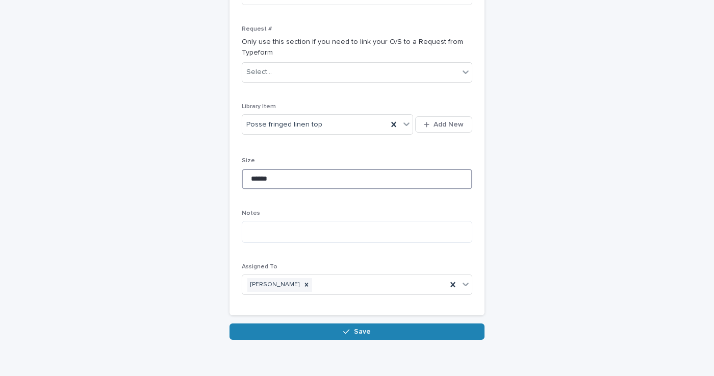
scroll to position [291, 0]
type input "******"
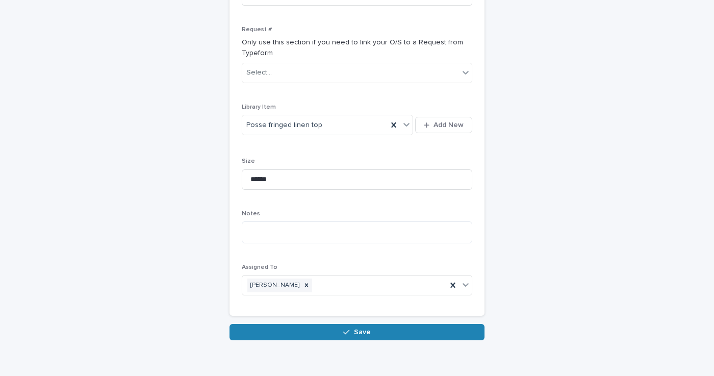
click at [317, 324] on button "Save" at bounding box center [357, 332] width 255 height 16
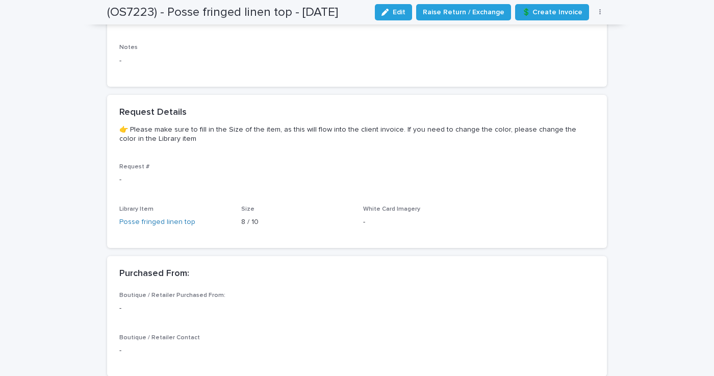
scroll to position [505, 0]
click at [175, 218] on link "Posse fringed linen top" at bounding box center [157, 223] width 76 height 11
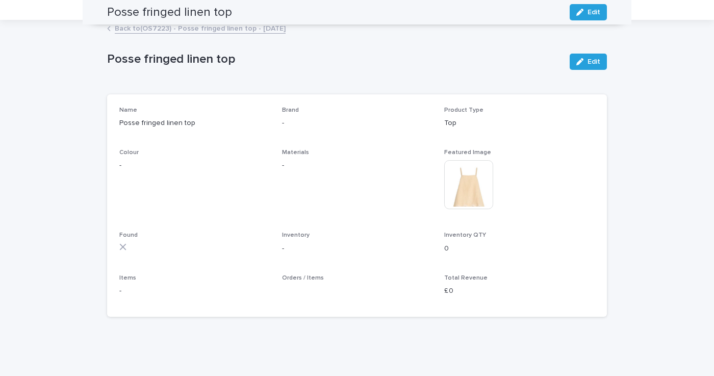
scroll to position [34, 0]
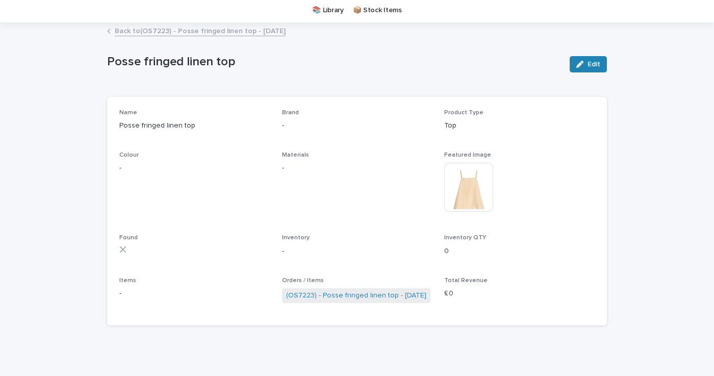
click at [600, 62] on button "Edit" at bounding box center [588, 64] width 37 height 16
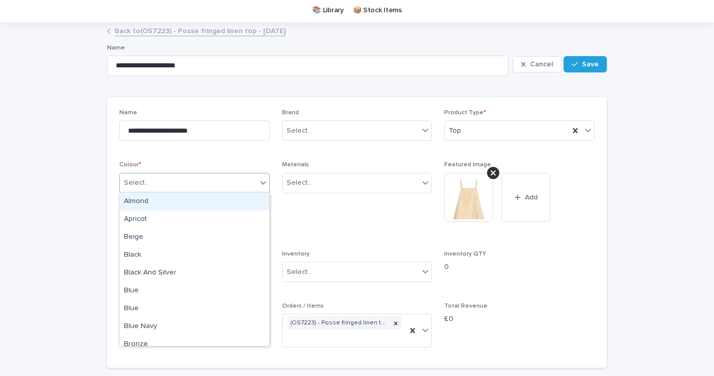
click at [225, 184] on div "Select..." at bounding box center [188, 182] width 137 height 17
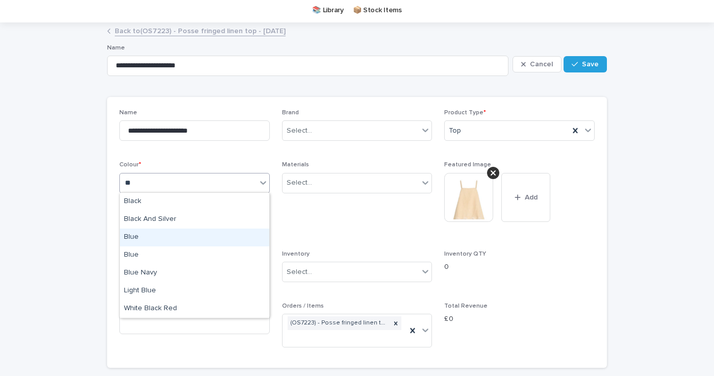
type input "*"
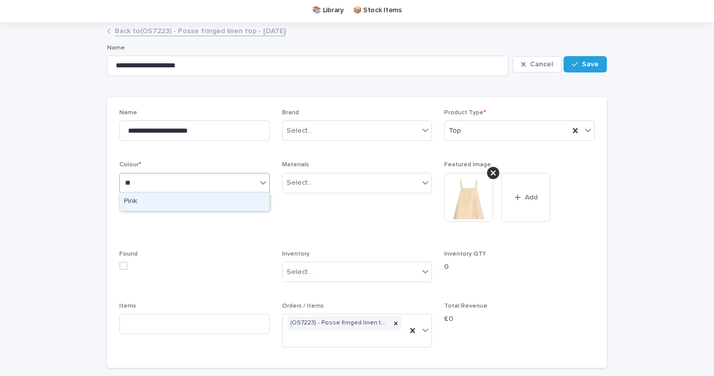
type input "***"
click at [166, 203] on div "Pink" at bounding box center [194, 202] width 149 height 18
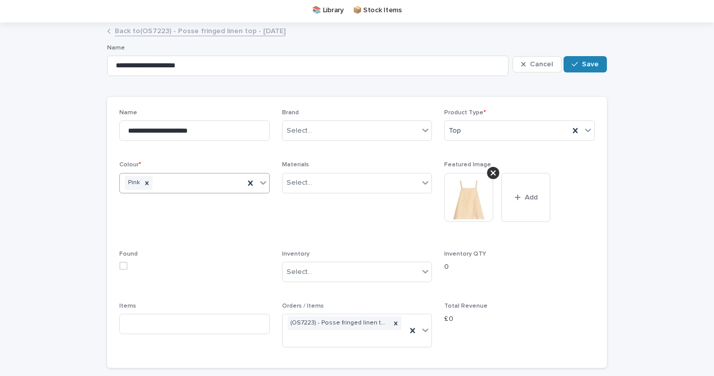
click at [582, 64] on div "button" at bounding box center [577, 64] width 10 height 7
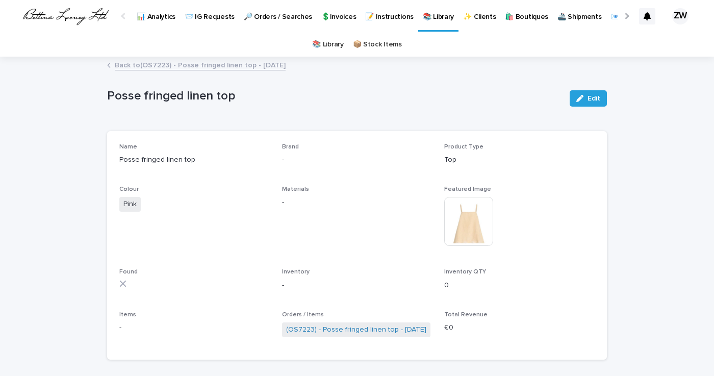
scroll to position [0, 0]
click at [120, 64] on link "Back to (OS7223) - Posse fringed linen top - [DATE]" at bounding box center [200, 65] width 171 height 12
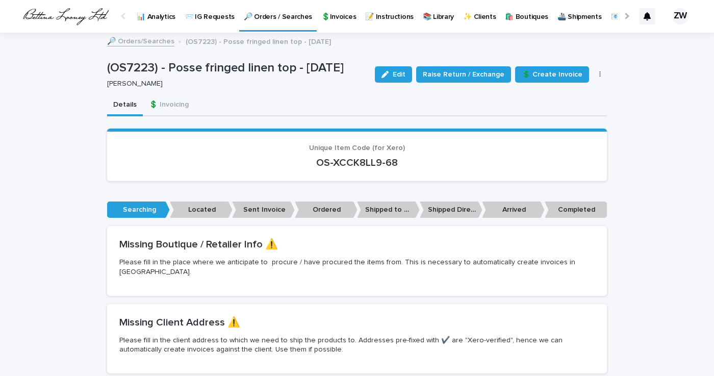
click at [273, 16] on p "🔎 Orders / Searches" at bounding box center [278, 10] width 68 height 21
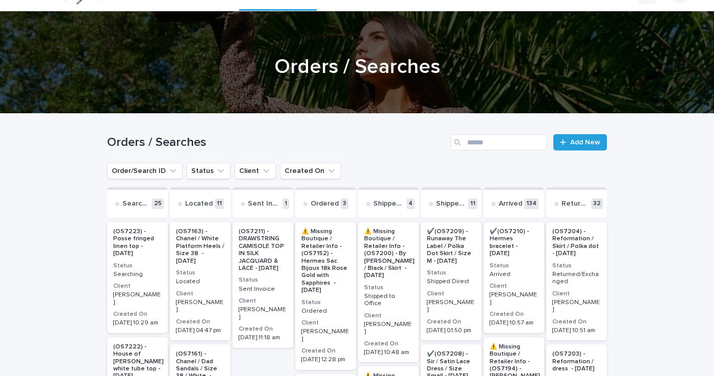
scroll to position [18, 0]
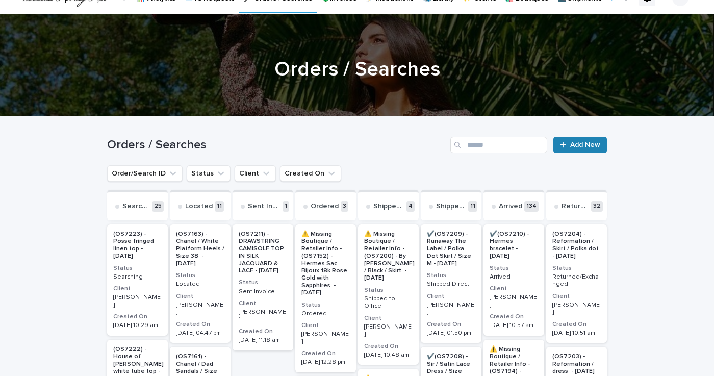
click at [574, 144] on span "Add New" at bounding box center [585, 144] width 30 height 7
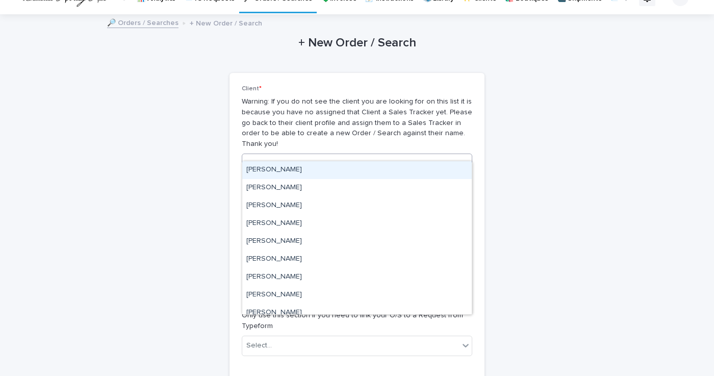
click at [264, 159] on div "Select..." at bounding box center [259, 164] width 26 height 11
type input "*******"
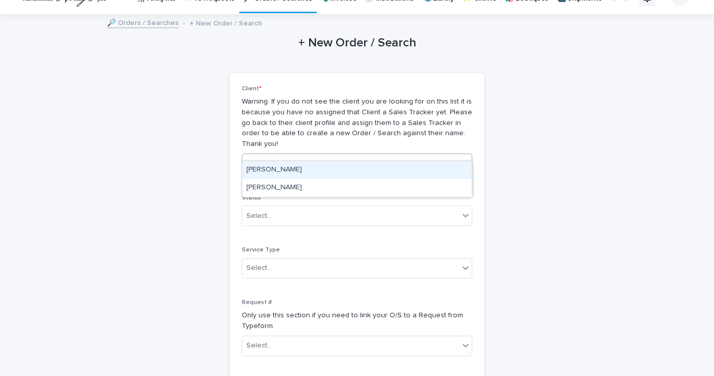
click at [288, 171] on div "[PERSON_NAME]" at bounding box center [357, 170] width 230 height 18
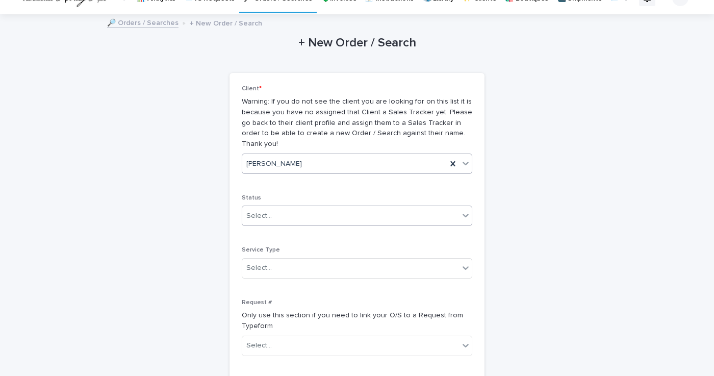
click at [281, 208] on div "Select..." at bounding box center [350, 216] width 217 height 17
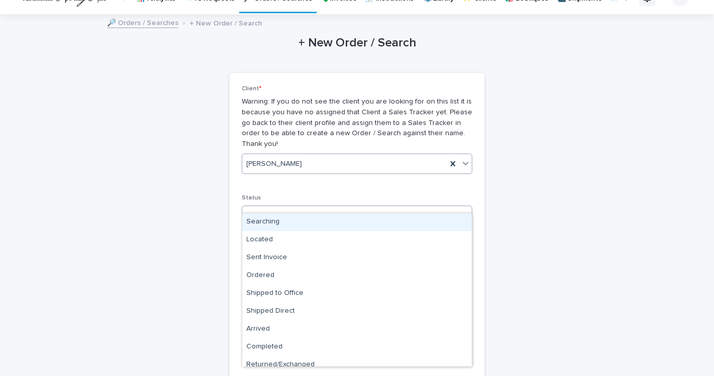
click at [274, 221] on div "Searching" at bounding box center [357, 222] width 230 height 18
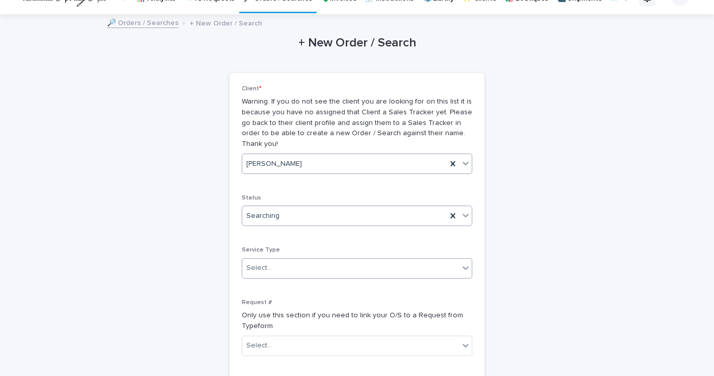
click at [274, 260] on div "Select..." at bounding box center [350, 268] width 217 height 17
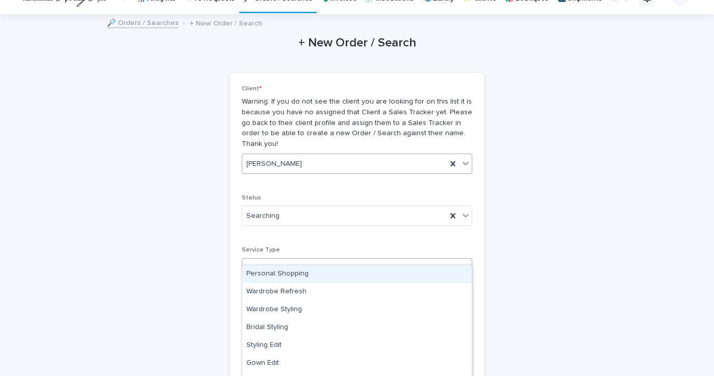
click at [274, 272] on div "Personal Shopping" at bounding box center [357, 274] width 230 height 18
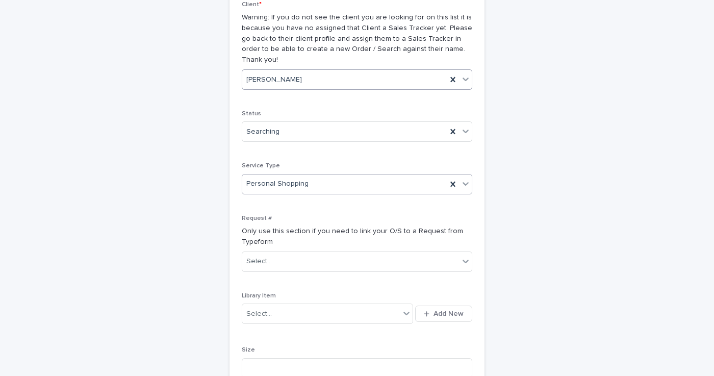
scroll to position [124, 0]
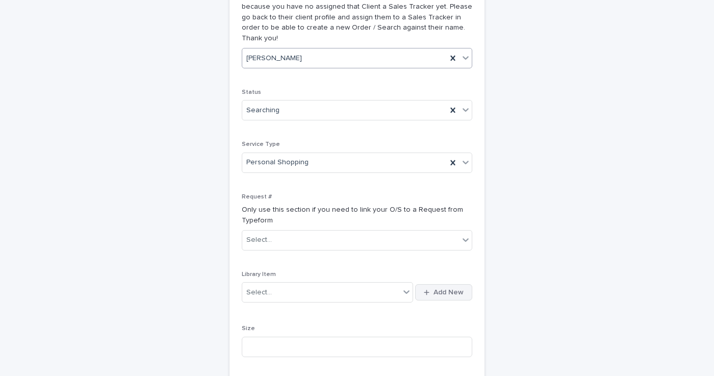
click at [424, 289] on icon "button" at bounding box center [427, 292] width 6 height 7
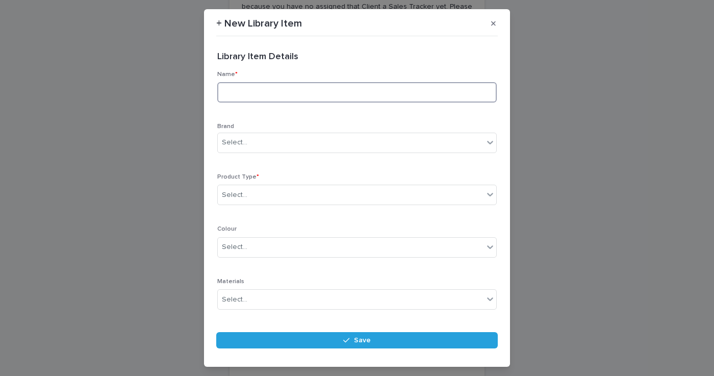
click at [260, 89] on input at bounding box center [357, 92] width 280 height 20
type input "**********"
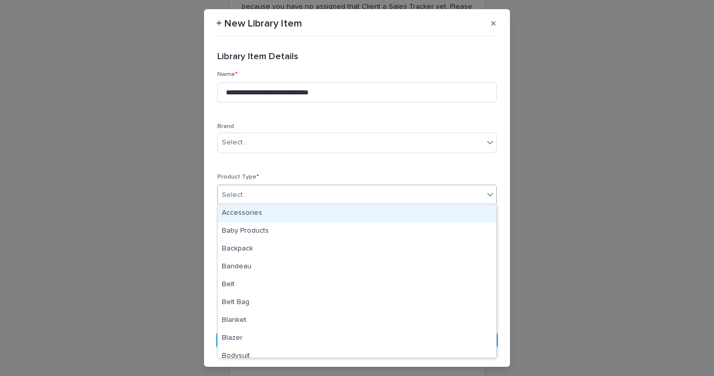
click at [253, 189] on div "Select..." at bounding box center [351, 195] width 266 height 17
click at [251, 215] on div "Accessories" at bounding box center [357, 214] width 279 height 18
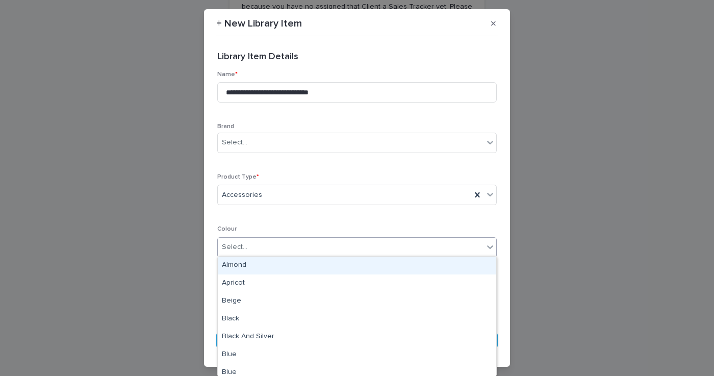
click at [250, 246] on div "Select..." at bounding box center [351, 247] width 266 height 17
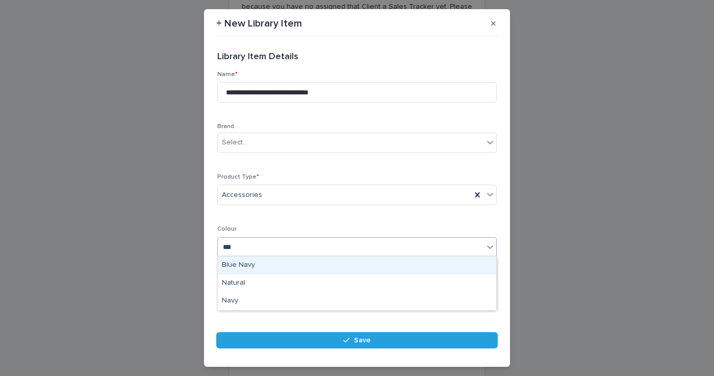
type input "****"
click at [241, 269] on div "Natural" at bounding box center [357, 266] width 279 height 18
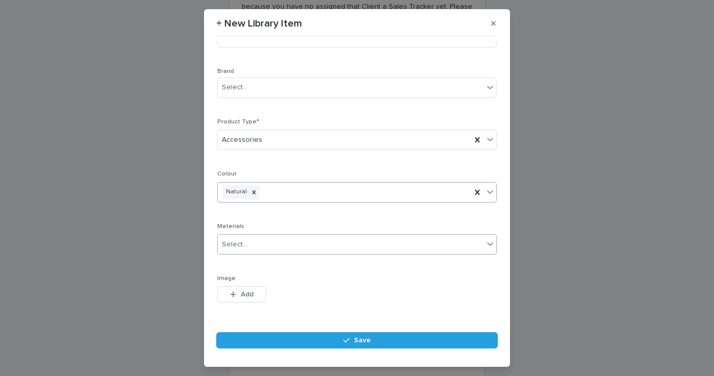
scroll to position [57, 0]
click at [241, 294] on span "Add" at bounding box center [247, 292] width 13 height 7
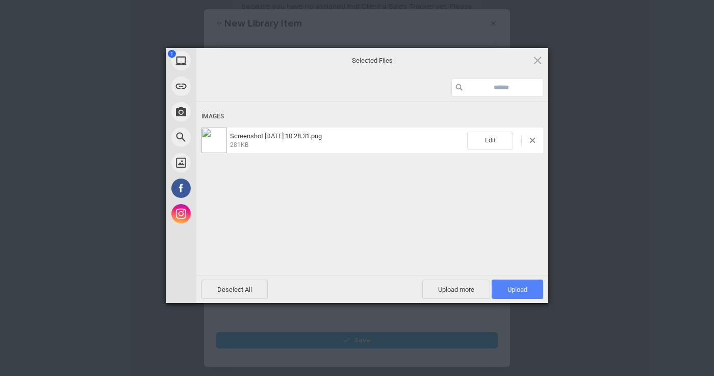
click at [528, 285] on span "Upload 1" at bounding box center [518, 289] width 52 height 19
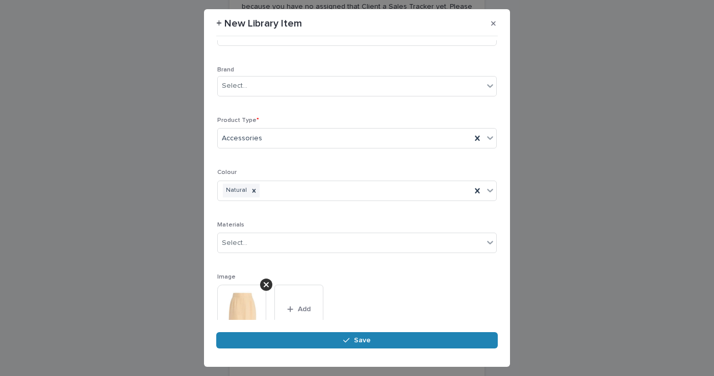
click at [362, 338] on span "Save" at bounding box center [362, 340] width 17 height 7
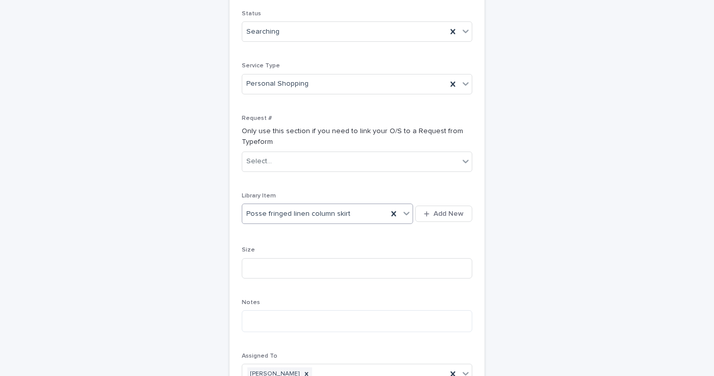
scroll to position [212, 0]
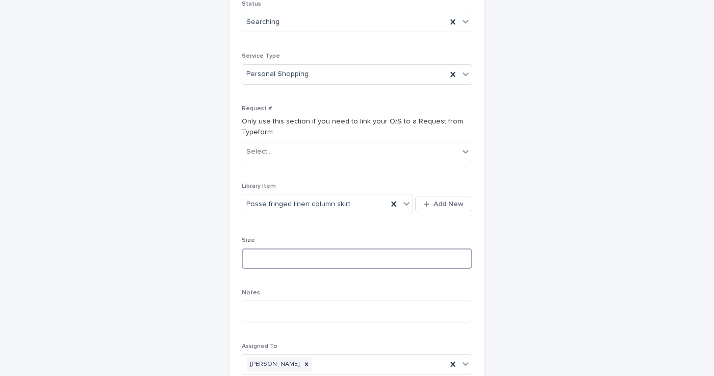
click at [329, 248] on input at bounding box center [357, 258] width 231 height 20
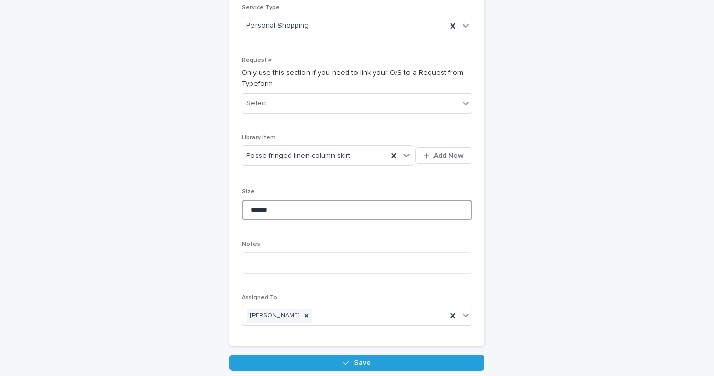
scroll to position [266, 0]
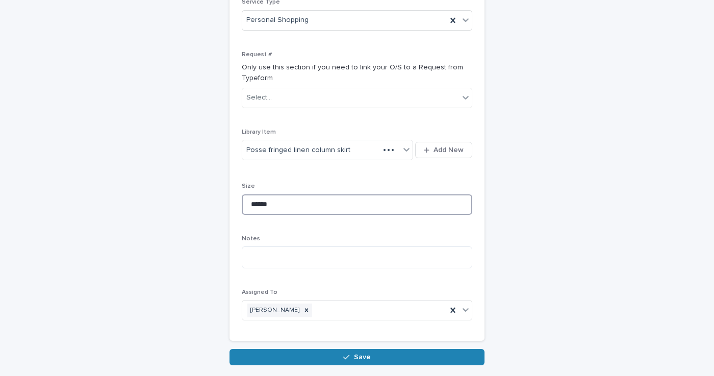
type input "******"
click at [282, 349] on button "Save" at bounding box center [357, 357] width 255 height 16
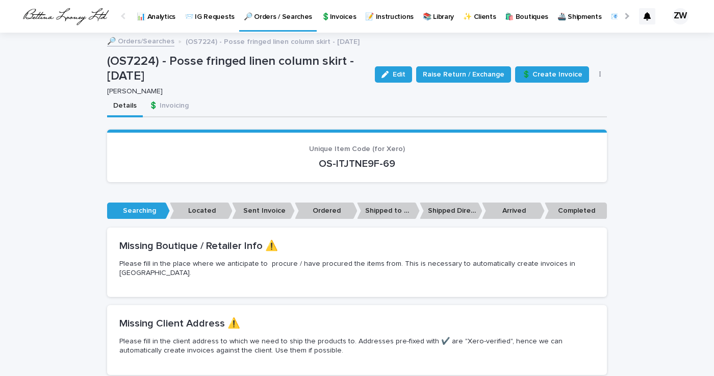
click at [300, 19] on p "🔎 Orders / Searches" at bounding box center [278, 10] width 68 height 21
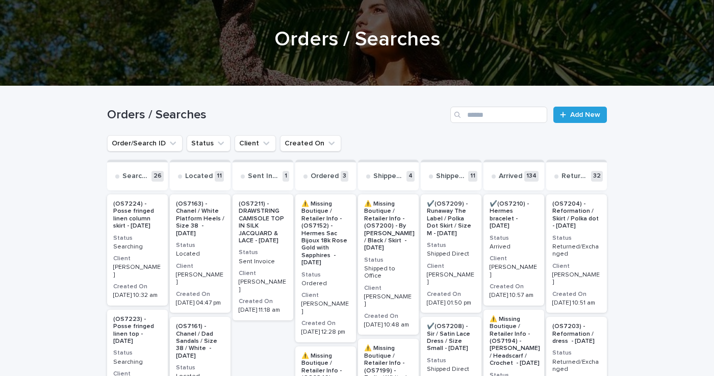
scroll to position [57, 0]
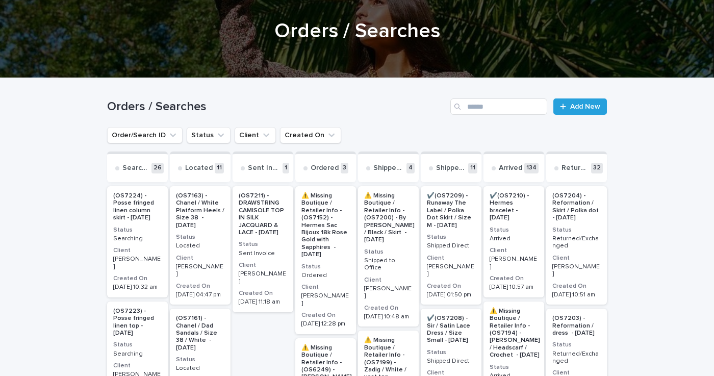
click at [127, 314] on p "(OS7223) - Posse fringed linen top - [DATE]" at bounding box center [137, 323] width 48 height 30
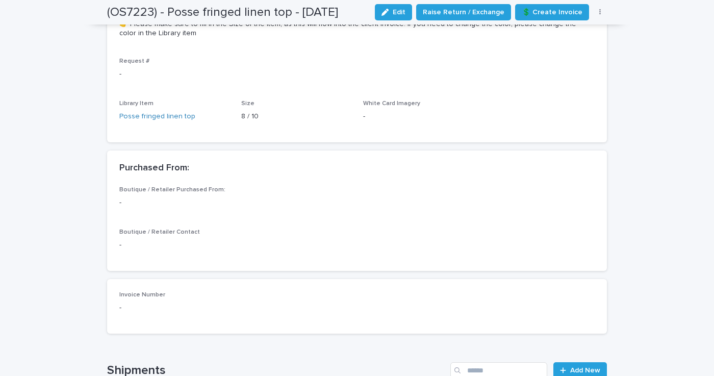
scroll to position [613, 0]
click at [183, 110] on link "Posse fringed linen top" at bounding box center [157, 115] width 76 height 11
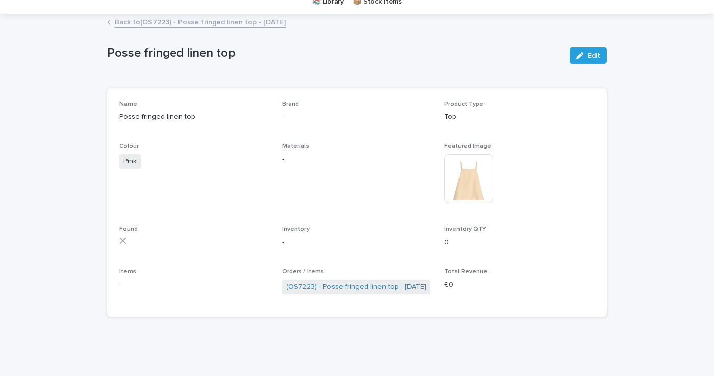
scroll to position [40, 0]
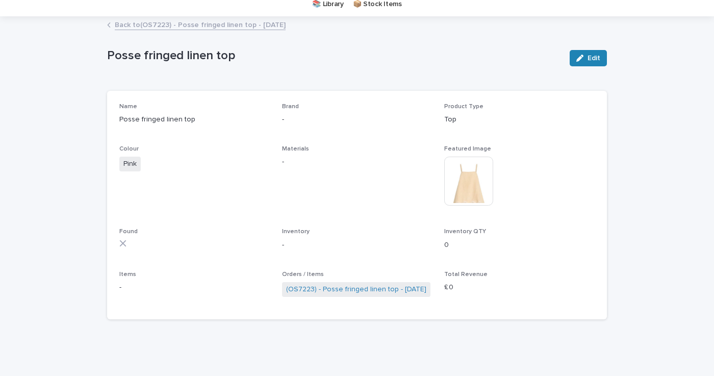
click at [592, 57] on span "Edit" at bounding box center [594, 58] width 13 height 7
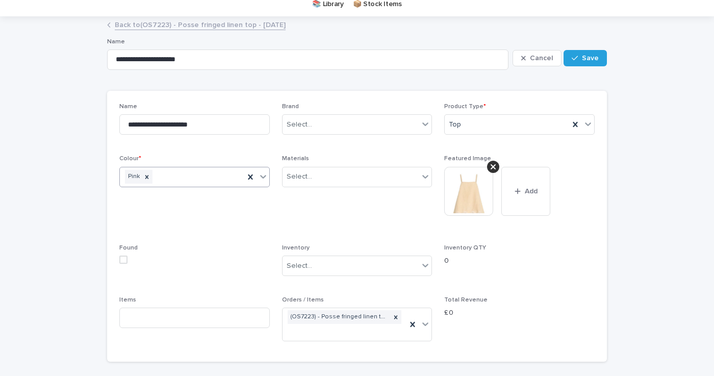
click at [186, 175] on div "Pink" at bounding box center [182, 177] width 124 height 18
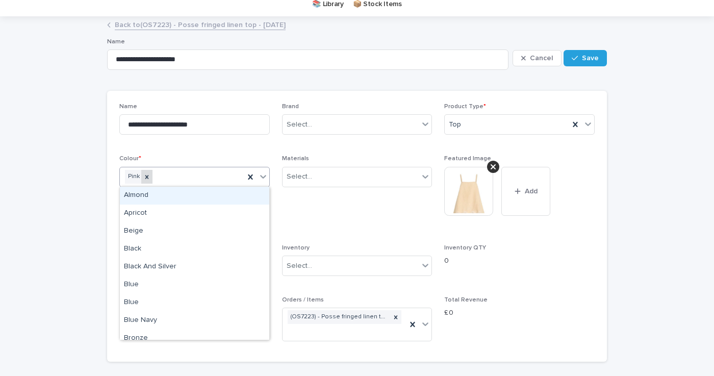
click at [147, 177] on icon at bounding box center [147, 177] width 4 height 4
type input "*****"
click at [172, 199] on div "Natural" at bounding box center [194, 196] width 149 height 18
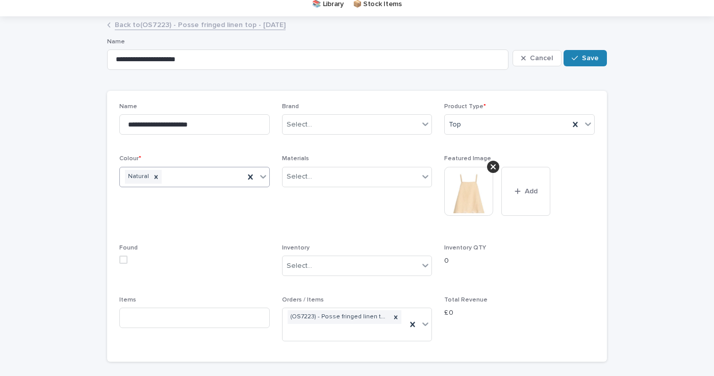
click at [600, 55] on button "Save" at bounding box center [585, 58] width 43 height 16
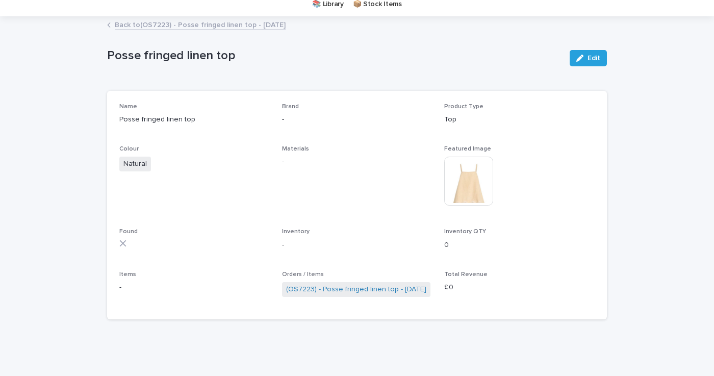
click at [112, 26] on div "Back to (OS7223) - Posse fringed linen top - [DATE]" at bounding box center [357, 25] width 510 height 14
click at [120, 26] on link "Back to (OS7223) - Posse fringed linen top - [DATE]" at bounding box center [200, 24] width 171 height 12
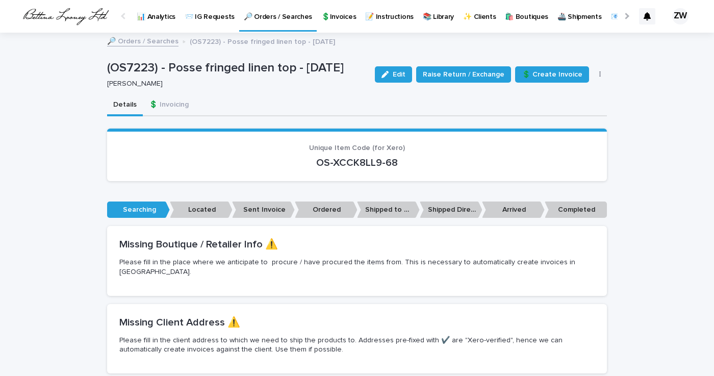
click at [269, 14] on p "🔎 Orders / Searches" at bounding box center [278, 10] width 68 height 21
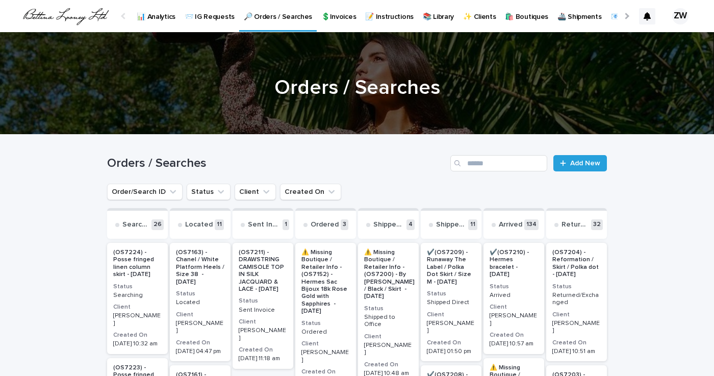
scroll to position [30, 0]
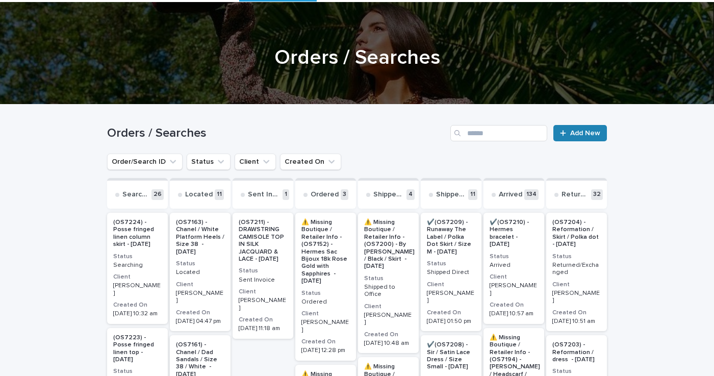
click at [582, 132] on span "Add New" at bounding box center [585, 133] width 30 height 7
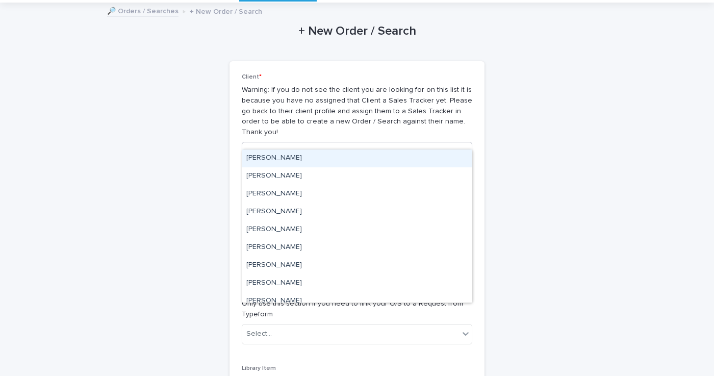
click at [278, 144] on div "Select..." at bounding box center [350, 152] width 217 height 17
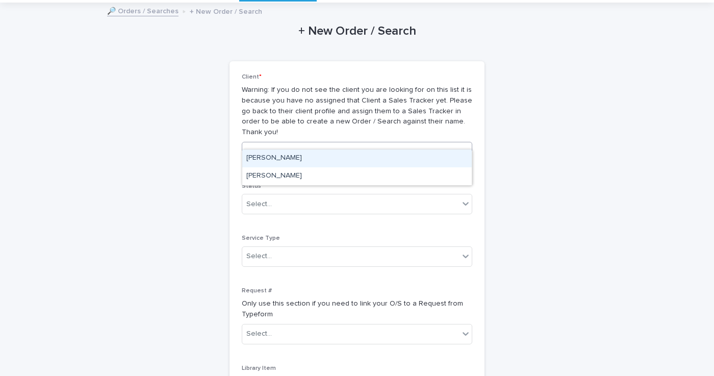
type input "*********"
click at [285, 160] on div "[PERSON_NAME]" at bounding box center [357, 158] width 230 height 18
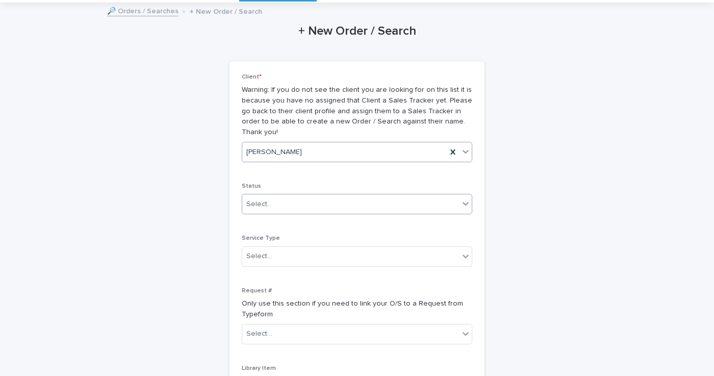
click at [273, 200] on input "text" at bounding box center [273, 204] width 1 height 9
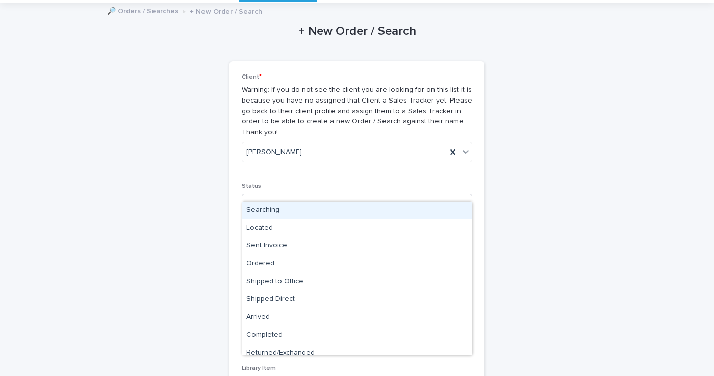
click at [273, 217] on div "Searching" at bounding box center [357, 210] width 230 height 18
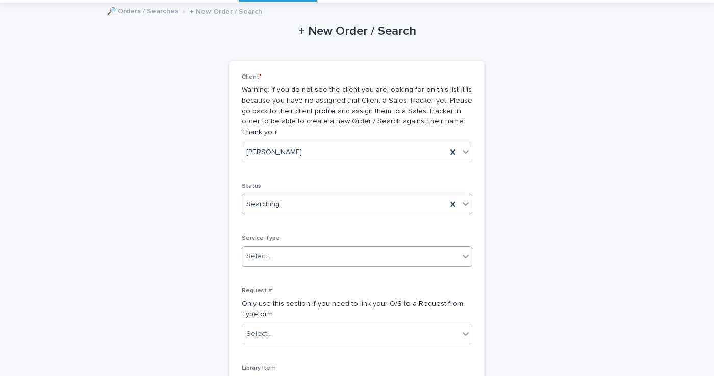
click at [265, 251] on div "Select..." at bounding box center [259, 256] width 26 height 11
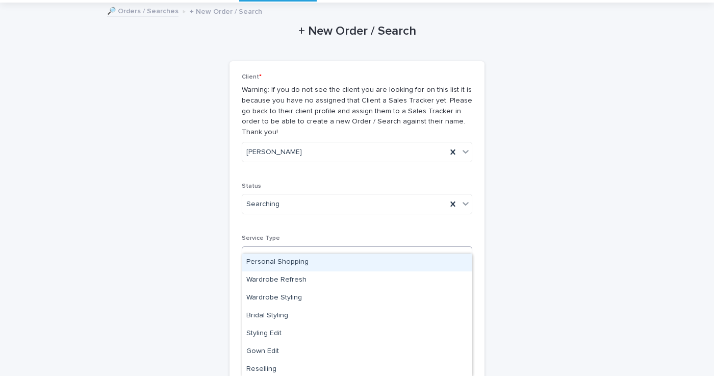
click at [275, 262] on div "Personal Shopping" at bounding box center [357, 263] width 230 height 18
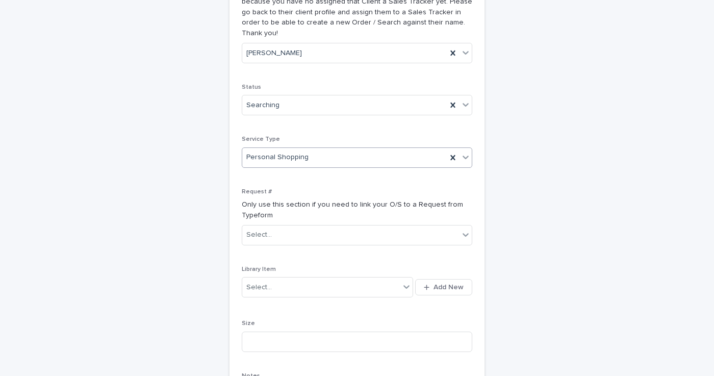
scroll to position [131, 0]
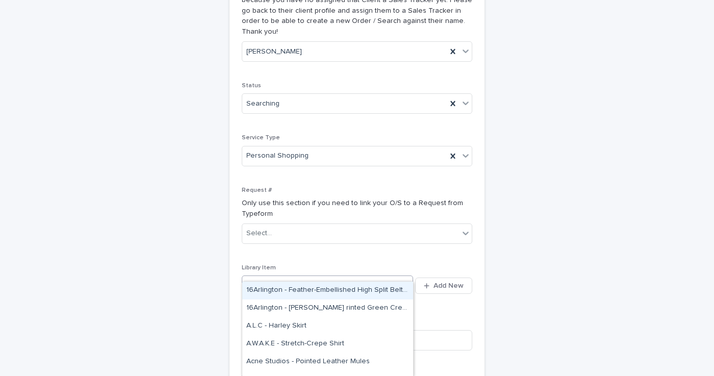
click at [273, 282] on input "text" at bounding box center [273, 286] width 1 height 9
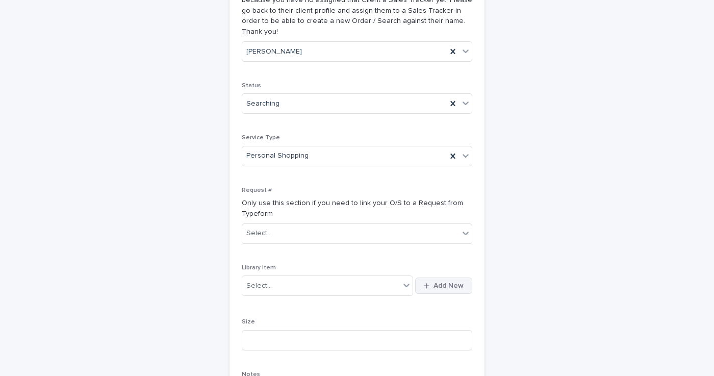
click at [444, 282] on span "Add New" at bounding box center [449, 285] width 30 height 7
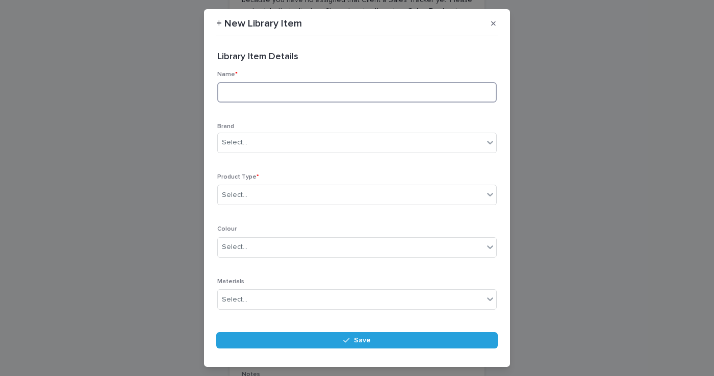
click at [236, 94] on input at bounding box center [357, 92] width 280 height 20
paste input "**********"
type input "**********"
click at [284, 142] on div "Select..." at bounding box center [351, 142] width 266 height 17
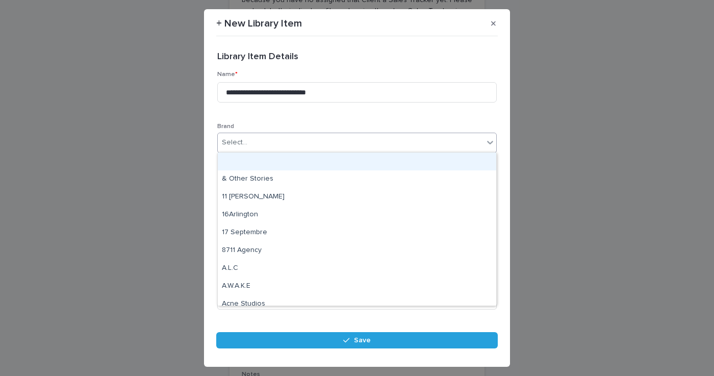
click at [298, 123] on p "Brand" at bounding box center [357, 126] width 280 height 7
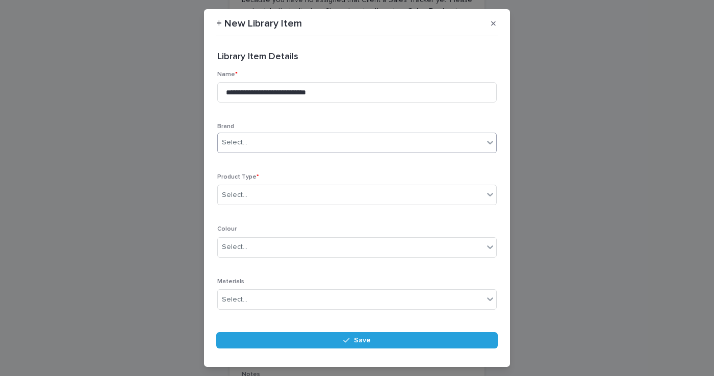
click at [285, 144] on div "Select..." at bounding box center [351, 142] width 266 height 17
type input "*****"
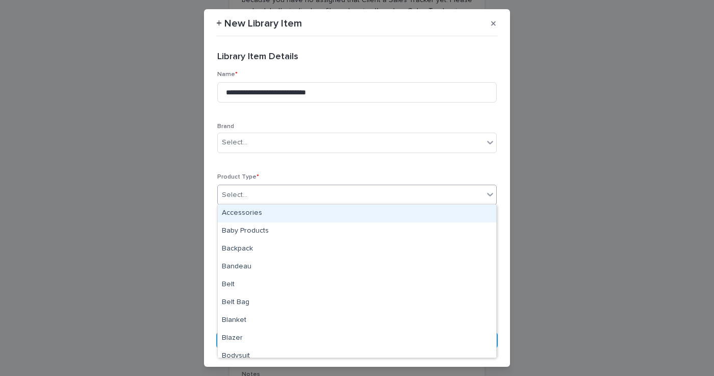
click at [248, 193] on input "text" at bounding box center [248, 195] width 1 height 9
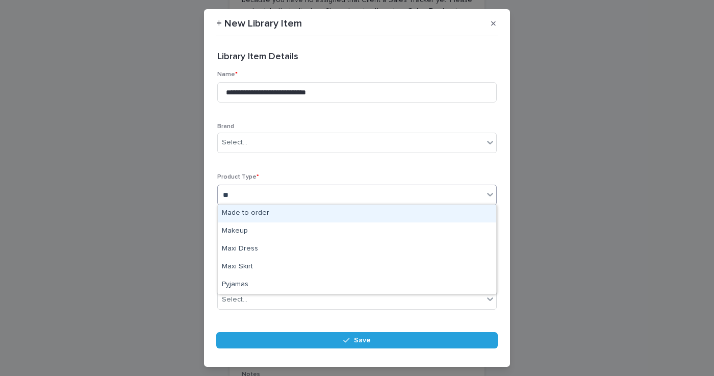
type input "***"
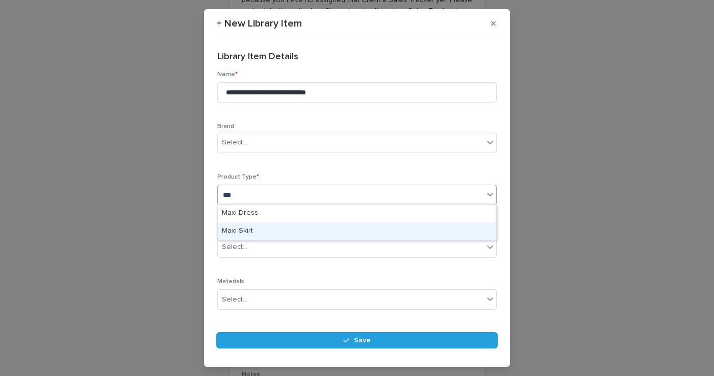
click at [254, 225] on div "Maxi Skirt" at bounding box center [357, 231] width 279 height 18
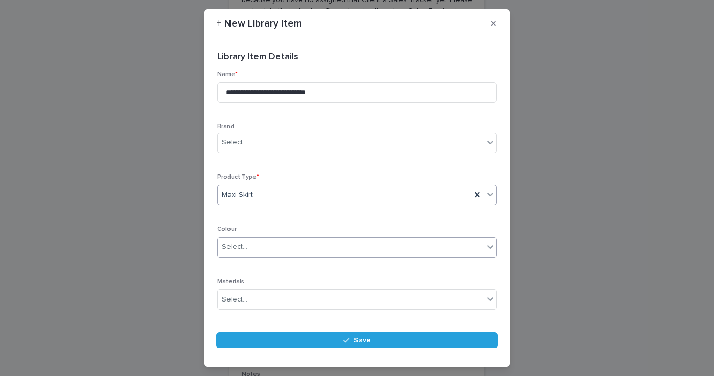
click at [242, 246] on div "Select..." at bounding box center [235, 247] width 26 height 11
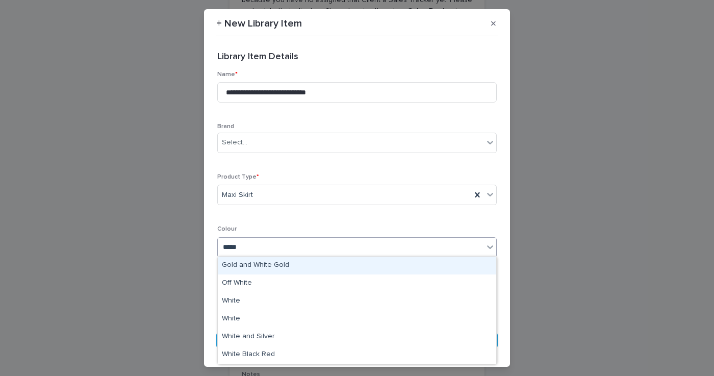
type input "*****"
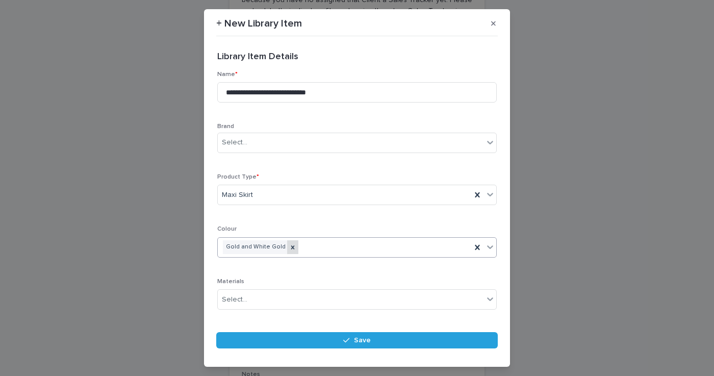
click at [290, 245] on icon at bounding box center [292, 247] width 7 height 7
type input "*"
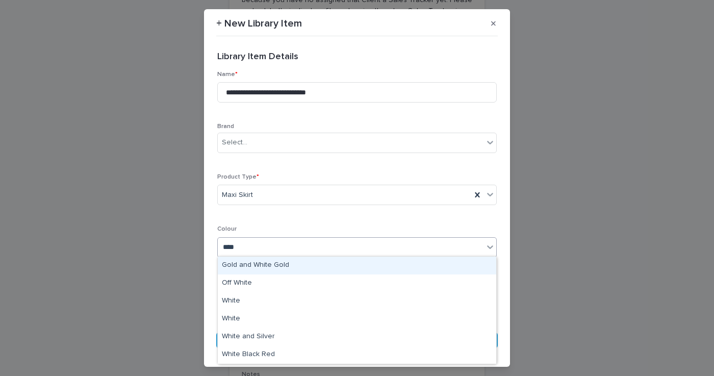
type input "*****"
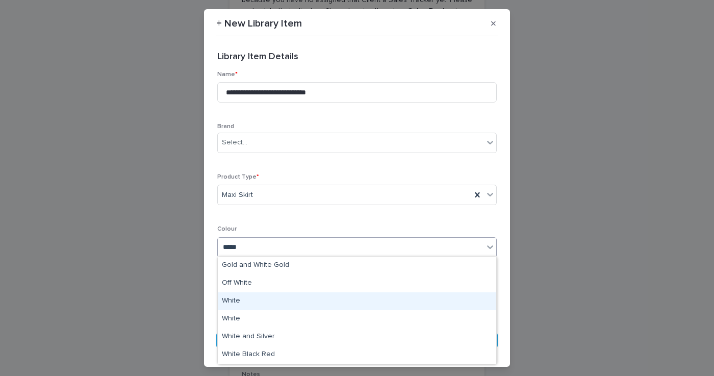
click at [248, 300] on div "White" at bounding box center [357, 301] width 279 height 18
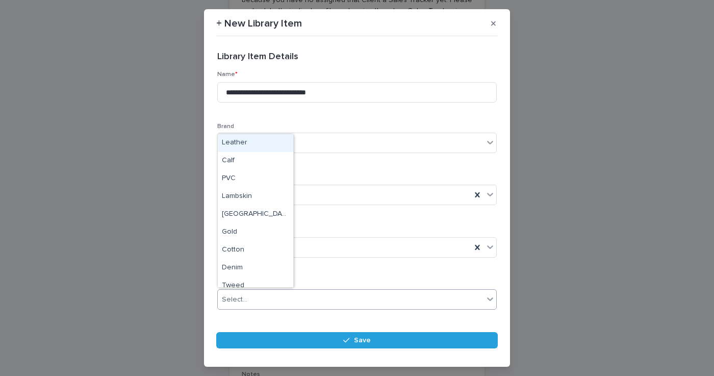
click at [268, 299] on div "Select..." at bounding box center [351, 299] width 266 height 17
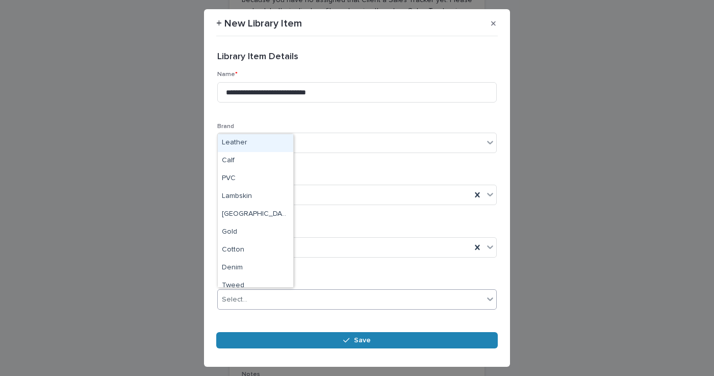
click at [321, 338] on button "Save" at bounding box center [357, 340] width 282 height 16
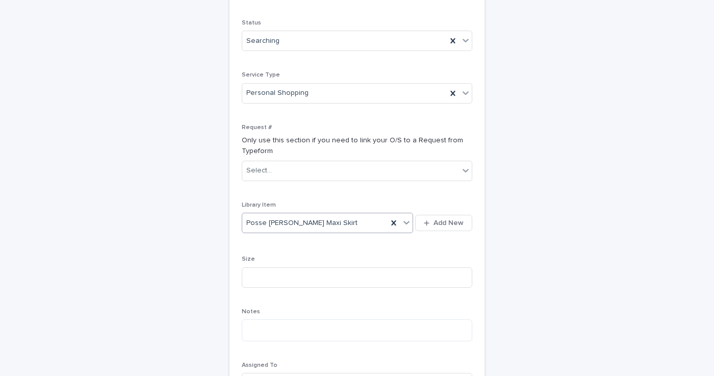
scroll to position [204, 0]
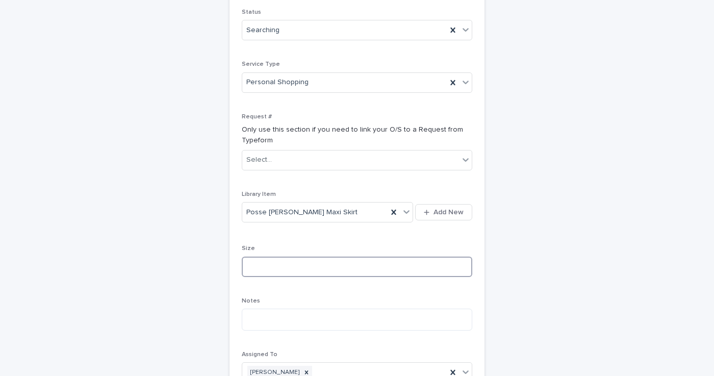
click at [294, 257] on input at bounding box center [357, 267] width 231 height 20
type input "******"
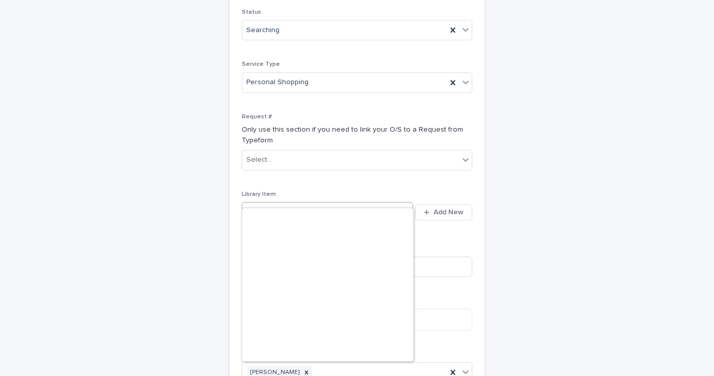
click at [356, 204] on div "Posse [PERSON_NAME] Maxi Skirt" at bounding box center [314, 212] width 145 height 17
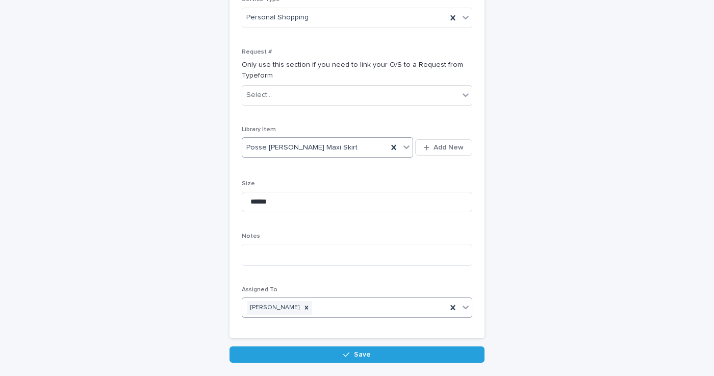
scroll to position [258, 0]
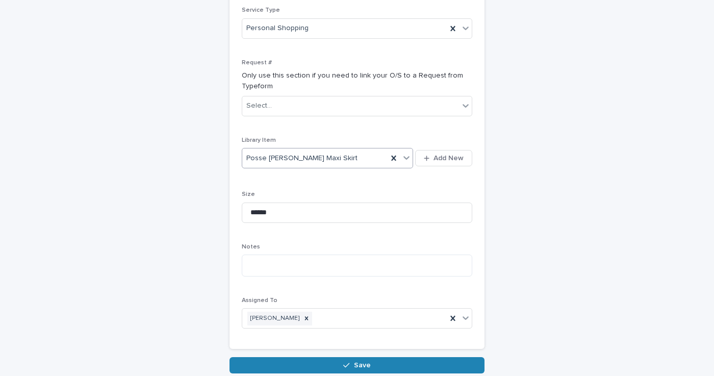
click at [337, 357] on button "Save" at bounding box center [357, 365] width 255 height 16
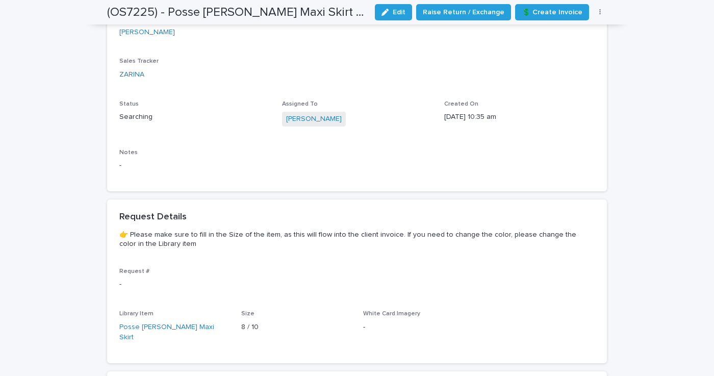
scroll to position [426, 0]
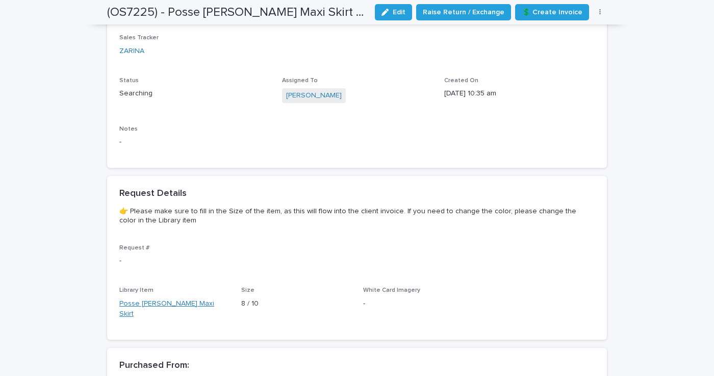
click at [204, 298] on link "Posse [PERSON_NAME] Maxi Skirt" at bounding box center [174, 308] width 110 height 21
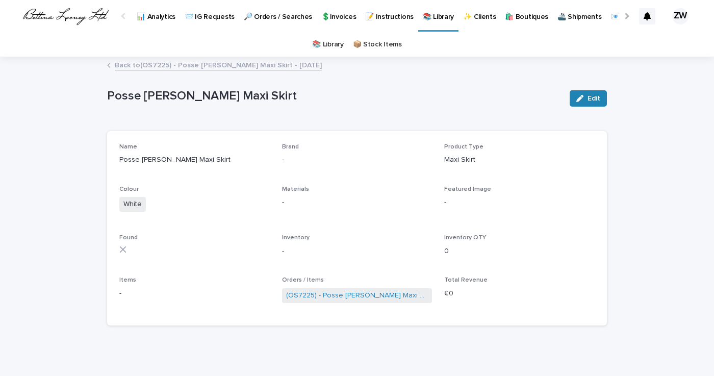
click at [600, 98] on span "Edit" at bounding box center [594, 98] width 13 height 7
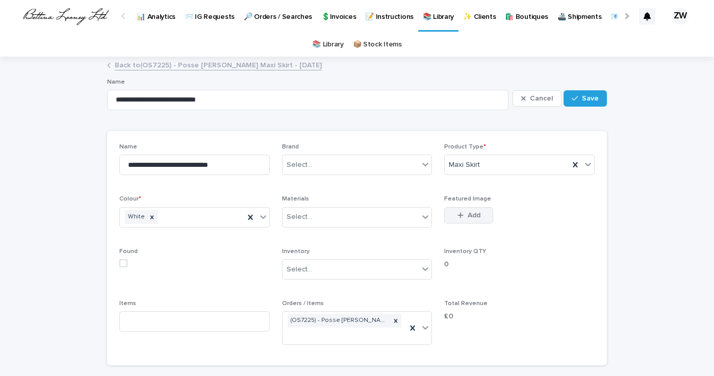
click at [472, 214] on span "Add" at bounding box center [474, 215] width 13 height 7
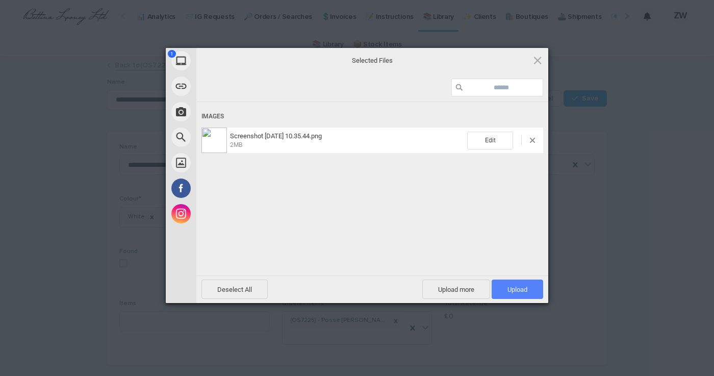
click at [515, 296] on span "Upload 1" at bounding box center [518, 289] width 52 height 19
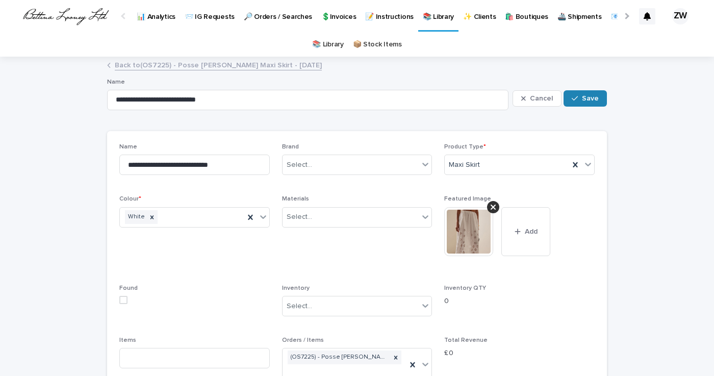
click at [587, 93] on button "Save" at bounding box center [585, 98] width 43 height 16
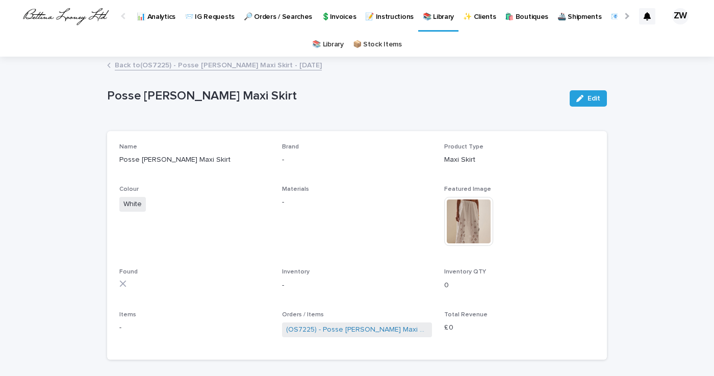
click at [147, 65] on link "Back to (OS7225) - Posse [PERSON_NAME] Maxi Skirt - [DATE]" at bounding box center [218, 65] width 207 height 12
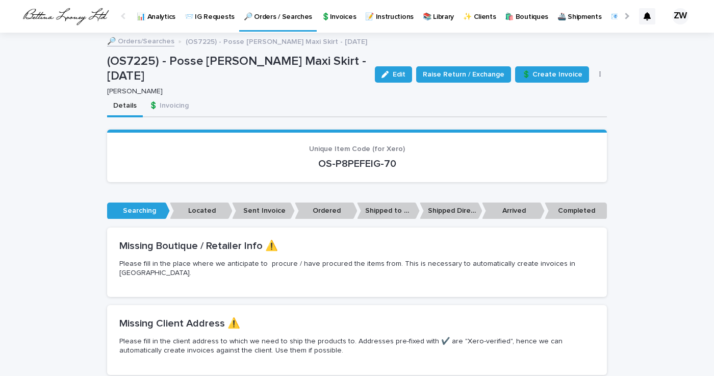
click at [282, 13] on p "🔎 Orders / Searches" at bounding box center [278, 10] width 68 height 21
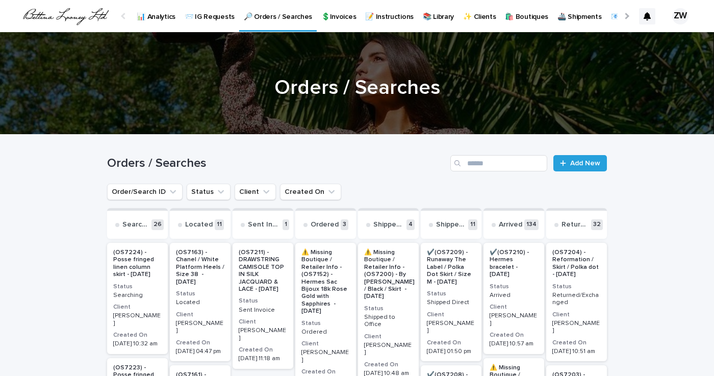
click at [280, 17] on p "🔎 Orders / Searches" at bounding box center [278, 10] width 68 height 21
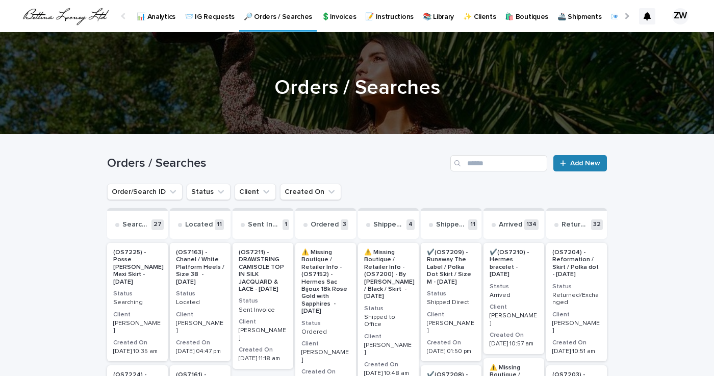
click at [590, 163] on span "Add New" at bounding box center [585, 163] width 30 height 7
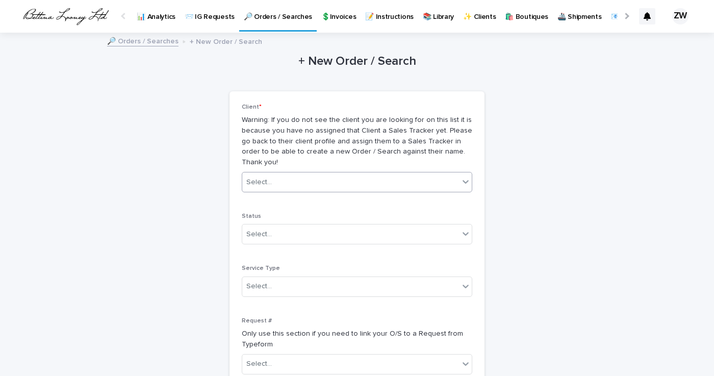
click at [266, 174] on div "Select..." at bounding box center [350, 182] width 217 height 17
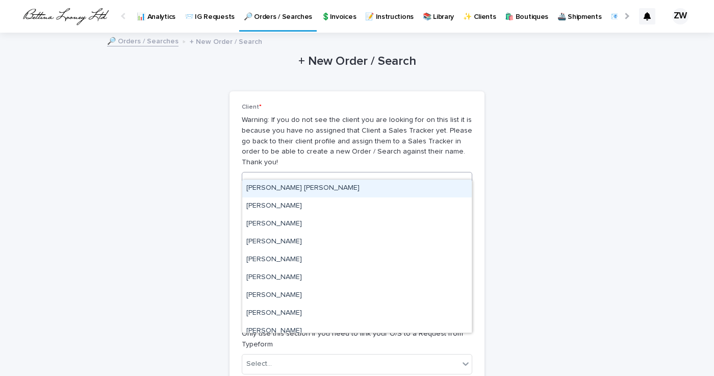
type input "*******"
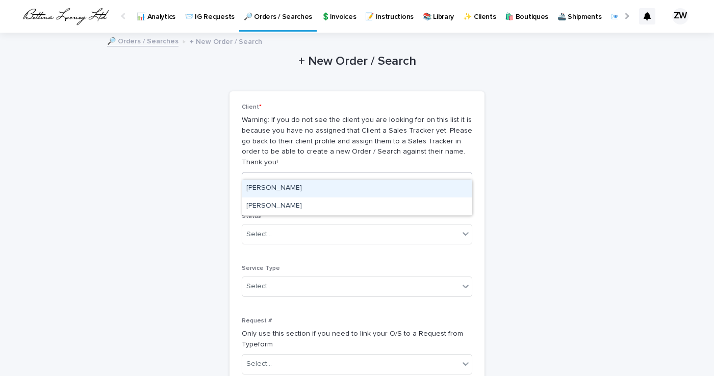
click at [285, 196] on div "[PERSON_NAME]" at bounding box center [357, 189] width 230 height 18
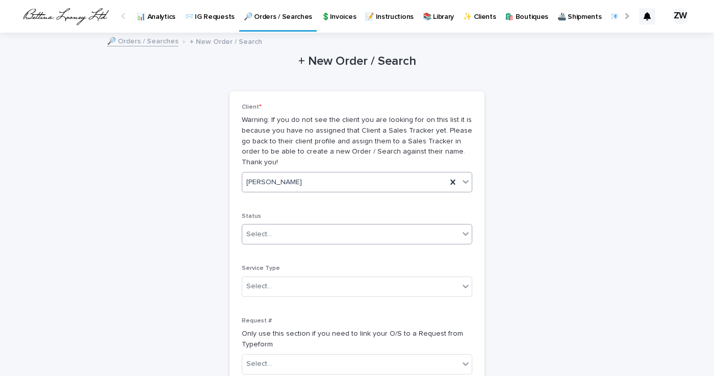
click at [273, 230] on input "text" at bounding box center [273, 234] width 1 height 9
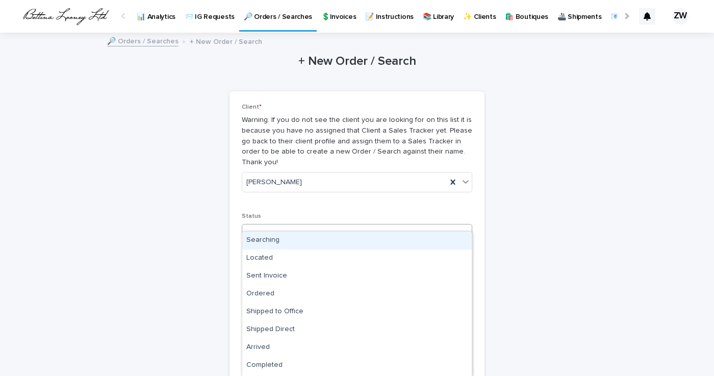
click at [270, 237] on div "Searching" at bounding box center [357, 241] width 230 height 18
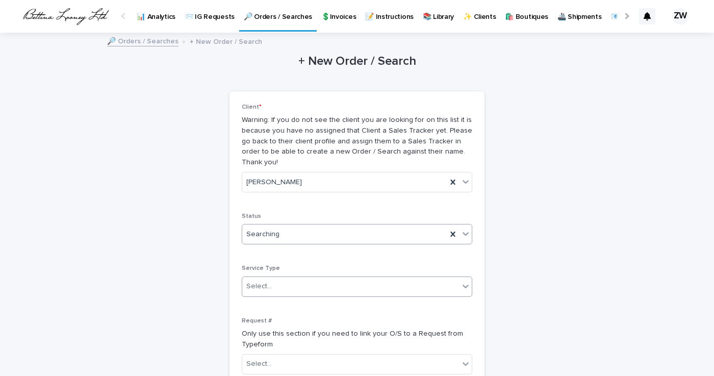
click at [273, 282] on input "text" at bounding box center [273, 286] width 1 height 9
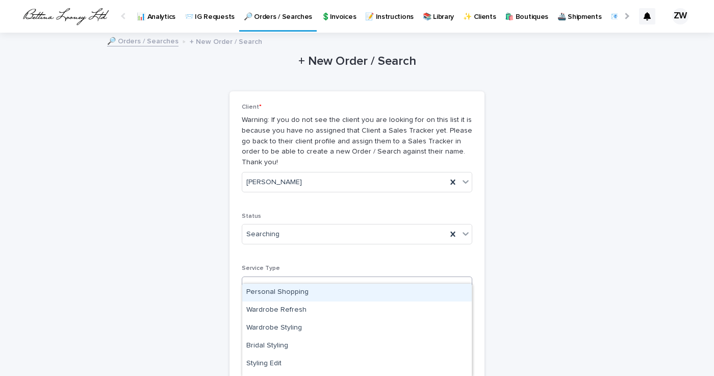
click at [276, 296] on div "Personal Shopping" at bounding box center [357, 293] width 230 height 18
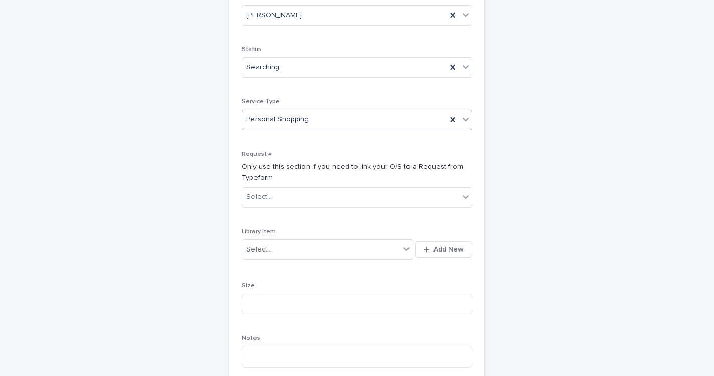
scroll to position [172, 0]
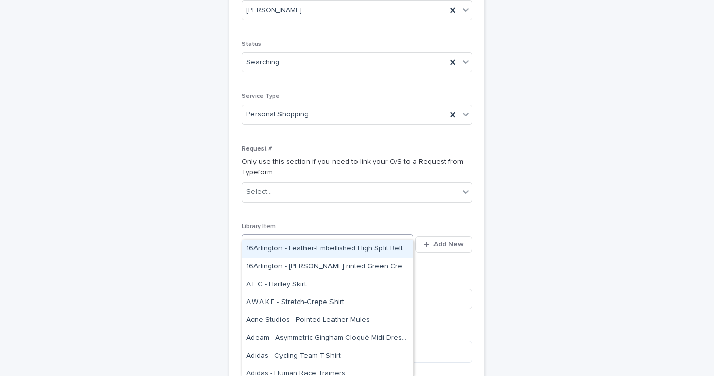
click at [407, 239] on icon at bounding box center [406, 244] width 10 height 10
click at [397, 194] on div "Request # Only use this section if you need to link your O/S to a Request from …" at bounding box center [357, 177] width 231 height 65
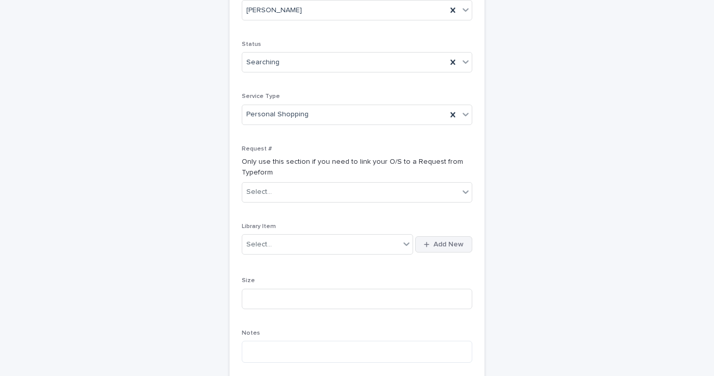
click at [452, 236] on button "Add New" at bounding box center [443, 244] width 57 height 16
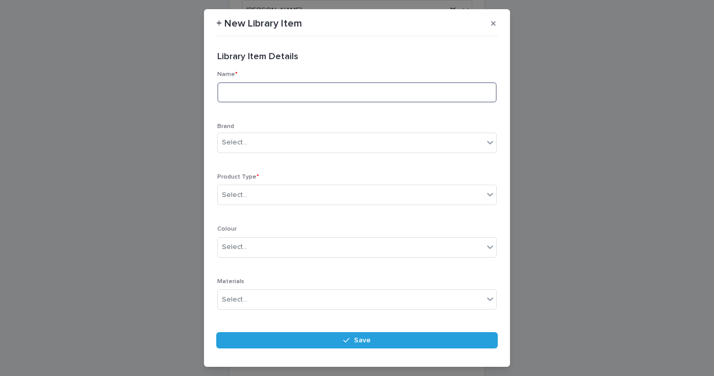
click at [235, 88] on input at bounding box center [357, 92] width 280 height 20
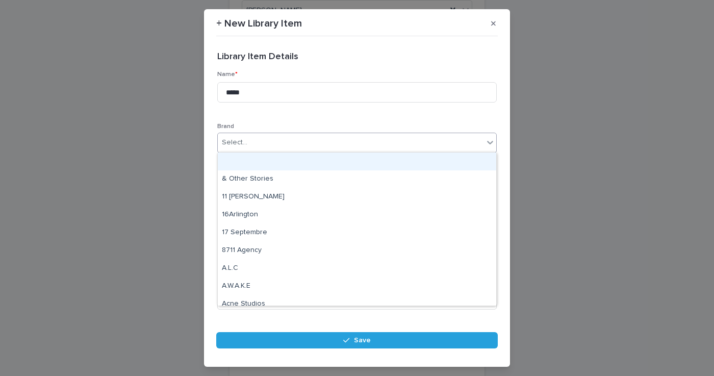
click at [267, 139] on div "Select..." at bounding box center [351, 142] width 266 height 17
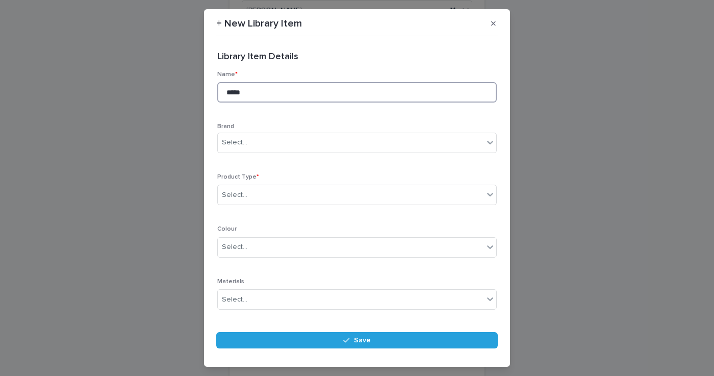
click at [265, 90] on input "*****" at bounding box center [357, 92] width 280 height 20
paste input "**********"
type input "**********"
click at [231, 188] on div "Select..." at bounding box center [351, 195] width 266 height 17
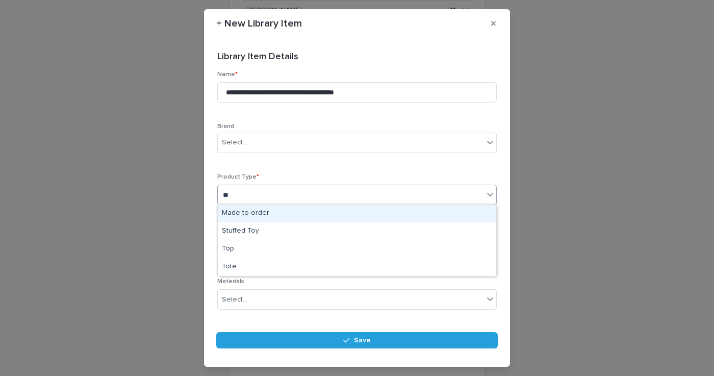
type input "***"
click at [254, 215] on div "Top" at bounding box center [357, 214] width 279 height 18
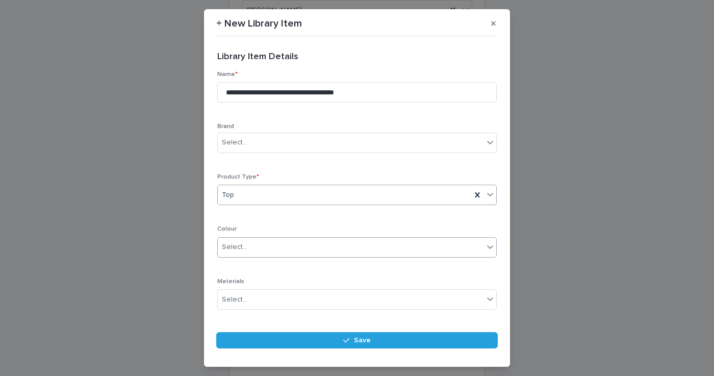
click at [249, 244] on div "Select..." at bounding box center [351, 247] width 266 height 17
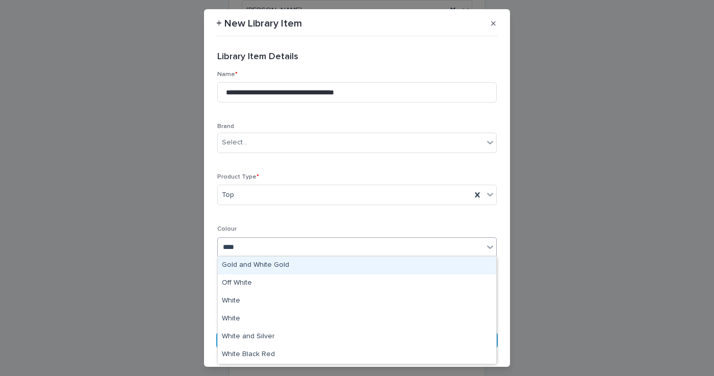
type input "*****"
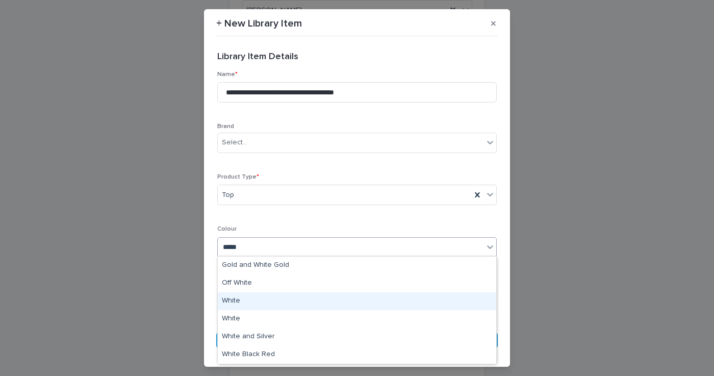
click at [237, 299] on div "White" at bounding box center [357, 301] width 279 height 18
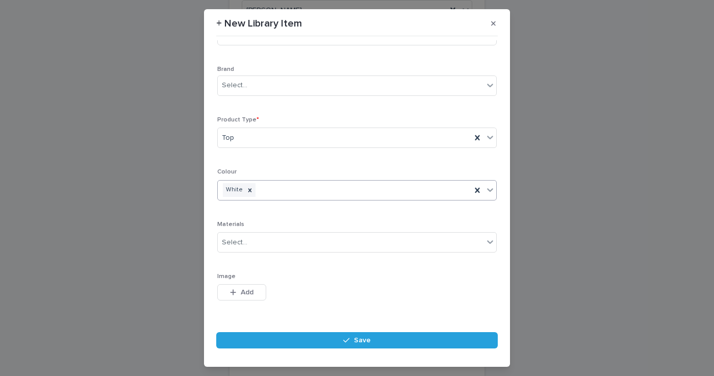
scroll to position [61, 0]
click at [243, 290] on span "Add" at bounding box center [247, 288] width 13 height 7
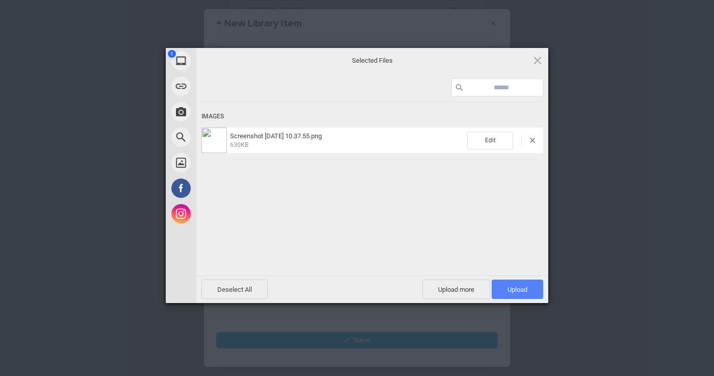
click at [525, 284] on span "Upload 1" at bounding box center [518, 289] width 52 height 19
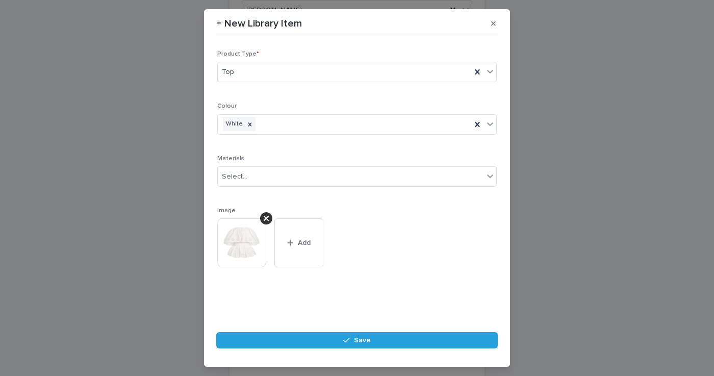
scroll to position [122, 0]
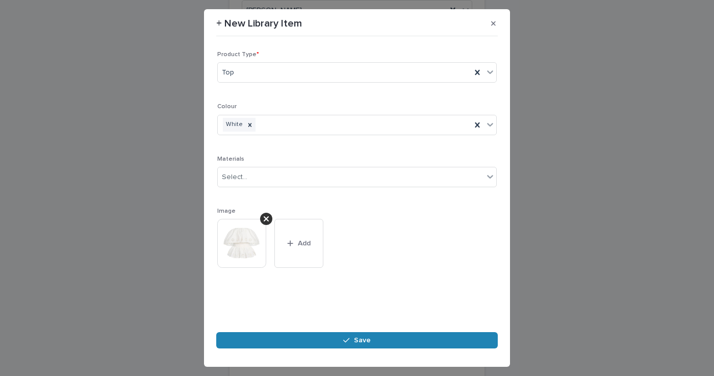
click at [276, 337] on button "Save" at bounding box center [357, 340] width 282 height 16
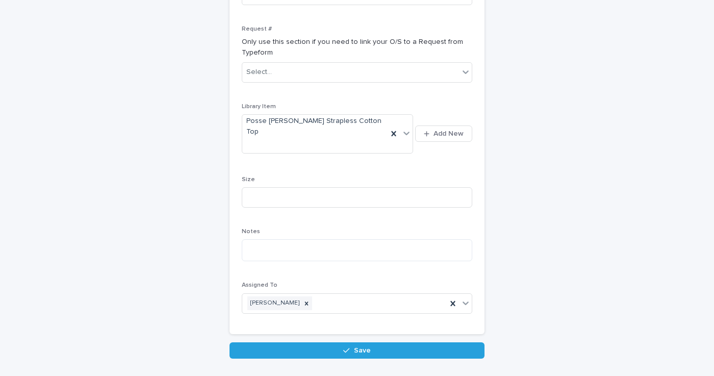
scroll to position [291, 0]
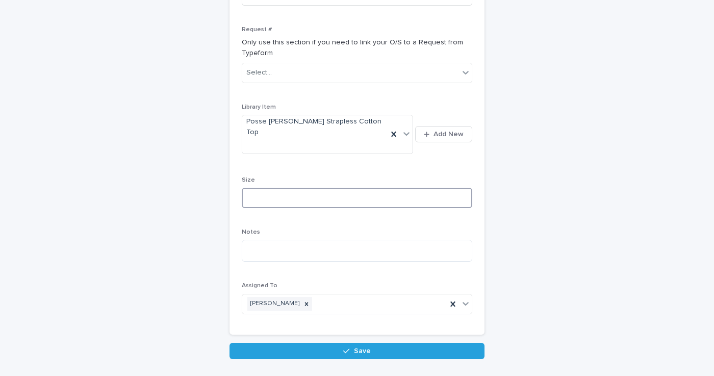
click at [273, 188] on input at bounding box center [357, 198] width 231 height 20
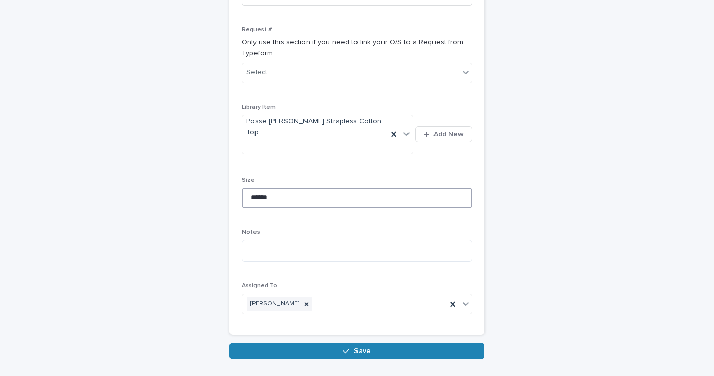
type input "******"
click at [308, 343] on button "Save" at bounding box center [357, 351] width 255 height 16
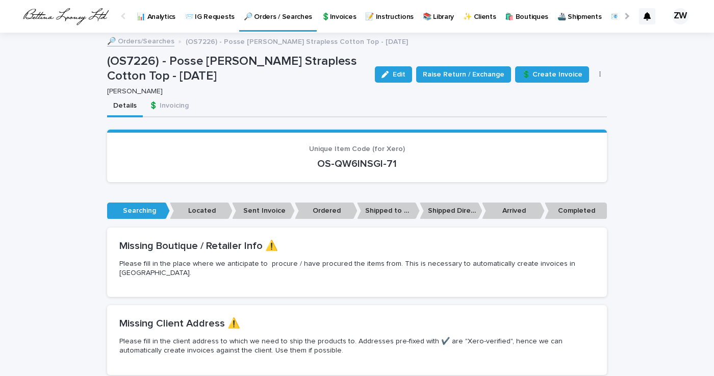
click at [258, 16] on p "🔎 Orders / Searches" at bounding box center [278, 10] width 68 height 21
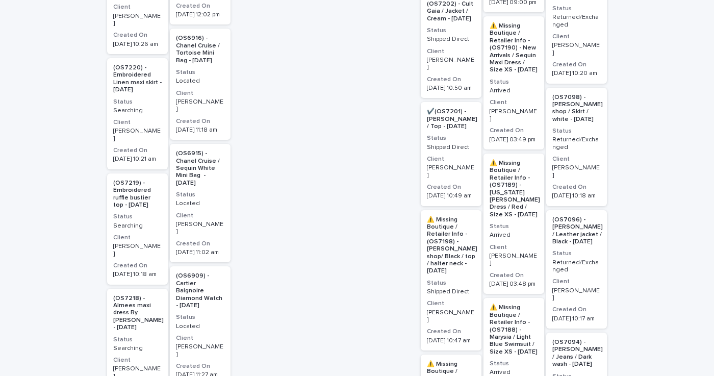
scroll to position [905, 0]
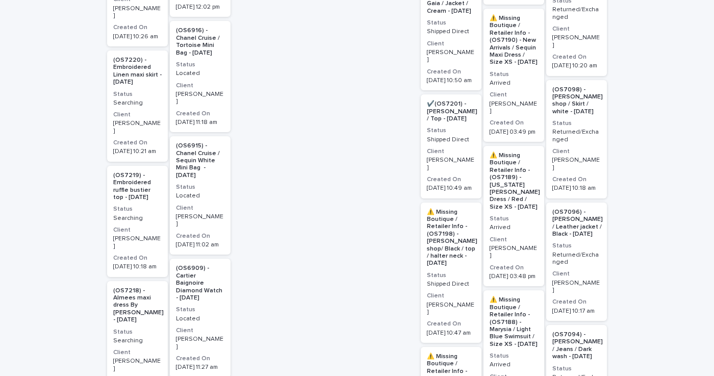
click at [141, 287] on p "(OS7218) - Almees maxi dress By [PERSON_NAME] - [DATE]" at bounding box center [138, 305] width 51 height 37
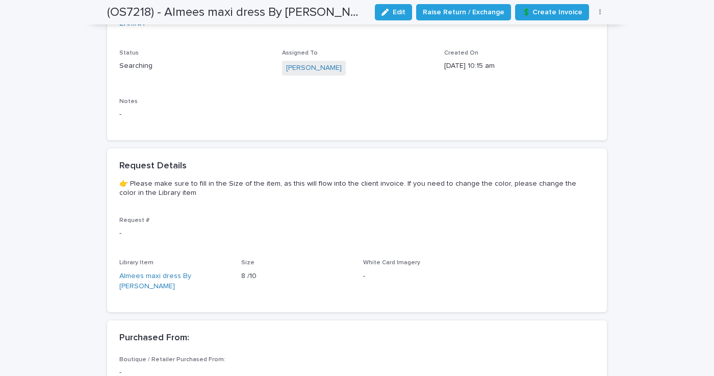
scroll to position [459, 0]
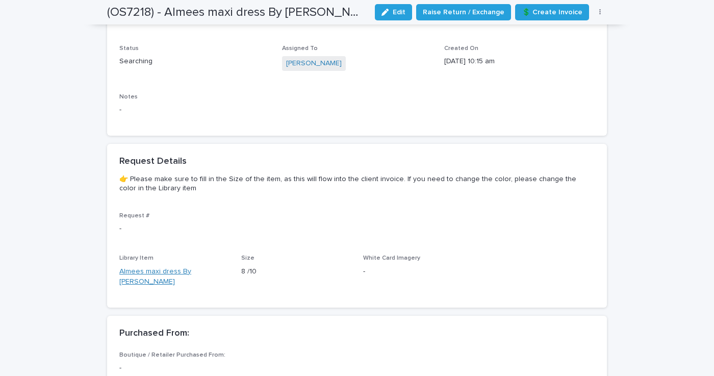
click at [178, 266] on link "Almees maxi dress By [PERSON_NAME]" at bounding box center [174, 276] width 110 height 21
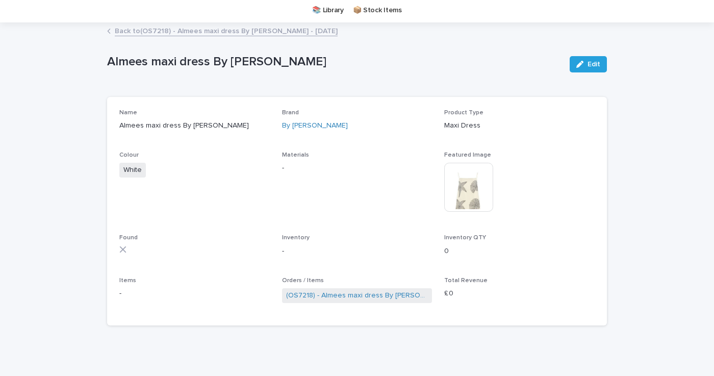
scroll to position [35, 0]
click at [471, 194] on img at bounding box center [468, 186] width 49 height 49
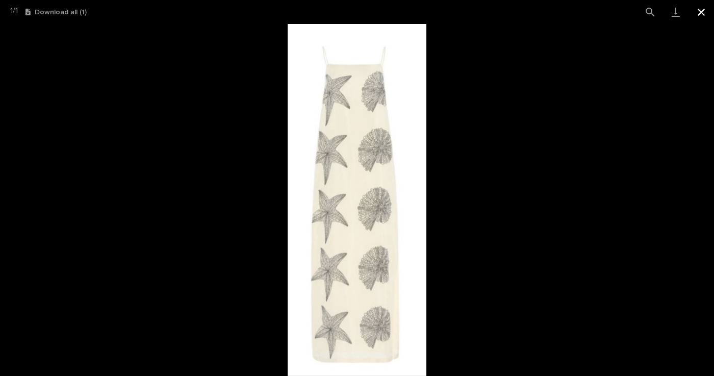
click at [703, 9] on button "Close gallery" at bounding box center [702, 12] width 26 height 24
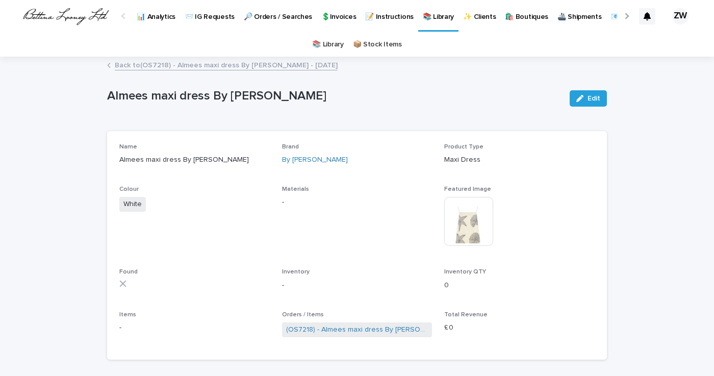
scroll to position [0, 0]
click at [118, 62] on link "Back to (OS7218) - Almees maxi dress By [PERSON_NAME] - [DATE]" at bounding box center [226, 65] width 223 height 12
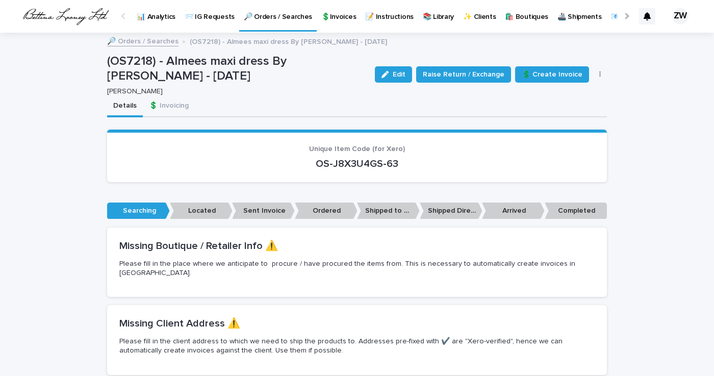
click at [268, 19] on p "🔎 Orders / Searches" at bounding box center [278, 10] width 68 height 21
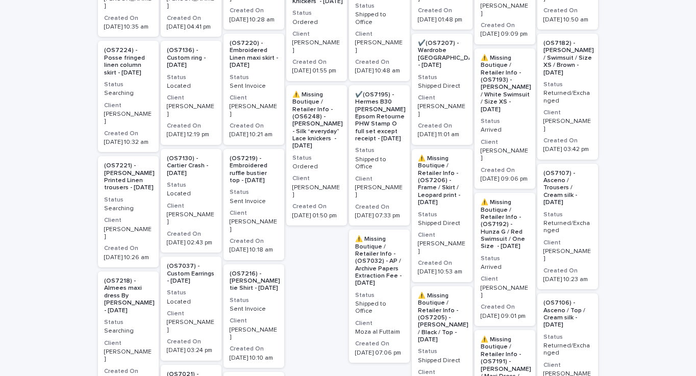
scroll to position [956, 0]
